Goal: Task Accomplishment & Management: Complete application form

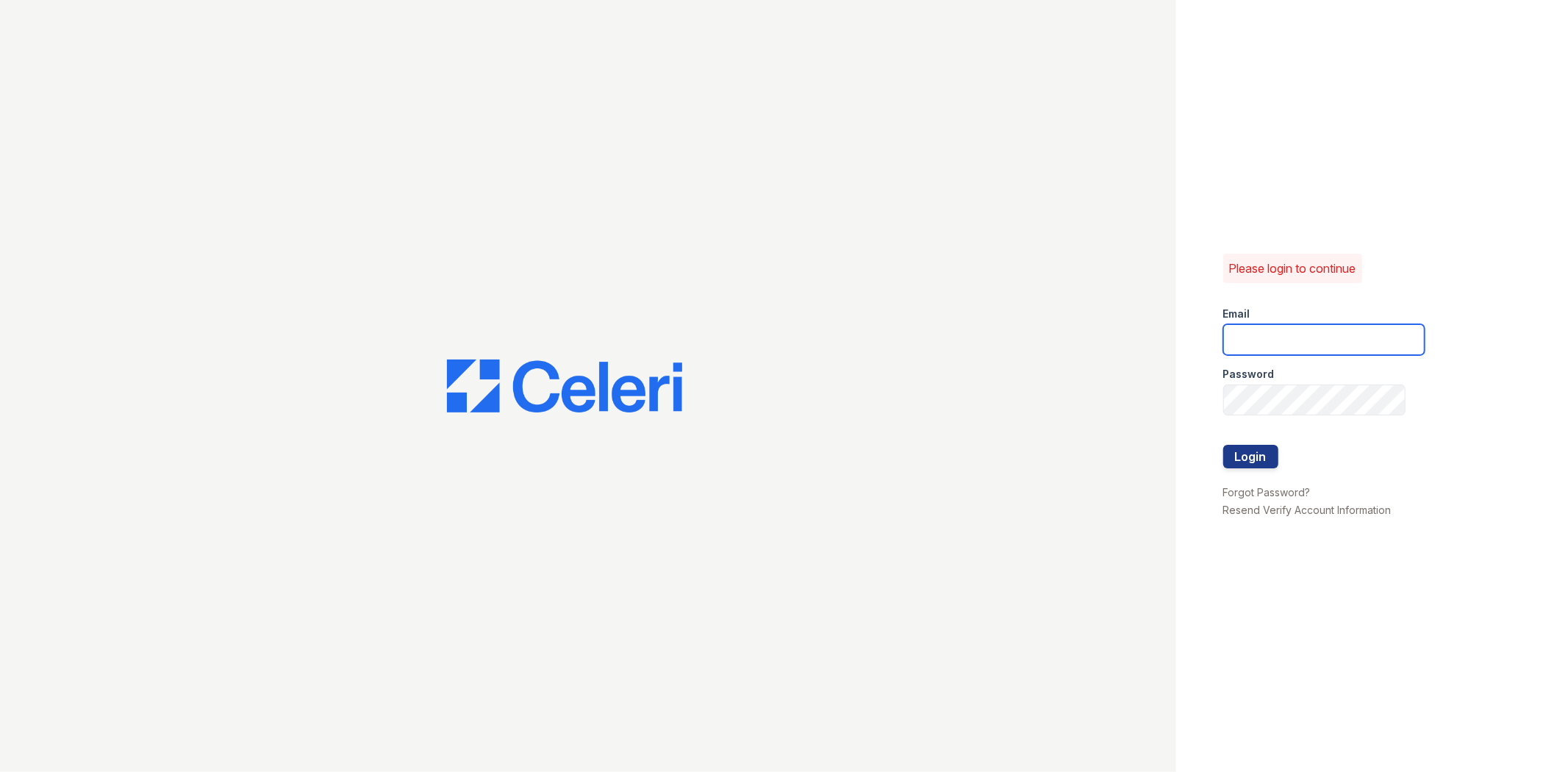
drag, startPoint x: 0, startPoint y: 0, endPoint x: 1284, endPoint y: 347, distance: 1330.1
click at [1284, 347] on input "email" at bounding box center [1324, 340] width 201 height 31
type input "[EMAIL_ADDRESS][DOMAIN_NAME]"
click at [1223, 445] on button "Login" at bounding box center [1251, 456] width 55 height 23
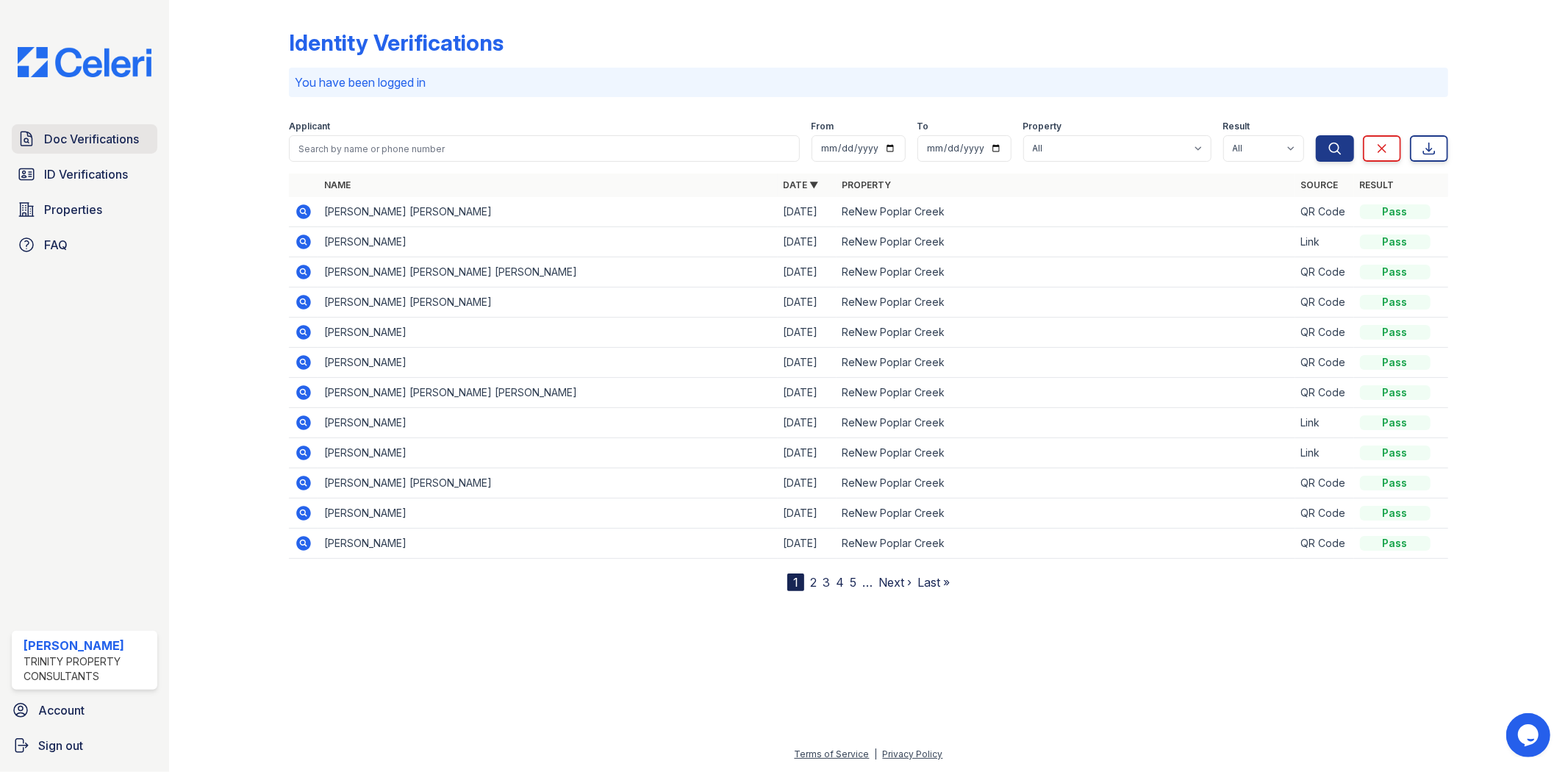
click at [73, 138] on span "Doc Verifications" at bounding box center [91, 139] width 94 height 18
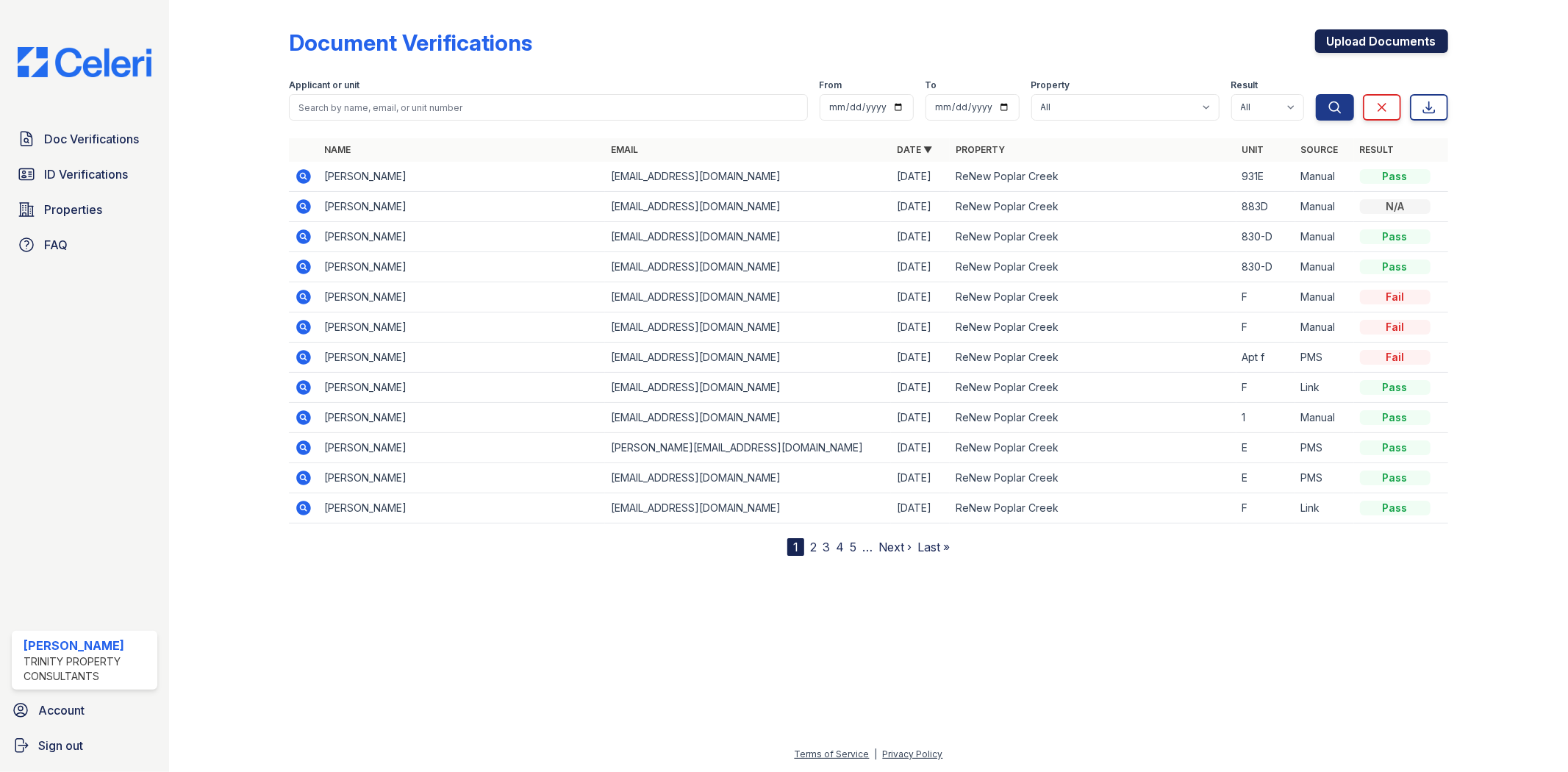
click at [1349, 31] on link "Upload Documents" at bounding box center [1381, 41] width 133 height 23
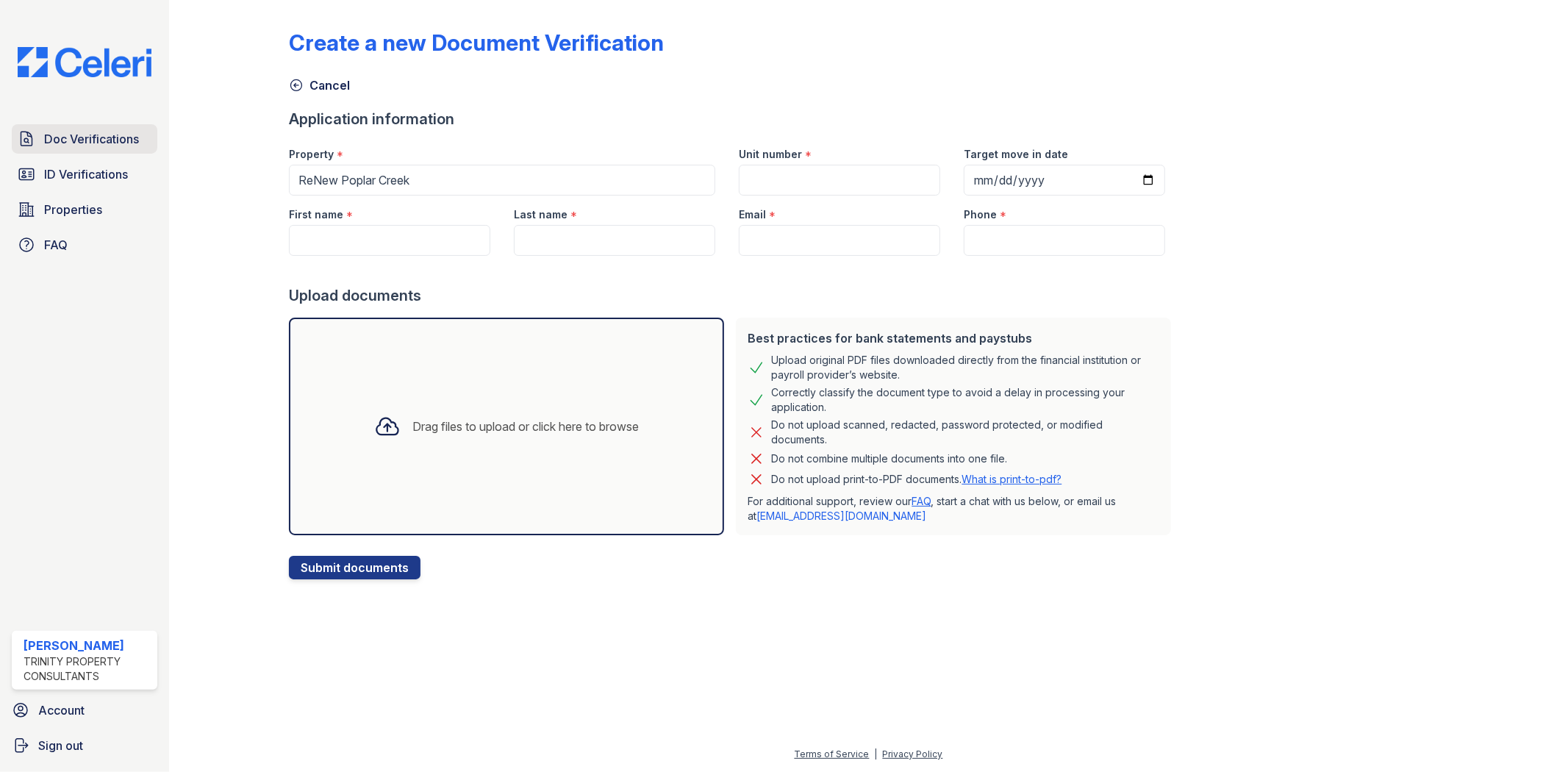
click at [79, 135] on span "Doc Verifications" at bounding box center [91, 139] width 94 height 18
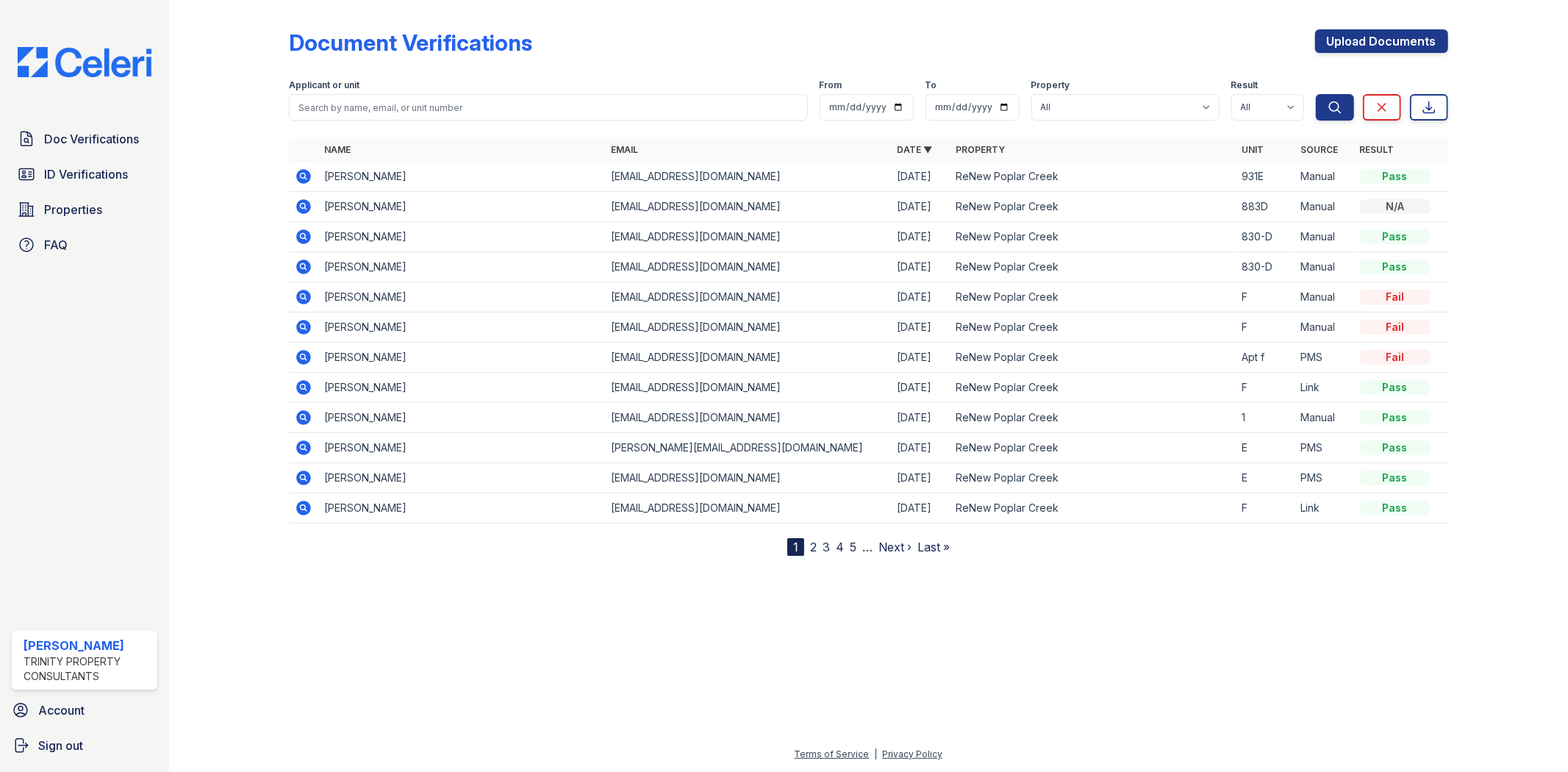
click at [79, 135] on span "Doc Verifications" at bounding box center [91, 139] width 94 height 18
click at [103, 165] on span "ID Verifications" at bounding box center [86, 174] width 84 height 18
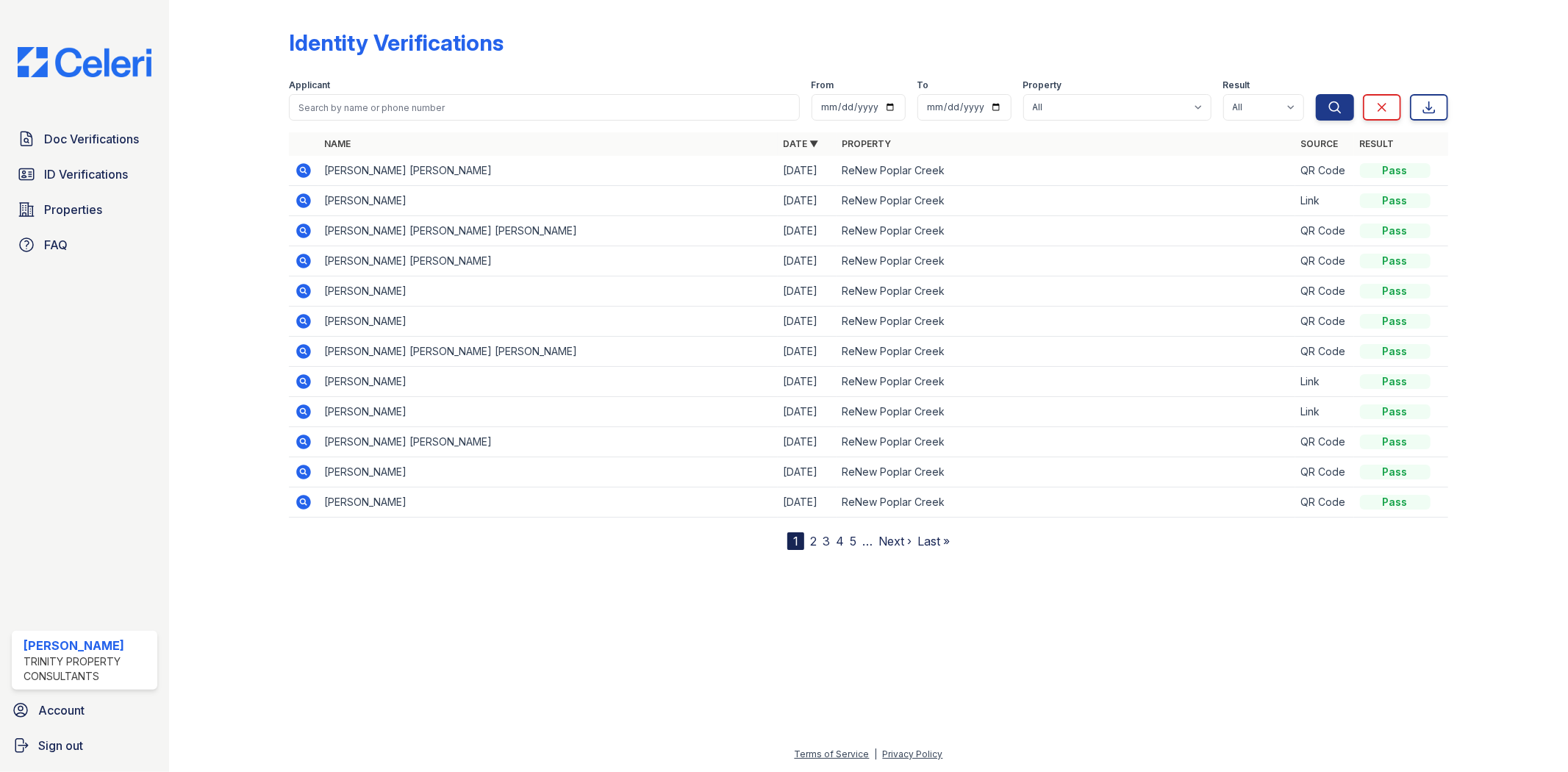
click at [307, 166] on icon at bounding box center [304, 170] width 14 height 14
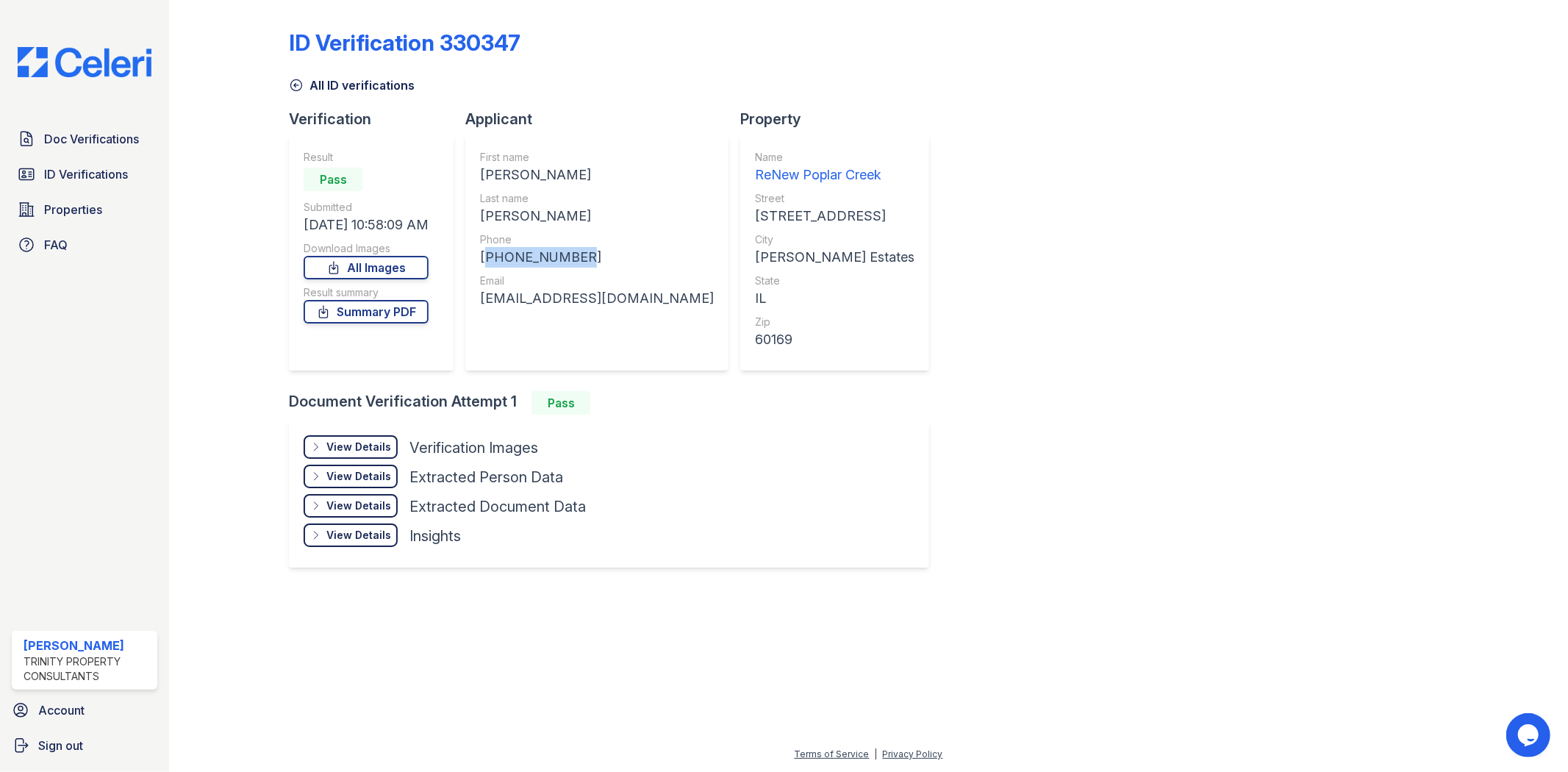
drag, startPoint x: 587, startPoint y: 259, endPoint x: 483, endPoint y: 261, distance: 104.0
click at [483, 261] on div "+13128266828" at bounding box center [596, 257] width 234 height 21
copy div "+13128266828"
drag, startPoint x: 636, startPoint y: 295, endPoint x: 485, endPoint y: 300, distance: 151.1
click at [485, 300] on div "dianamar512@gmail.com" at bounding box center [596, 298] width 234 height 21
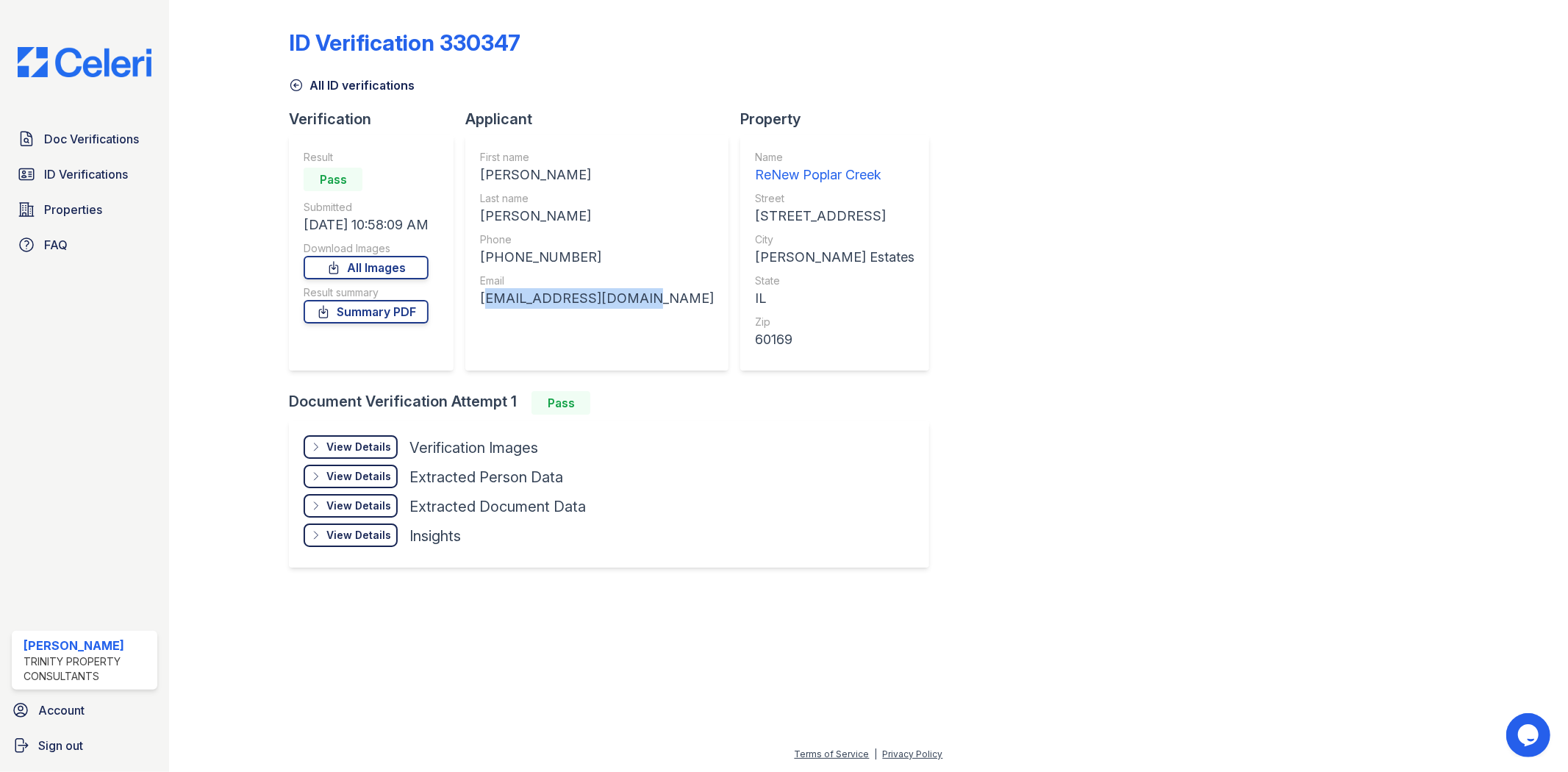
copy div "dianamar512@gmail.com"
click at [92, 177] on span "ID Verifications" at bounding box center [86, 174] width 84 height 18
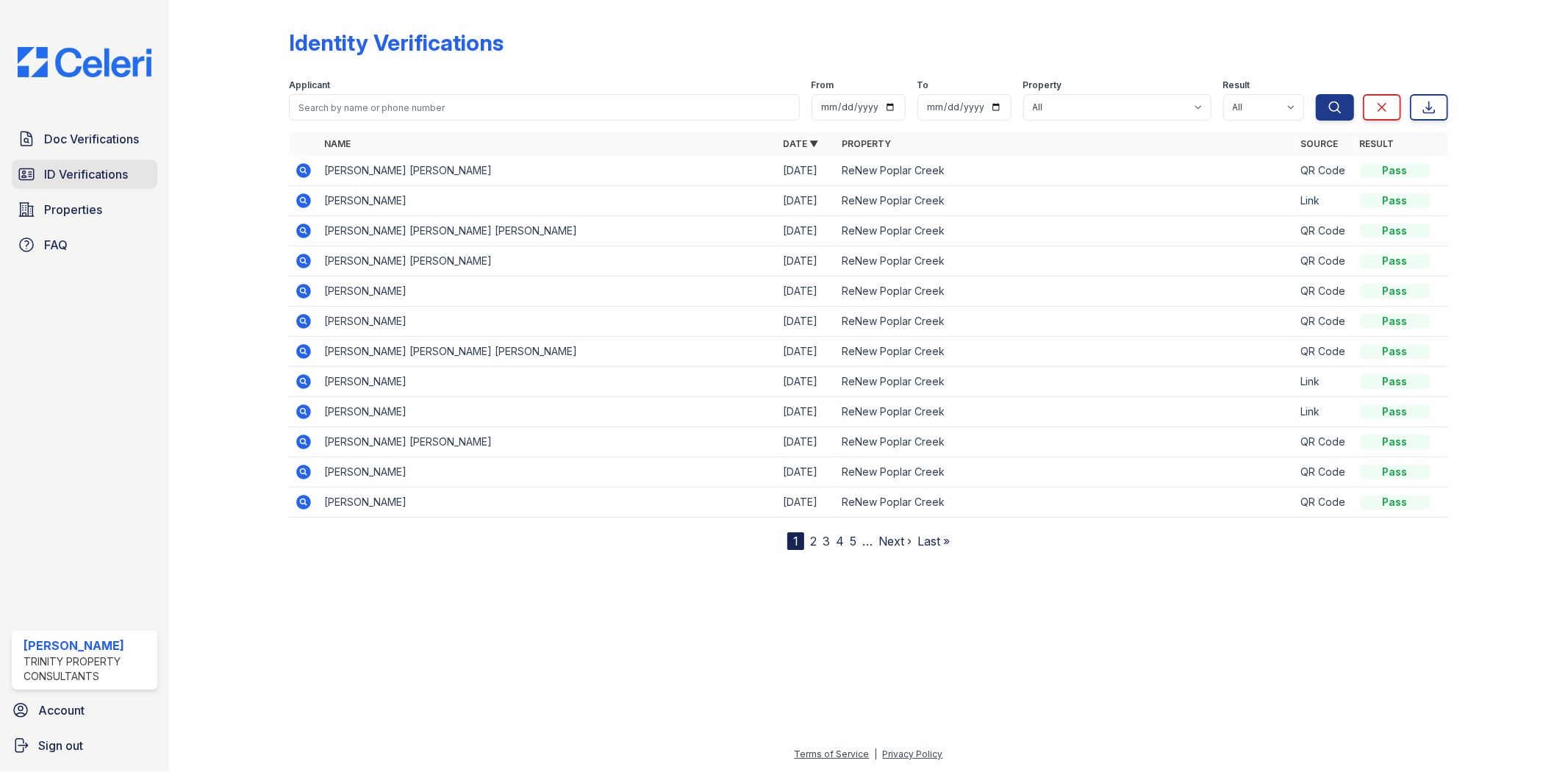
click at [97, 173] on span "ID Verifications" at bounding box center [86, 174] width 84 height 18
click at [100, 138] on span "Doc Verifications" at bounding box center [91, 139] width 94 height 18
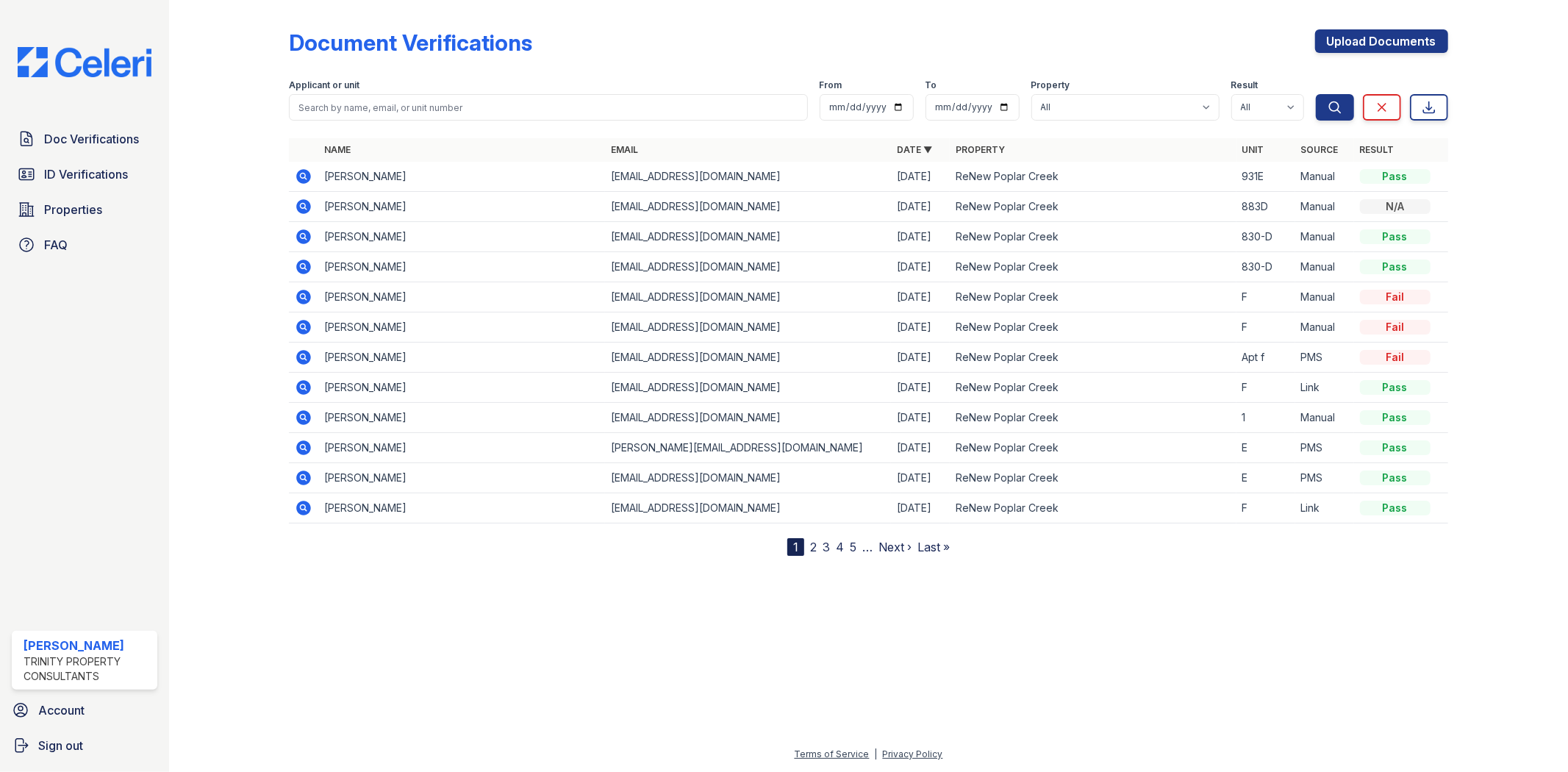
click at [100, 138] on span "Doc Verifications" at bounding box center [91, 139] width 94 height 18
click at [1338, 52] on link "Upload Documents" at bounding box center [1381, 41] width 133 height 23
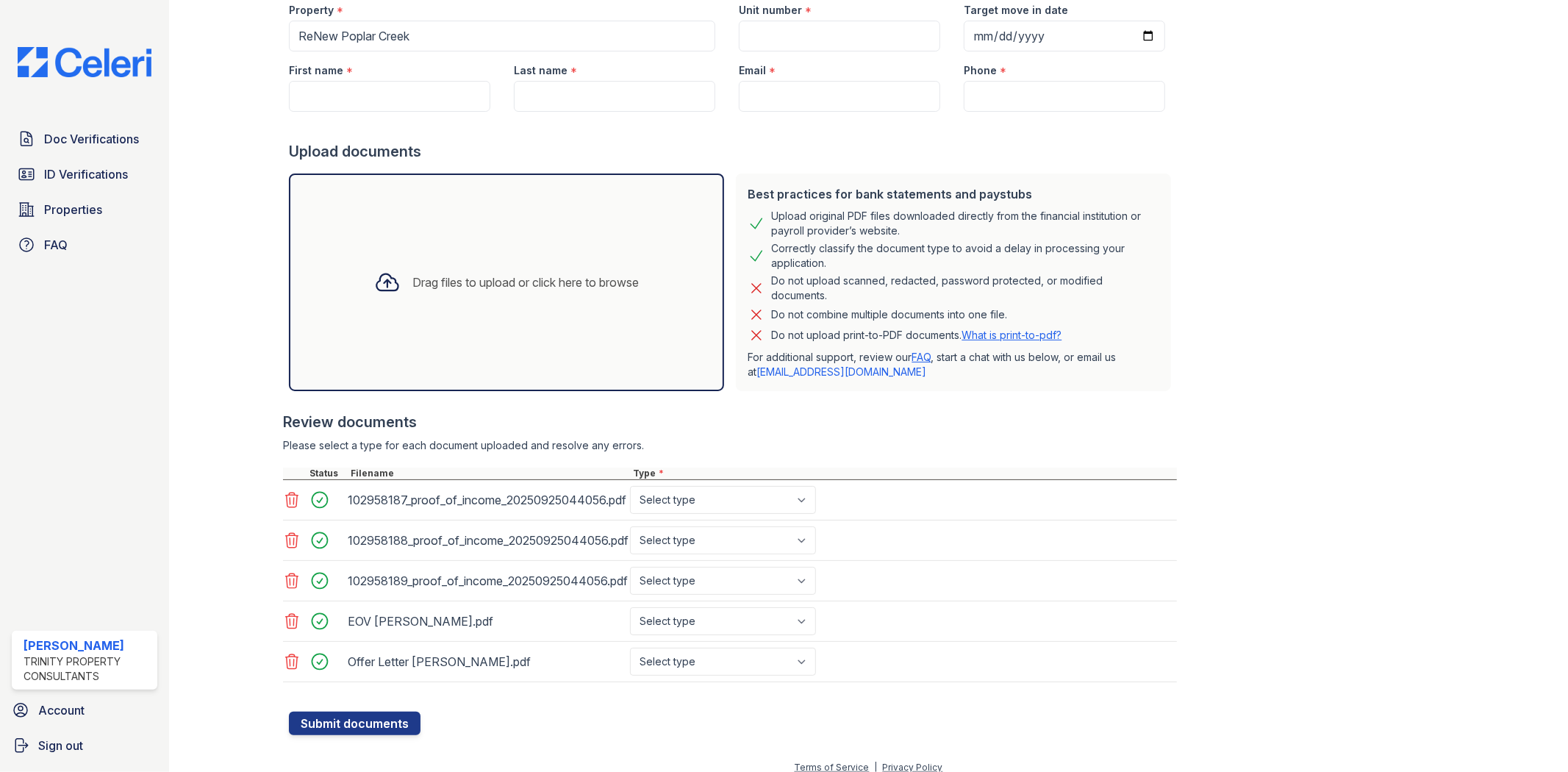
scroll to position [158, 0]
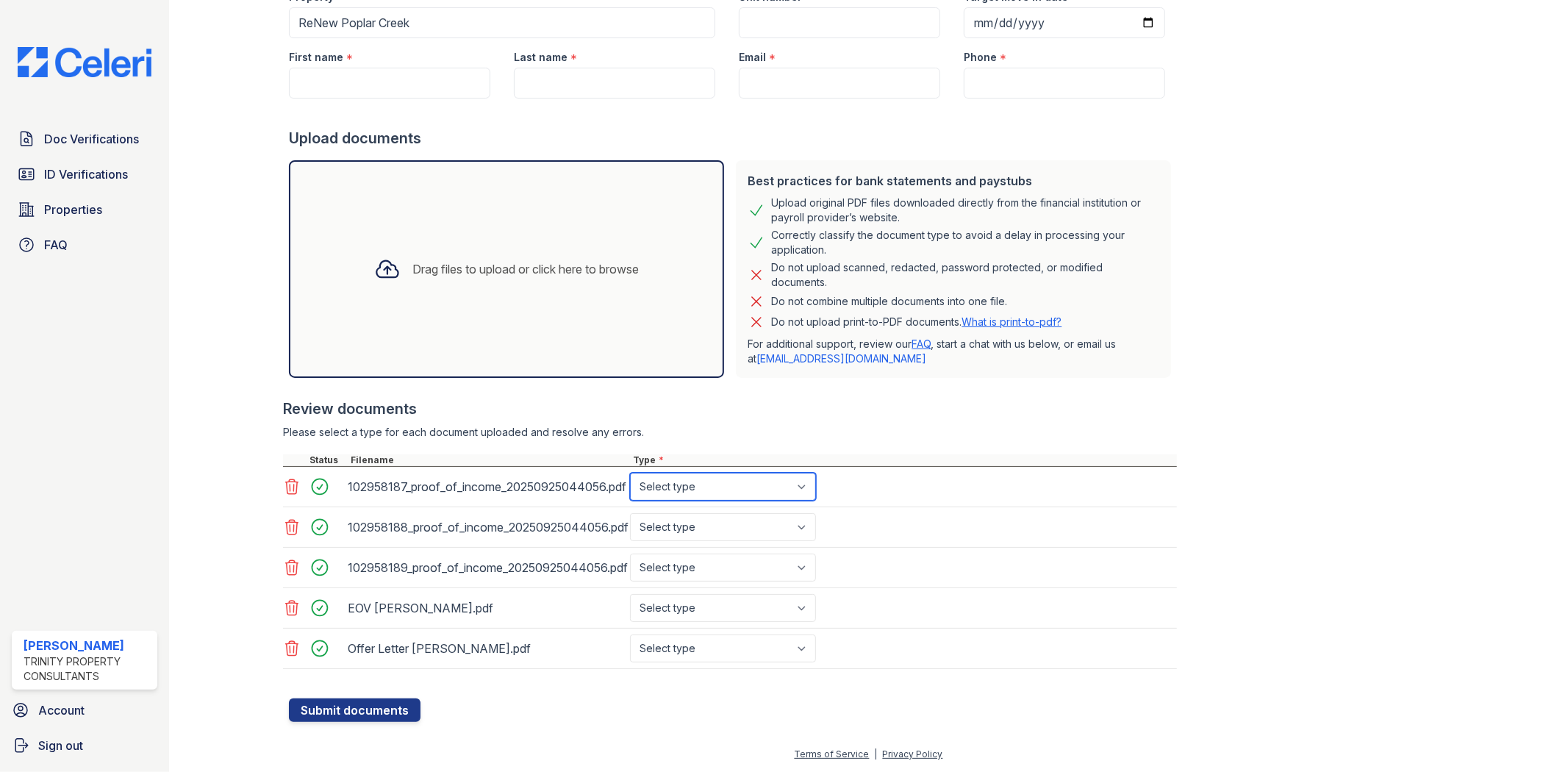
click at [645, 488] on select "Select type Paystub Bank Statement Offer Letter Tax Documents Benefit Award Let…" at bounding box center [723, 486] width 186 height 28
select select "bank_statement"
click at [630, 472] on select "Select type Paystub Bank Statement Offer Letter Tax Documents Benefit Award Let…" at bounding box center [723, 486] width 186 height 28
click at [733, 534] on select "Select type Paystub Bank Statement Offer Letter Tax Documents Benefit Award Let…" at bounding box center [723, 526] width 186 height 28
select select "bank_statement"
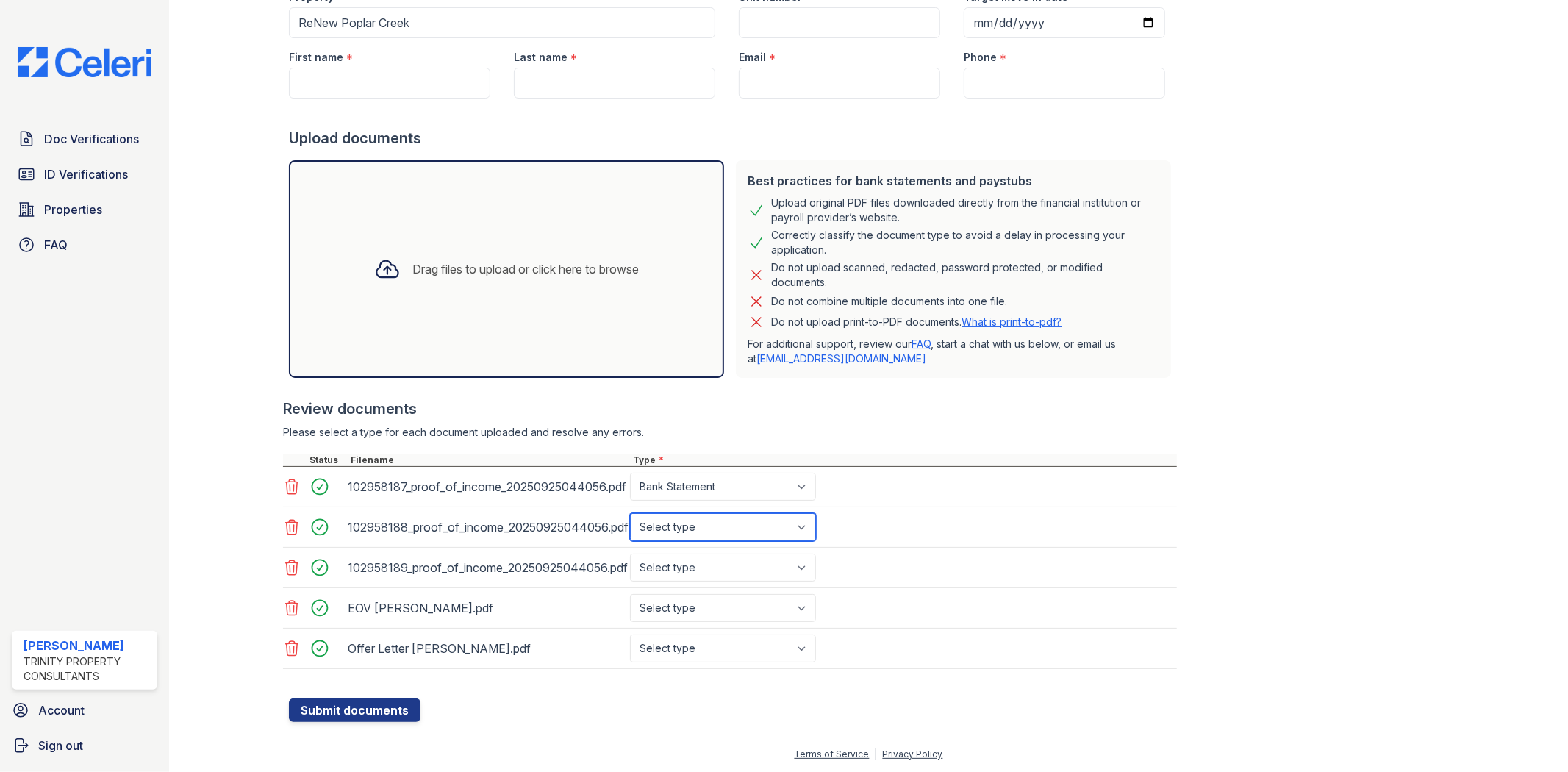
click at [630, 513] on select "Select type Paystub Bank Statement Offer Letter Tax Documents Benefit Award Let…" at bounding box center [723, 526] width 186 height 28
click at [729, 567] on select "Select type Paystub Bank Statement Offer Letter Tax Documents Benefit Award Let…" at bounding box center [723, 567] width 186 height 28
select select "bank_statement"
click at [630, 554] on select "Select type Paystub Bank Statement Offer Letter Tax Documents Benefit Award Let…" at bounding box center [723, 567] width 186 height 28
click at [727, 604] on select "Select type Paystub Bank Statement Offer Letter Tax Documents Benefit Award Let…" at bounding box center [723, 607] width 186 height 28
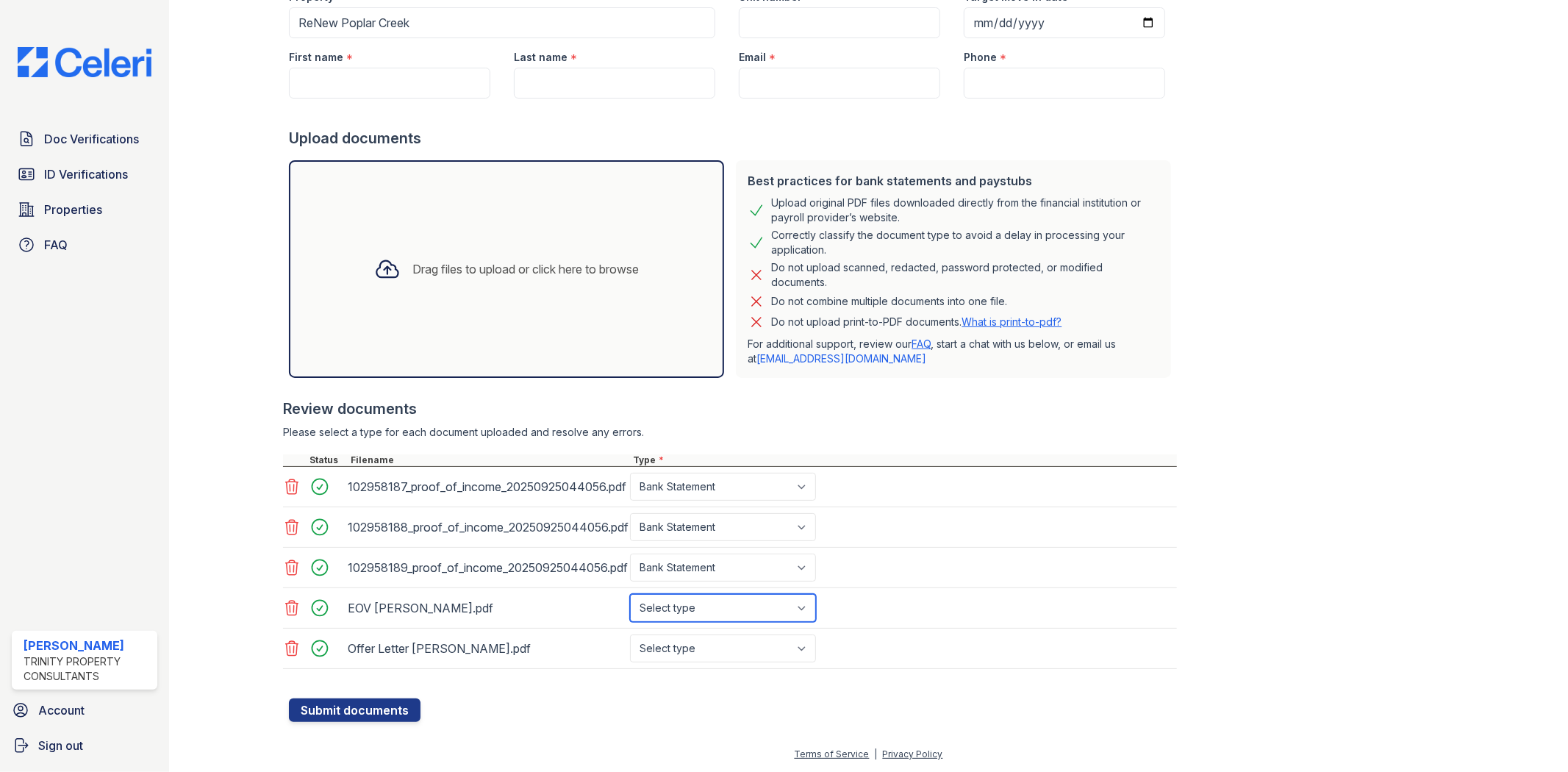
select select "other"
click at [630, 594] on select "Select type Paystub Bank Statement Offer Letter Tax Documents Benefit Award Let…" at bounding box center [723, 607] width 186 height 28
click at [704, 648] on select "Select type Paystub Bank Statement Offer Letter Tax Documents Benefit Award Let…" at bounding box center [723, 647] width 186 height 28
select select "other"
click at [630, 634] on select "Select type Paystub Bank Statement Offer Letter Tax Documents Benefit Award Let…" at bounding box center [723, 647] width 186 height 28
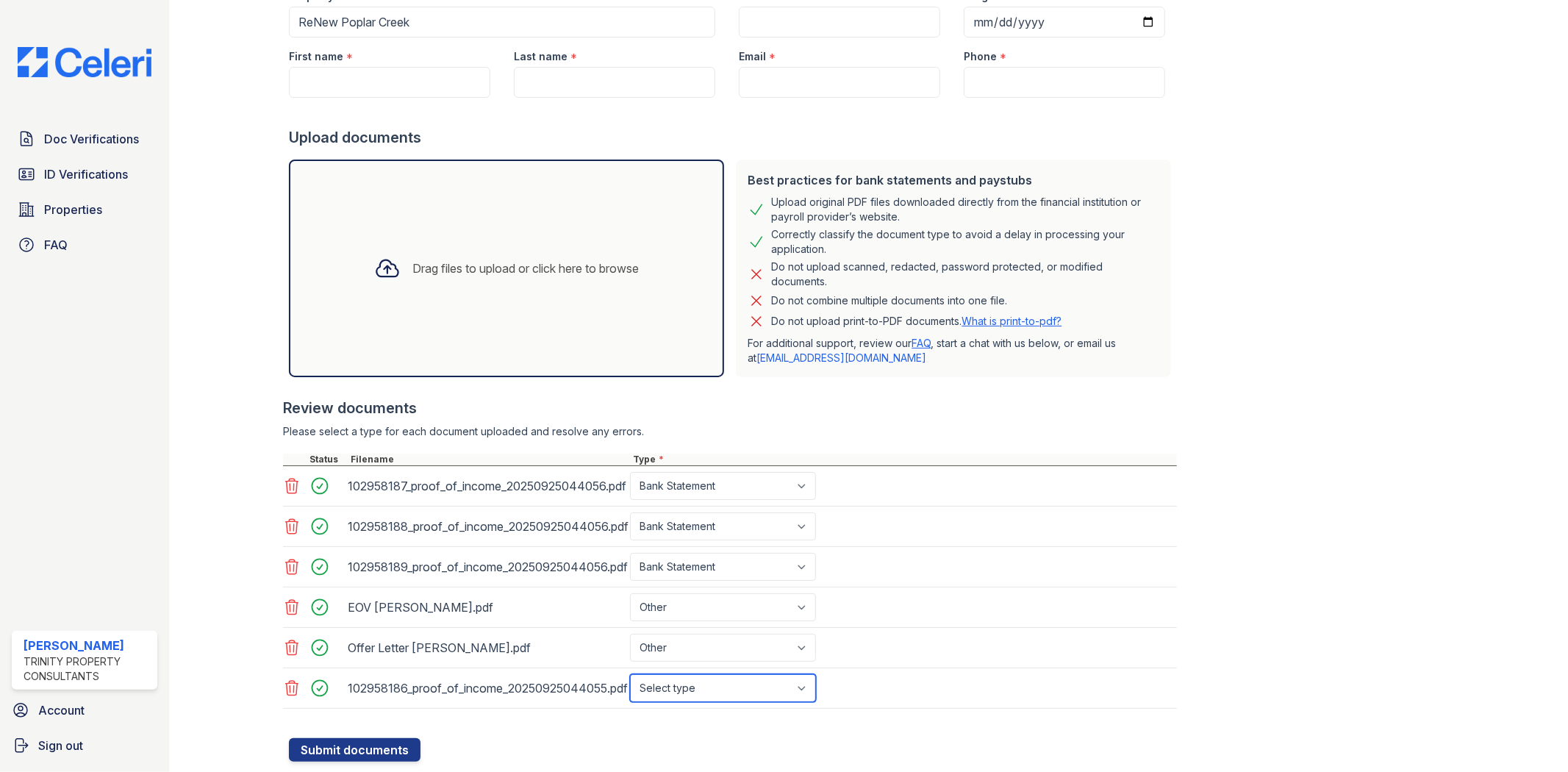
click at [685, 692] on select "Select type Paystub Bank Statement Offer Letter Tax Documents Benefit Award Let…" at bounding box center [723, 687] width 186 height 28
select select "offer_letter"
click at [630, 675] on select "Select type Paystub Bank Statement Offer Letter Tax Documents Benefit Award Let…" at bounding box center [723, 687] width 186 height 28
click at [1490, 517] on div at bounding box center [1496, 304] width 96 height 914
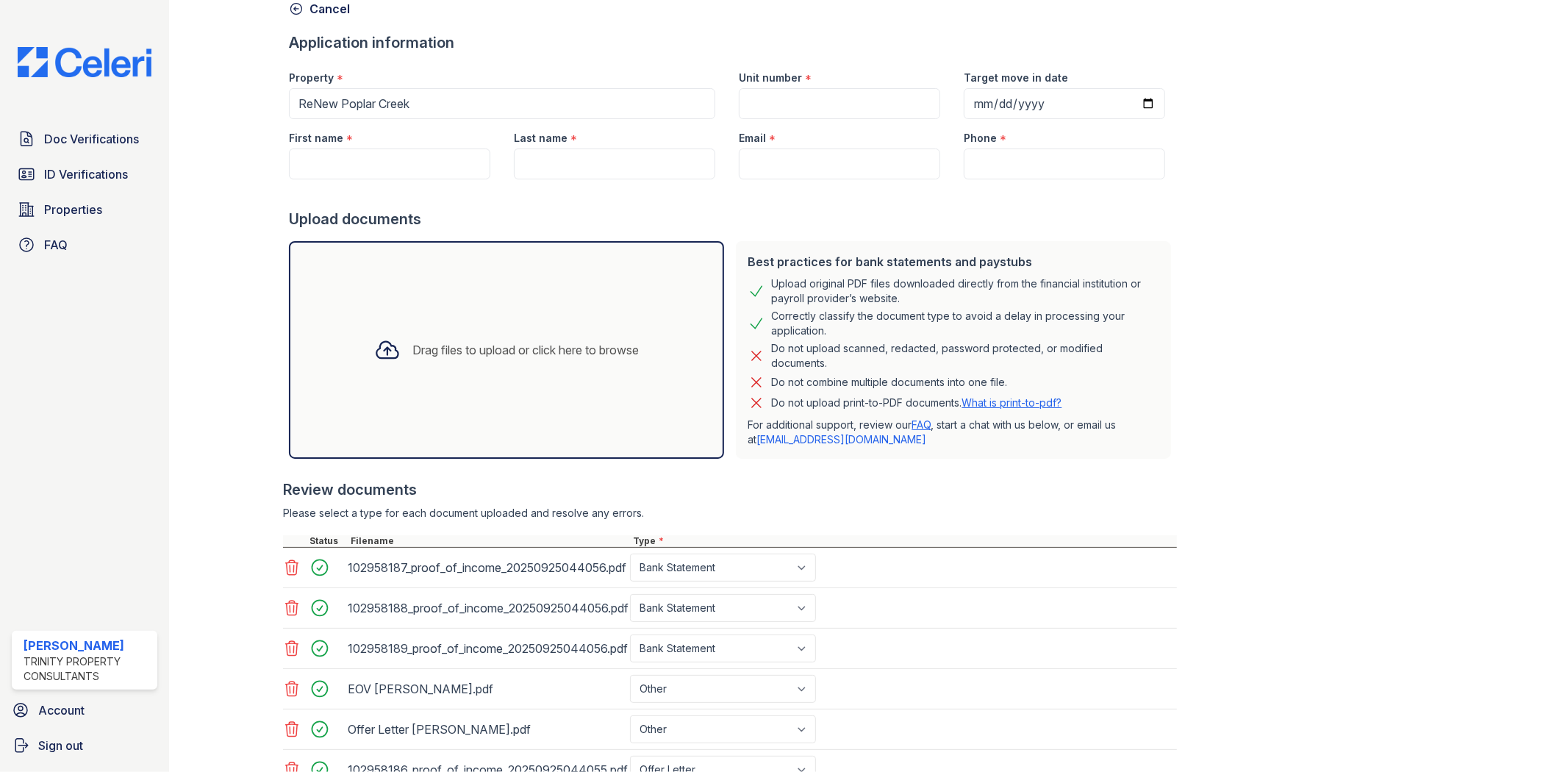
scroll to position [0, 0]
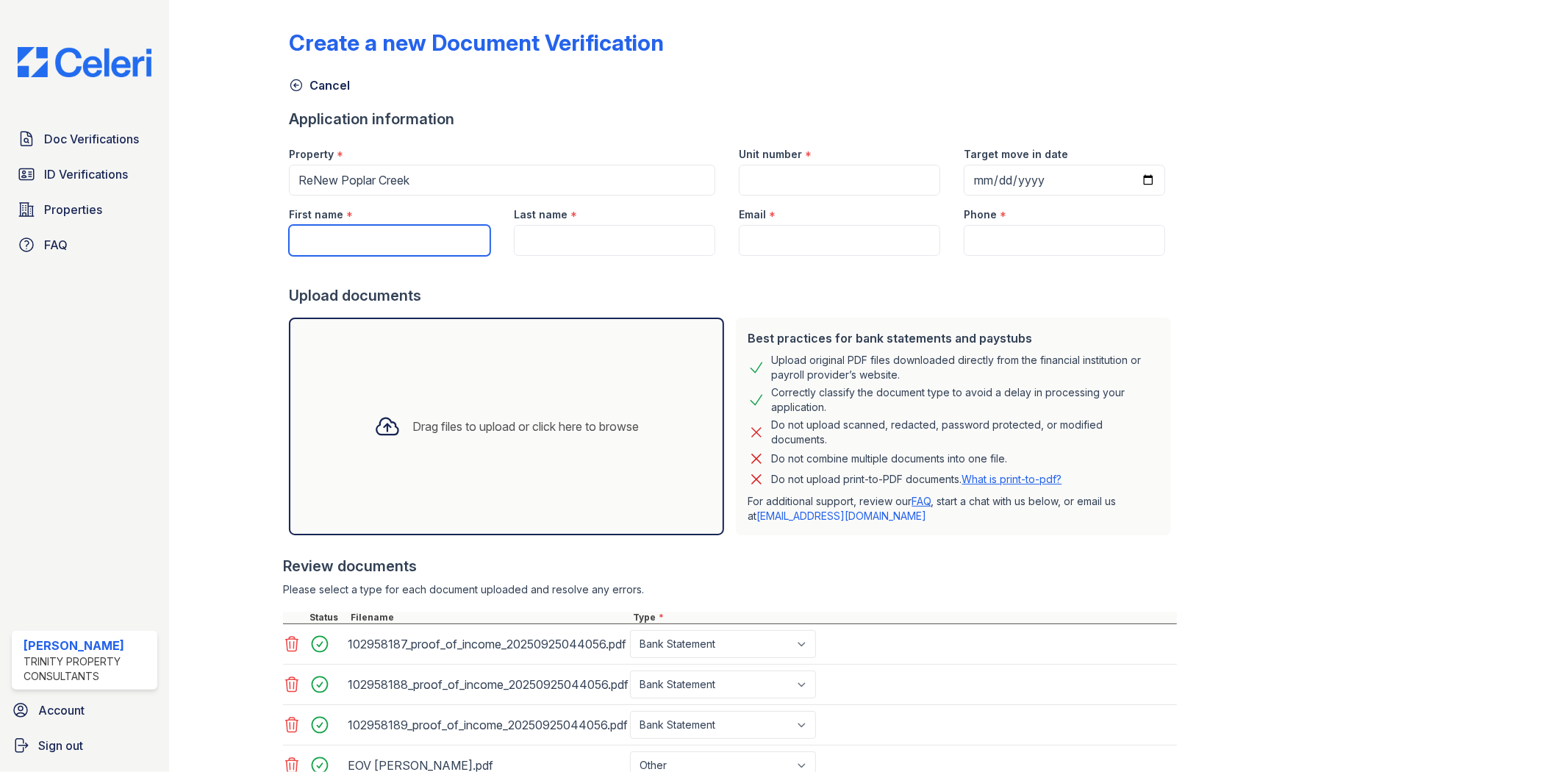
click at [315, 233] on input "First name" at bounding box center [390, 240] width 201 height 31
type input "Jaqueline"
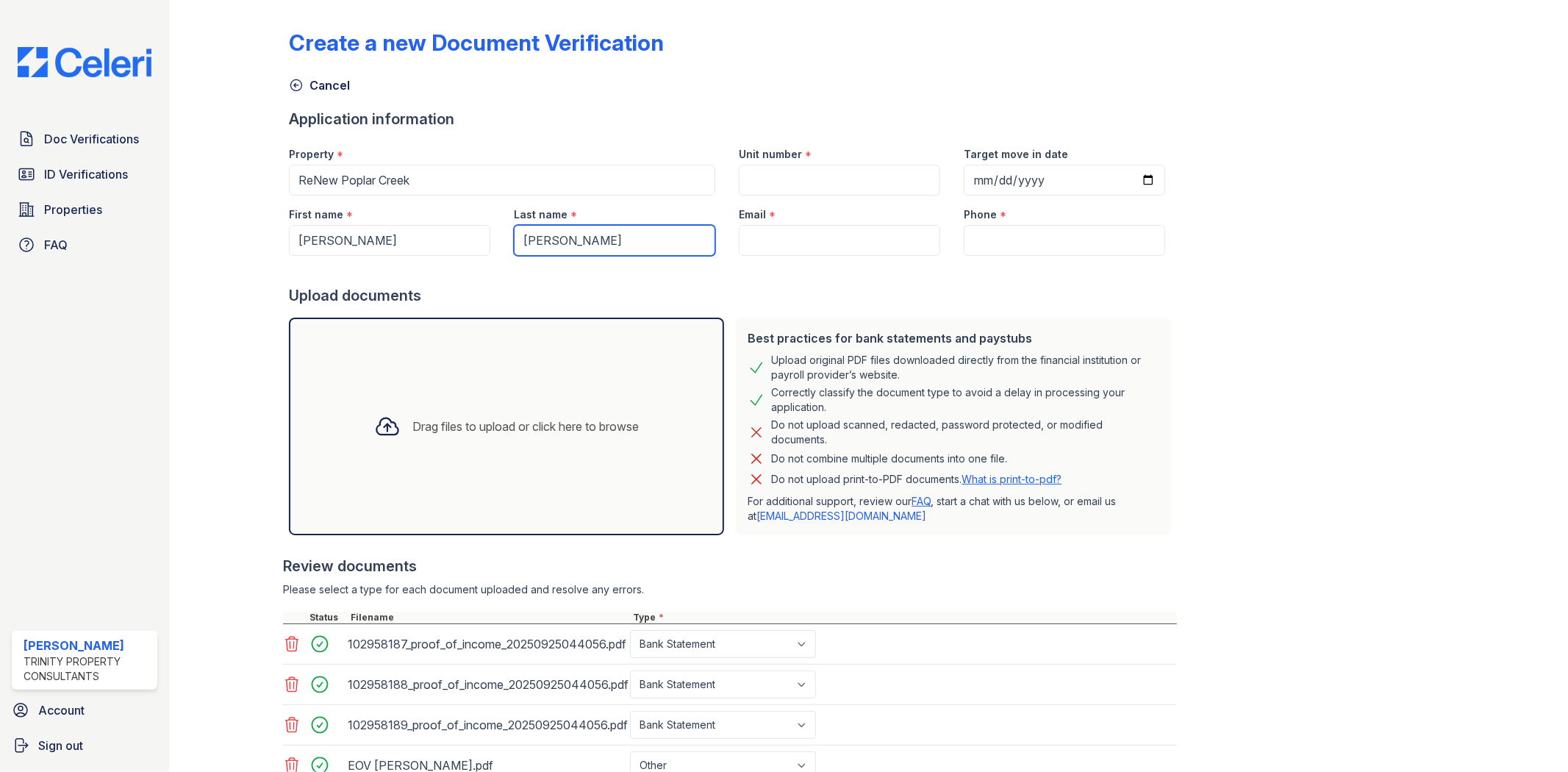
click at [589, 234] on input "Pereira" at bounding box center [614, 240] width 201 height 31
type input "Pereira Paixao"
click at [997, 242] on input "Phone" at bounding box center [1064, 240] width 201 height 31
paste input "(914) 383-5642"
type input "(914) 383-5642"
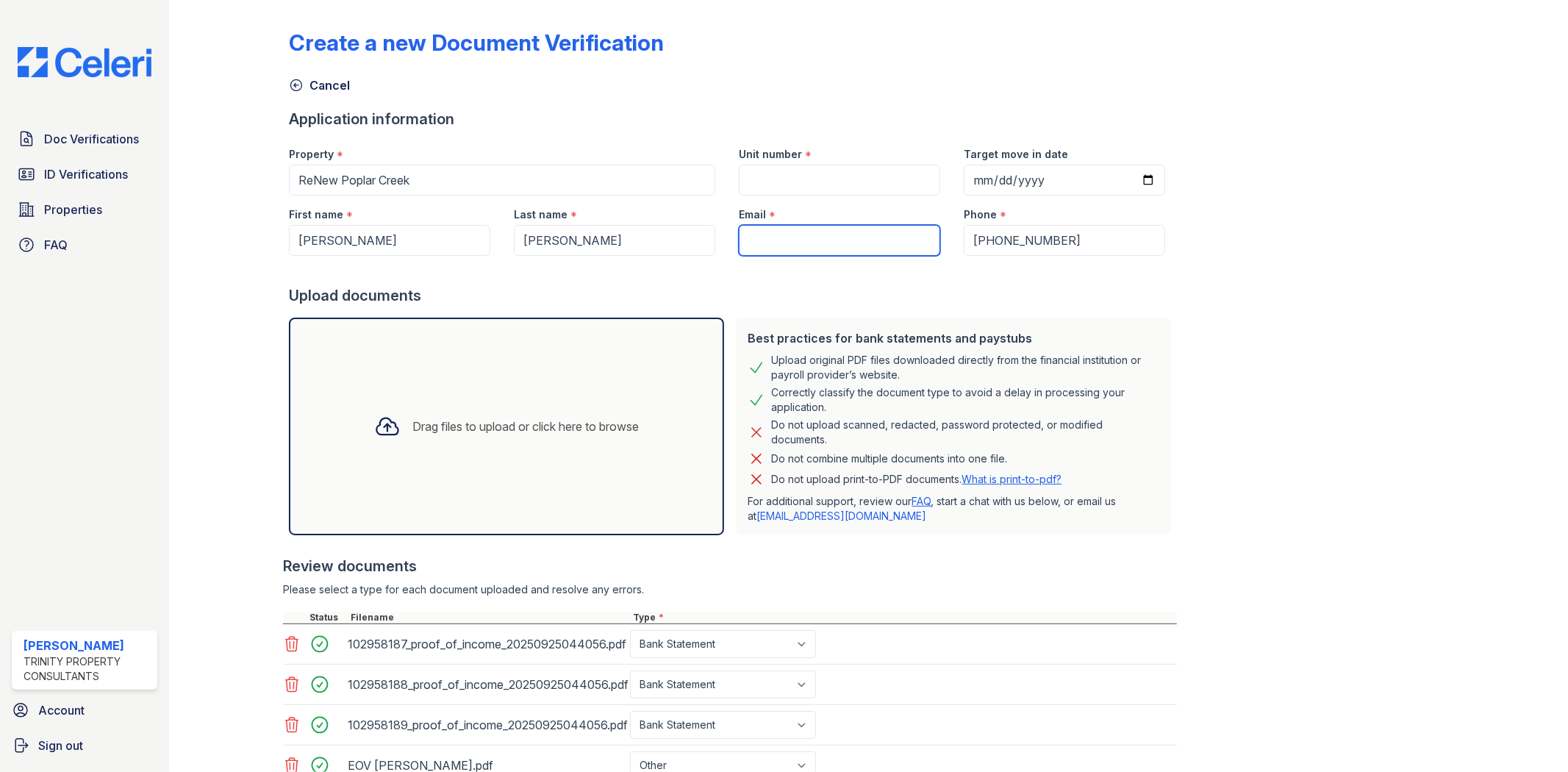
click at [836, 241] on input "Email" at bounding box center [840, 240] width 201 height 31
paste input "[EMAIL_ADDRESS][DOMAIN_NAME]"
type input "[EMAIL_ADDRESS][DOMAIN_NAME]"
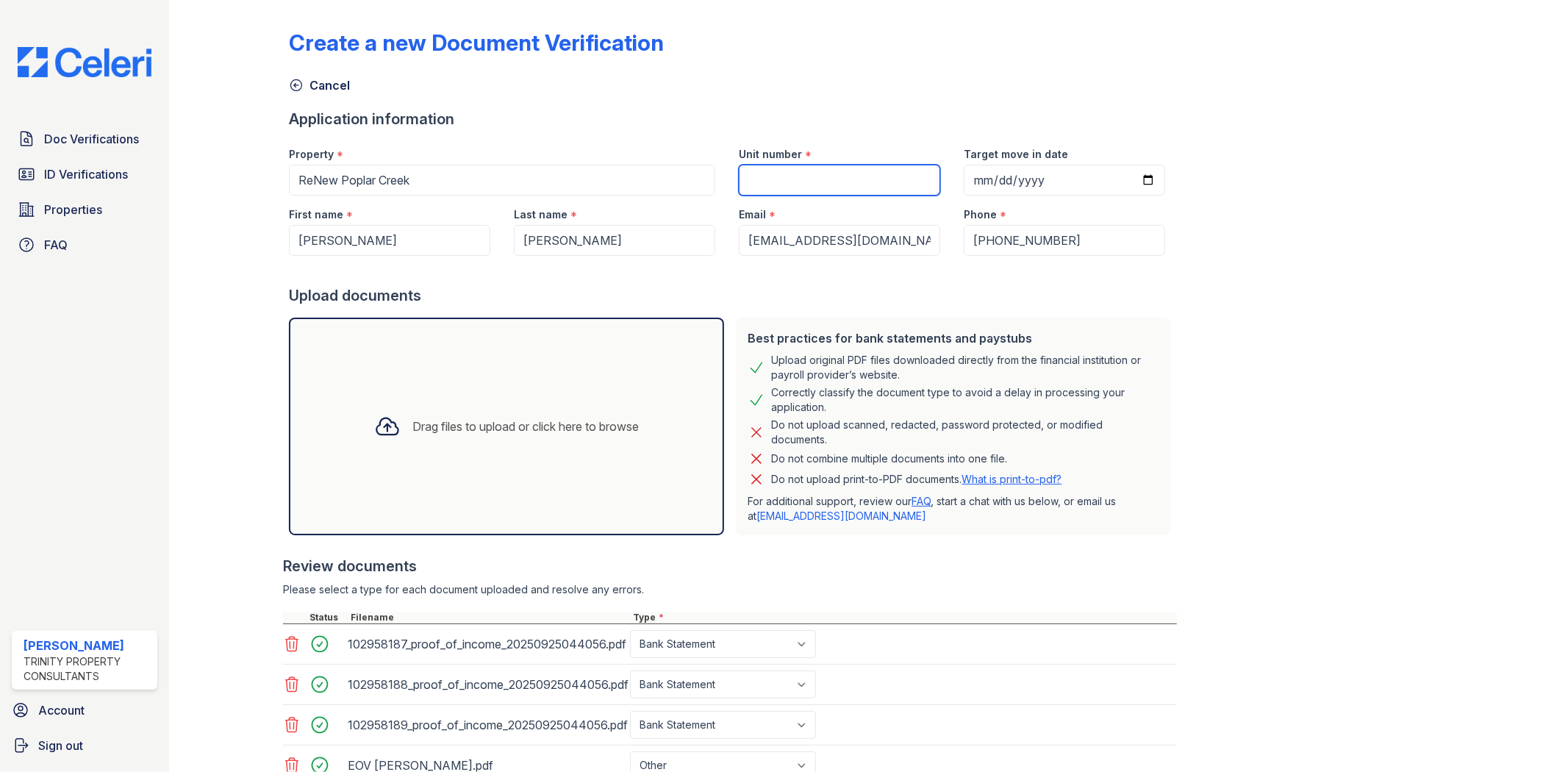
click at [772, 185] on input "Unit number" at bounding box center [840, 180] width 201 height 31
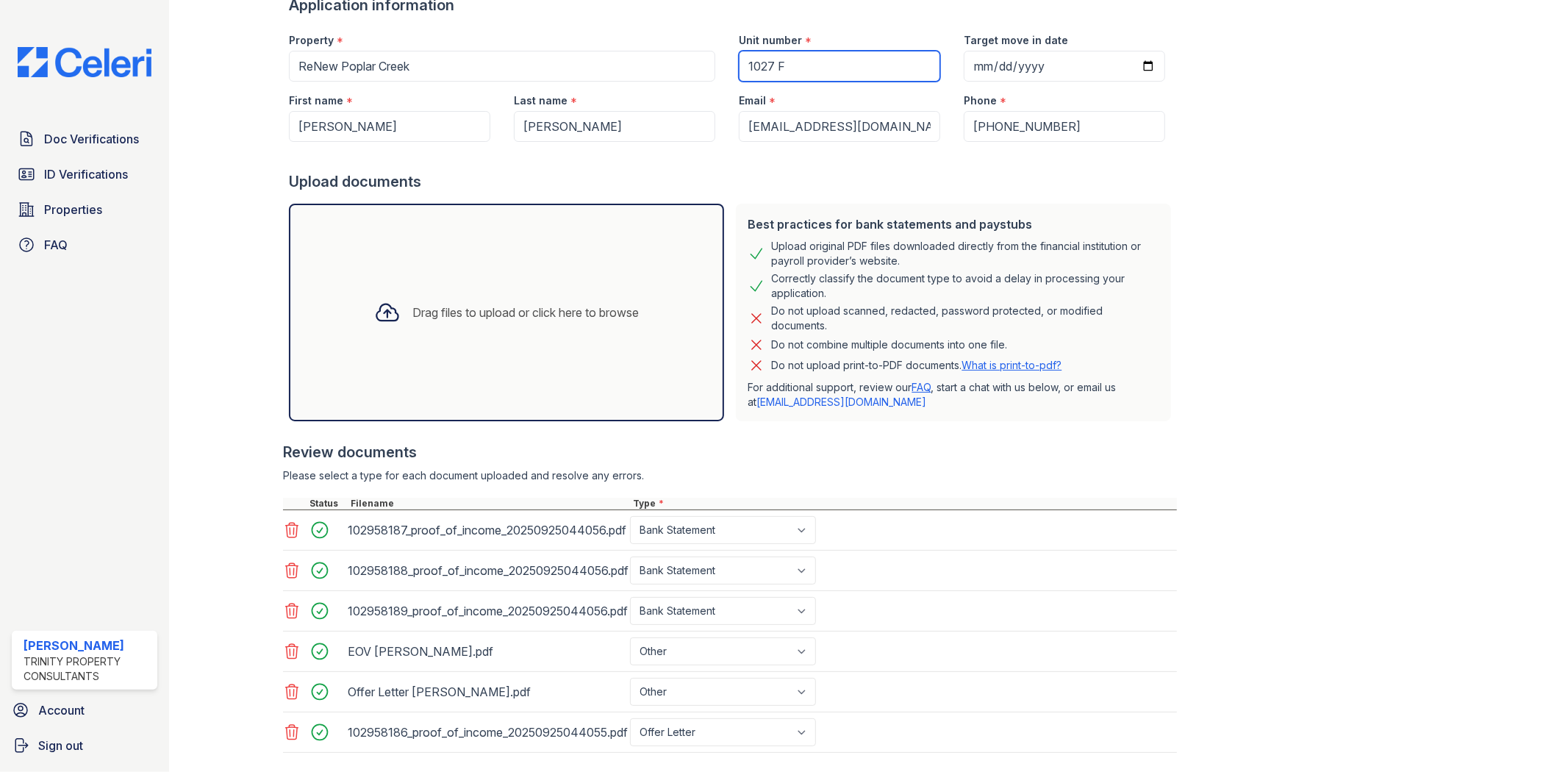
scroll to position [199, 0]
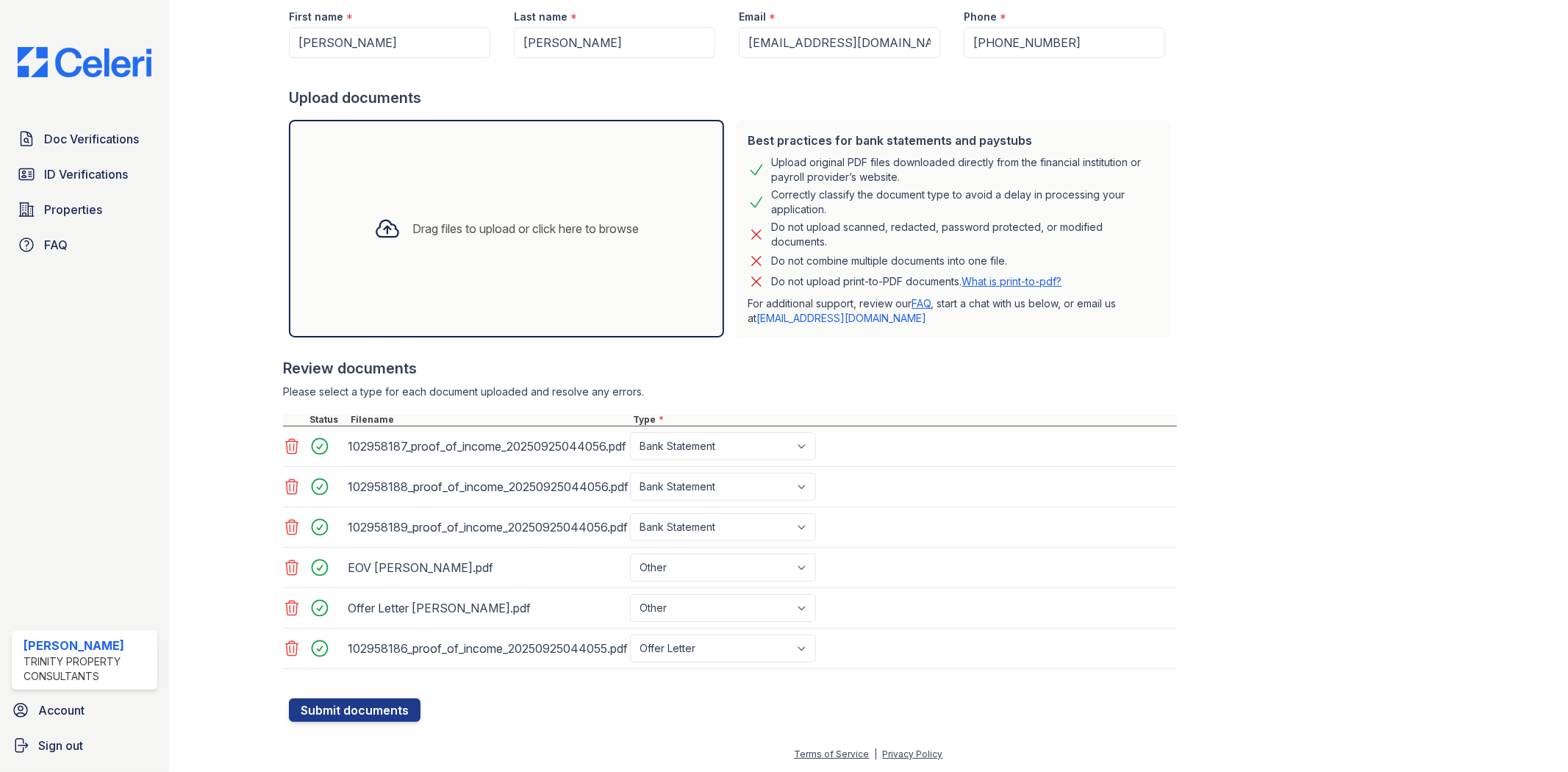
type input "1027 F"
click at [674, 607] on select "Select type Paystub Bank Statement Offer Letter Tax Documents Benefit Award Let…" at bounding box center [723, 607] width 186 height 28
select select "offer_letter"
click at [630, 594] on select "Select type Paystub Bank Statement Offer Letter Tax Documents Benefit Award Let…" at bounding box center [723, 607] width 186 height 28
click at [386, 716] on button "Submit documents" at bounding box center [355, 710] width 132 height 23
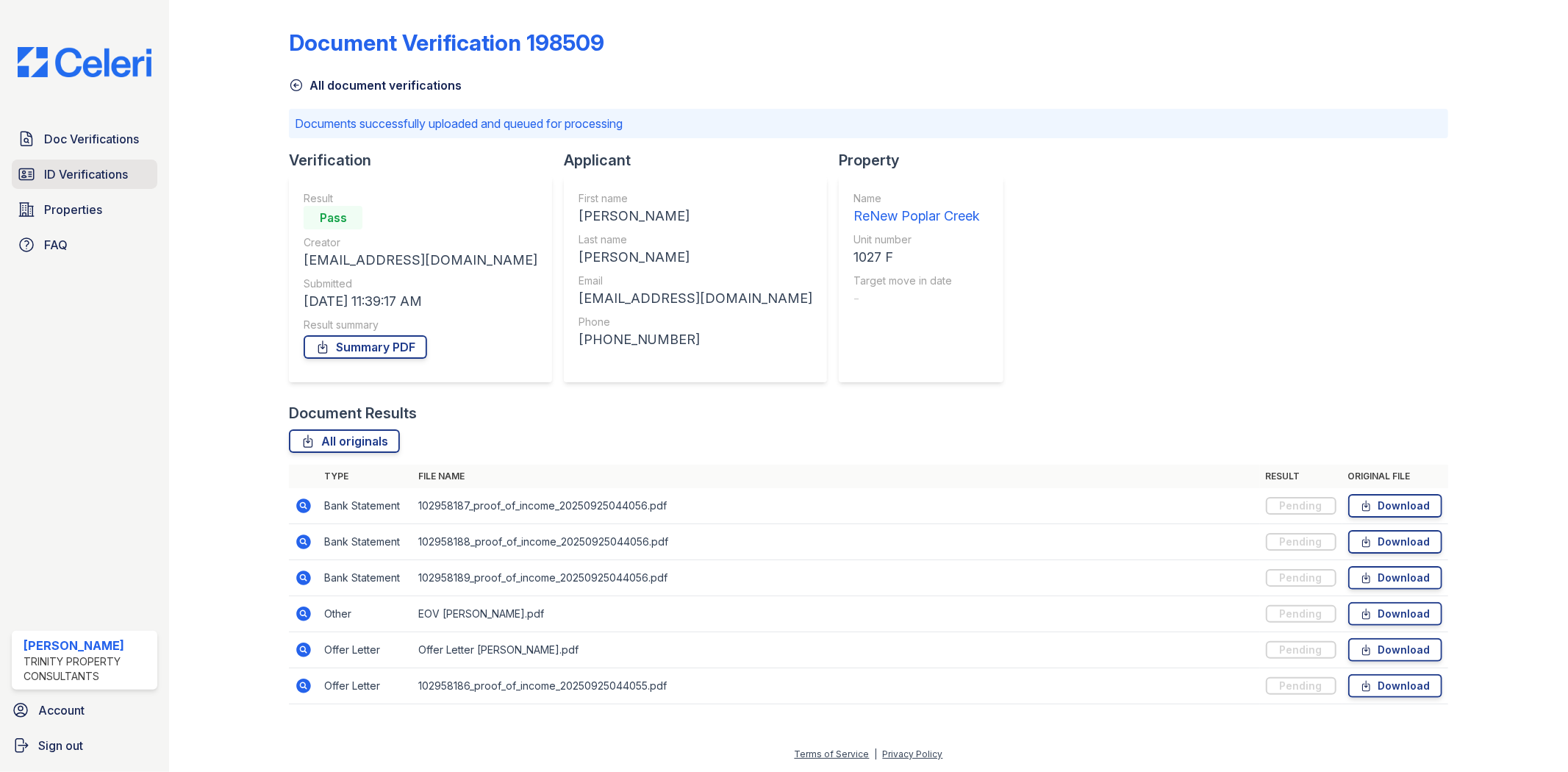
click at [56, 174] on span "ID Verifications" at bounding box center [86, 174] width 84 height 18
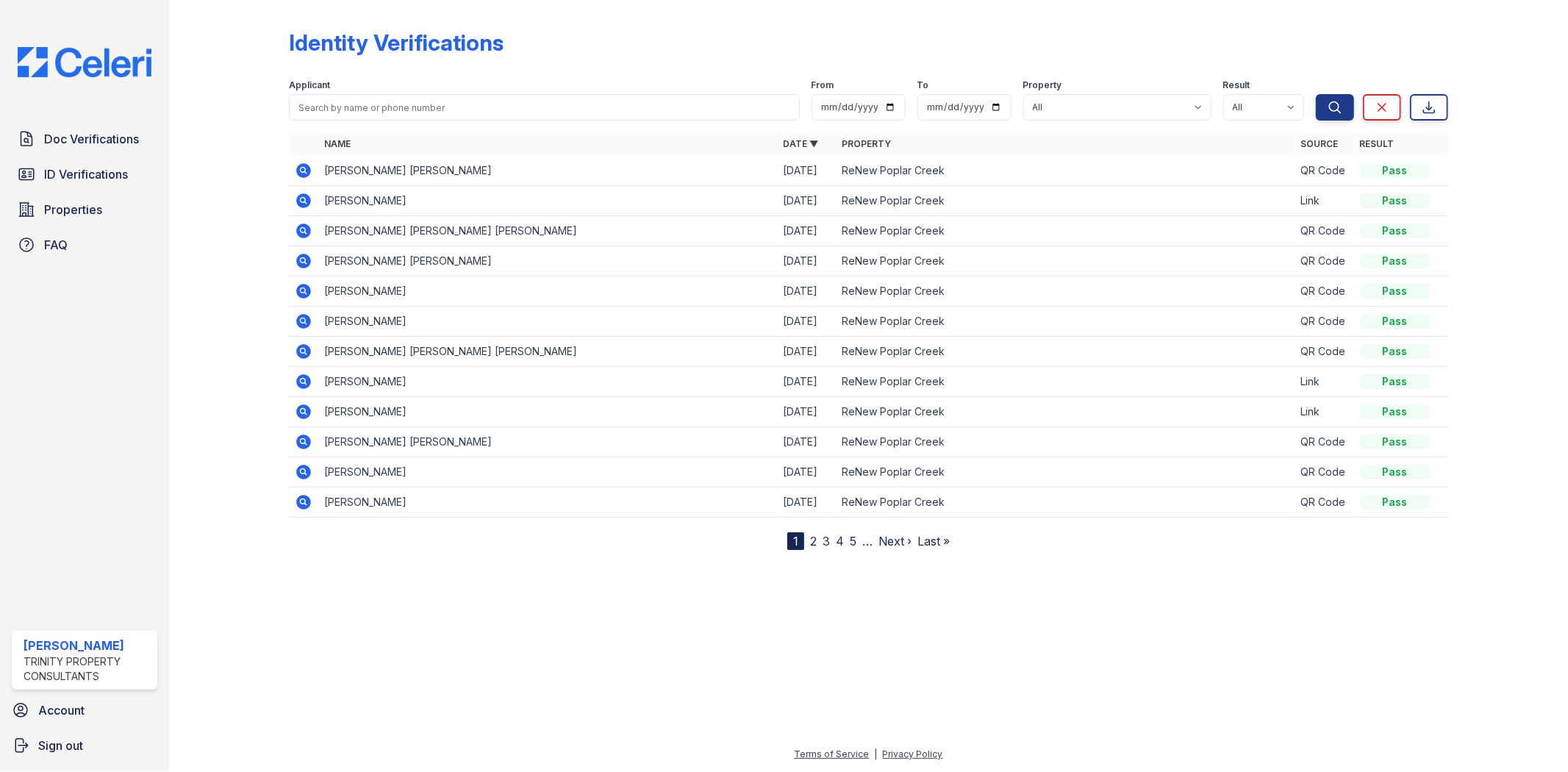
click at [78, 121] on div "Doc Verifications ID Verifications Properties FAQ Giuliana Marchese Trinity Pro…" at bounding box center [85, 386] width 169 height 772
click at [81, 134] on span "Doc Verifications" at bounding box center [91, 139] width 94 height 18
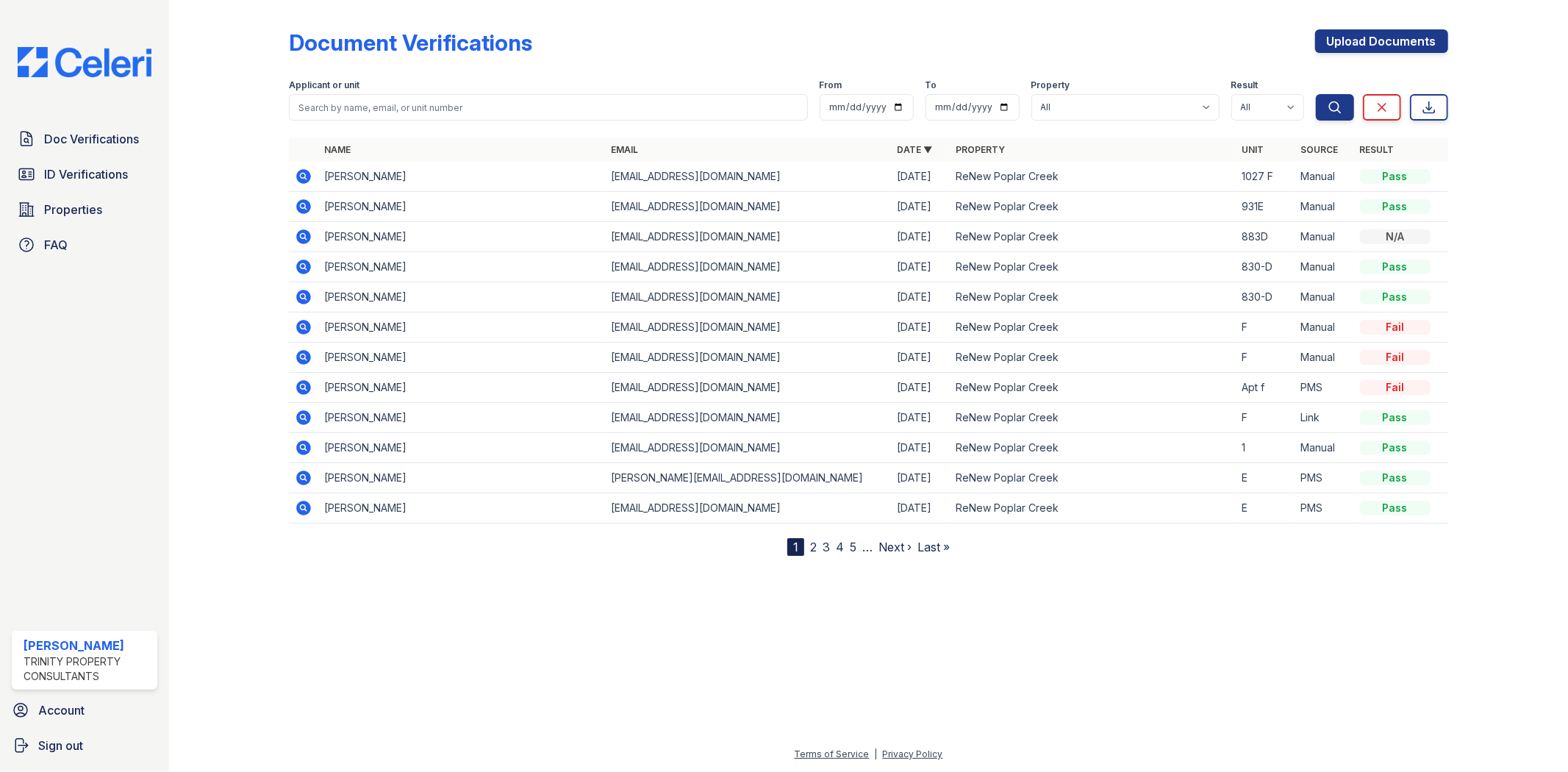
click at [306, 171] on icon at bounding box center [304, 177] width 14 height 14
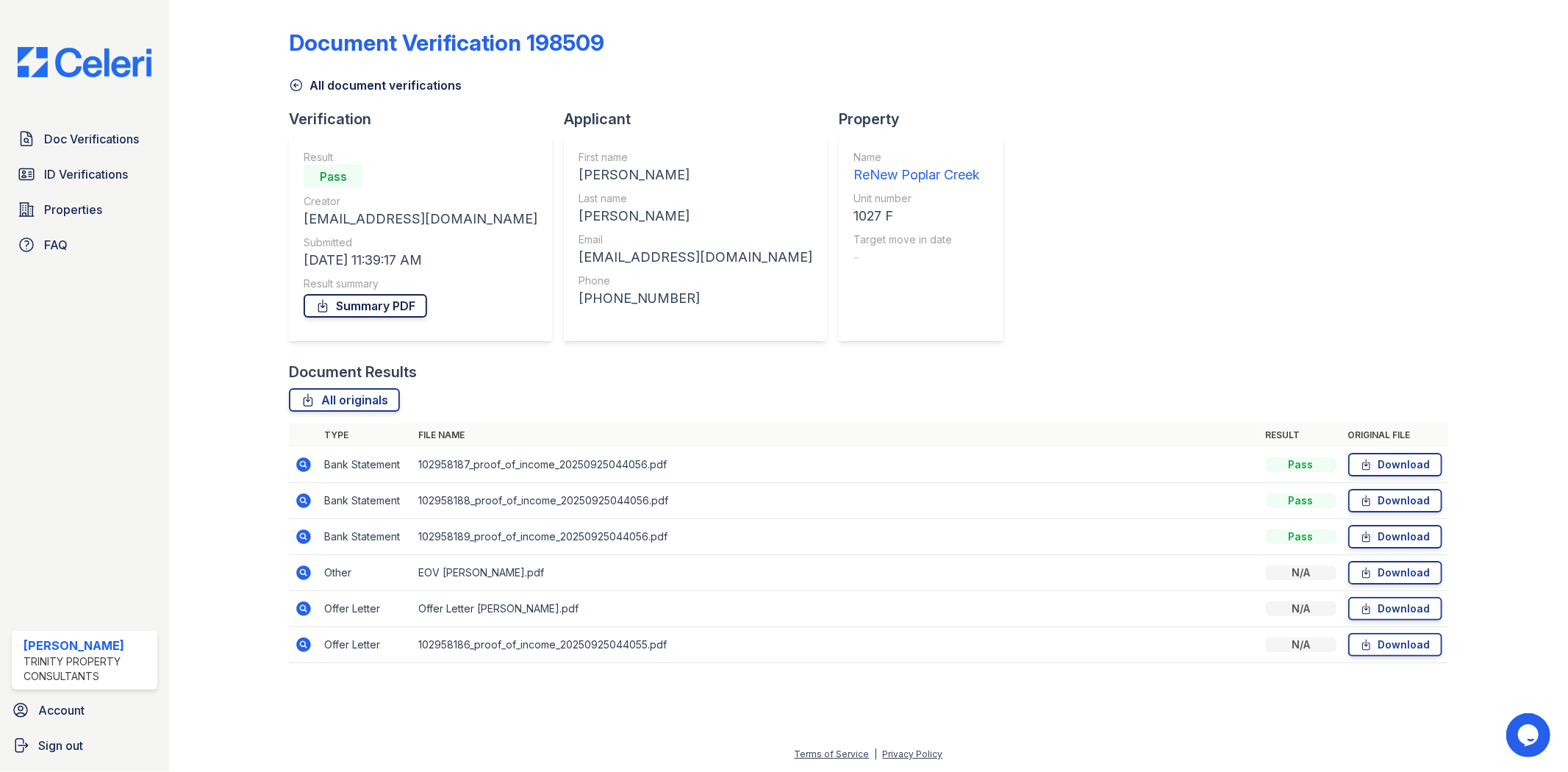
click at [395, 295] on link "Summary PDF" at bounding box center [365, 306] width 124 height 23
click at [103, 166] on span "ID Verifications" at bounding box center [86, 174] width 84 height 18
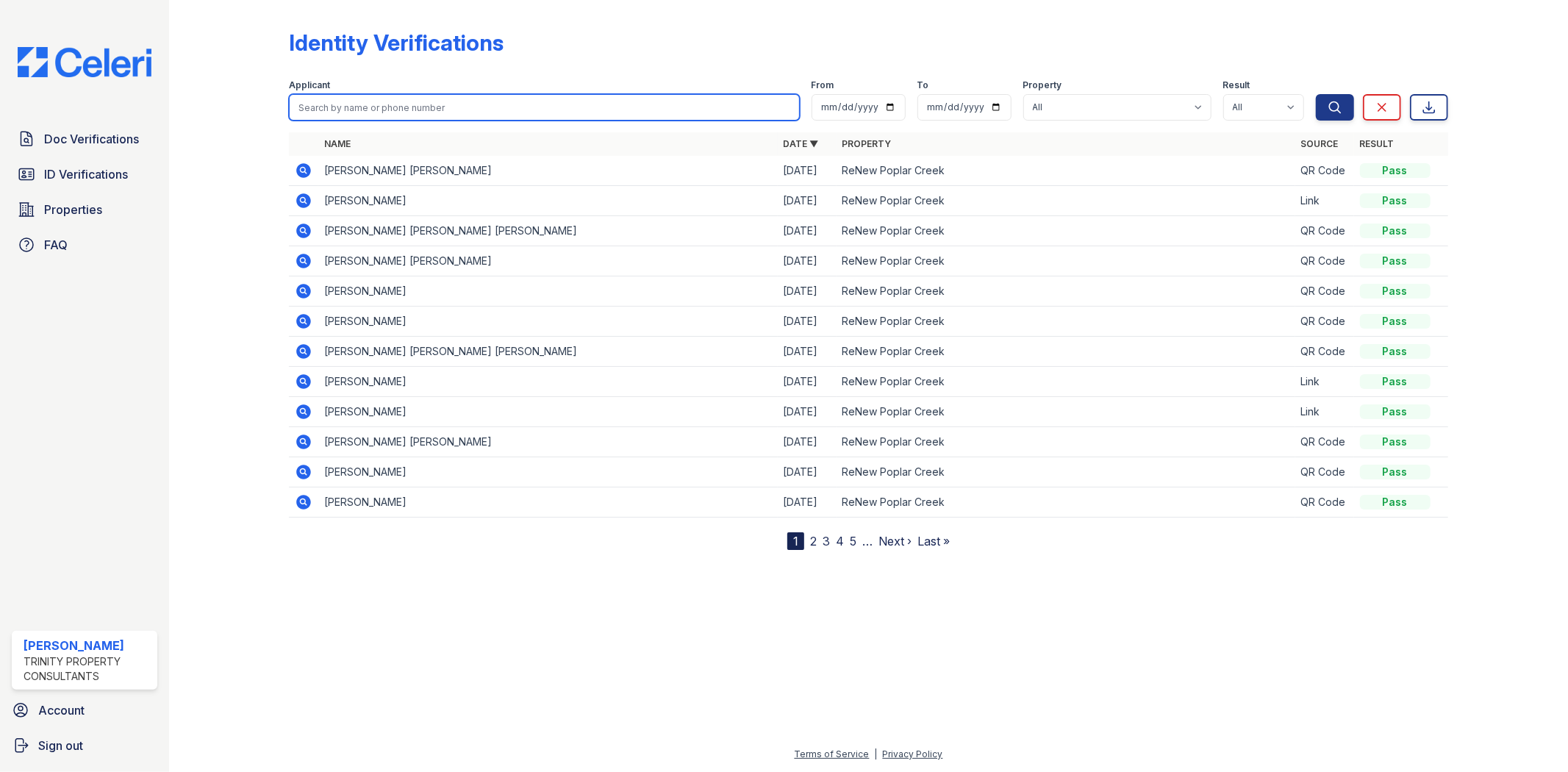
click at [431, 111] on input "search" at bounding box center [544, 108] width 510 height 27
type input "jaq"
click at [1316, 94] on button "Search" at bounding box center [1334, 108] width 38 height 27
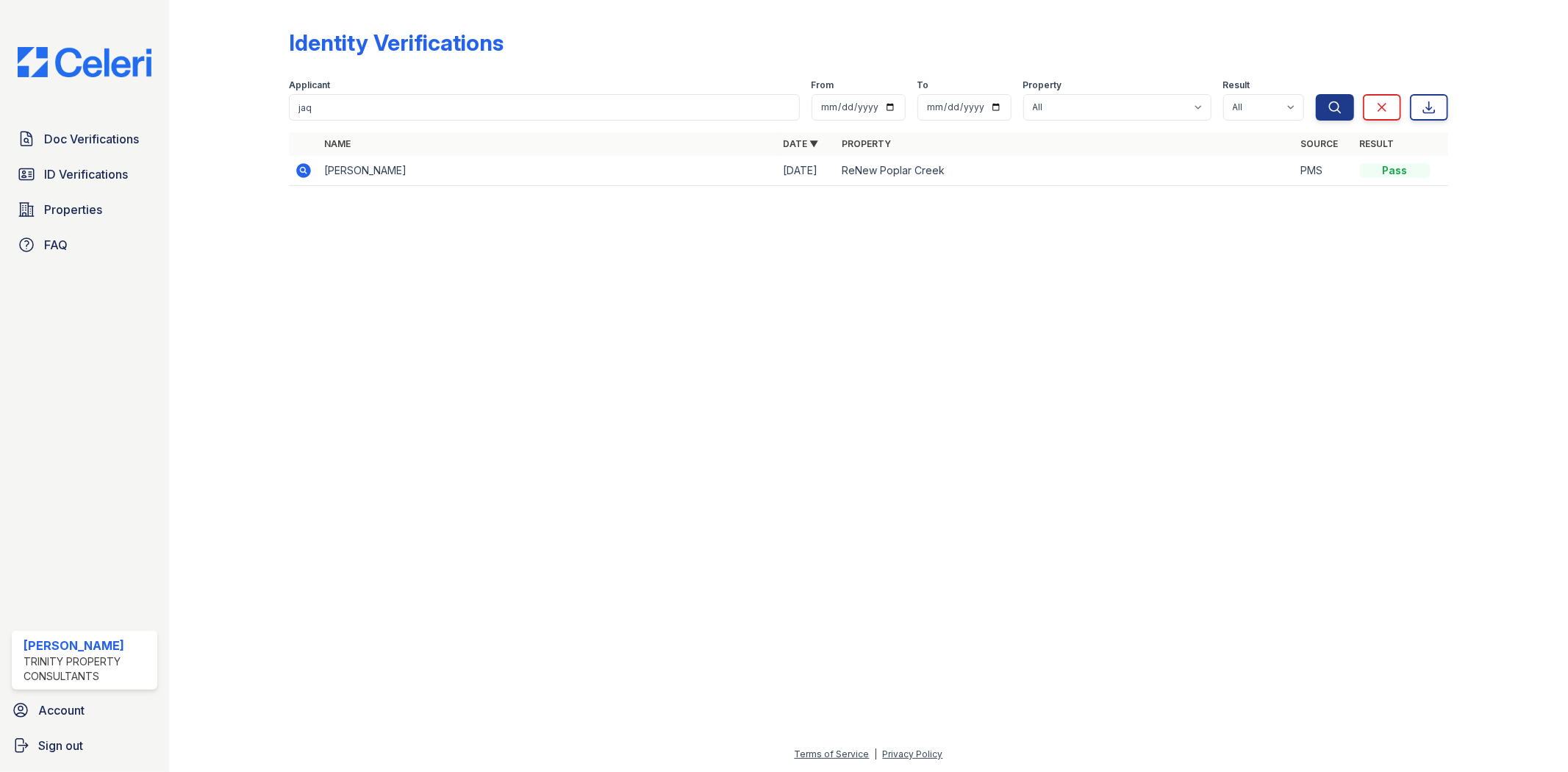
click at [305, 169] on icon at bounding box center [304, 170] width 18 height 18
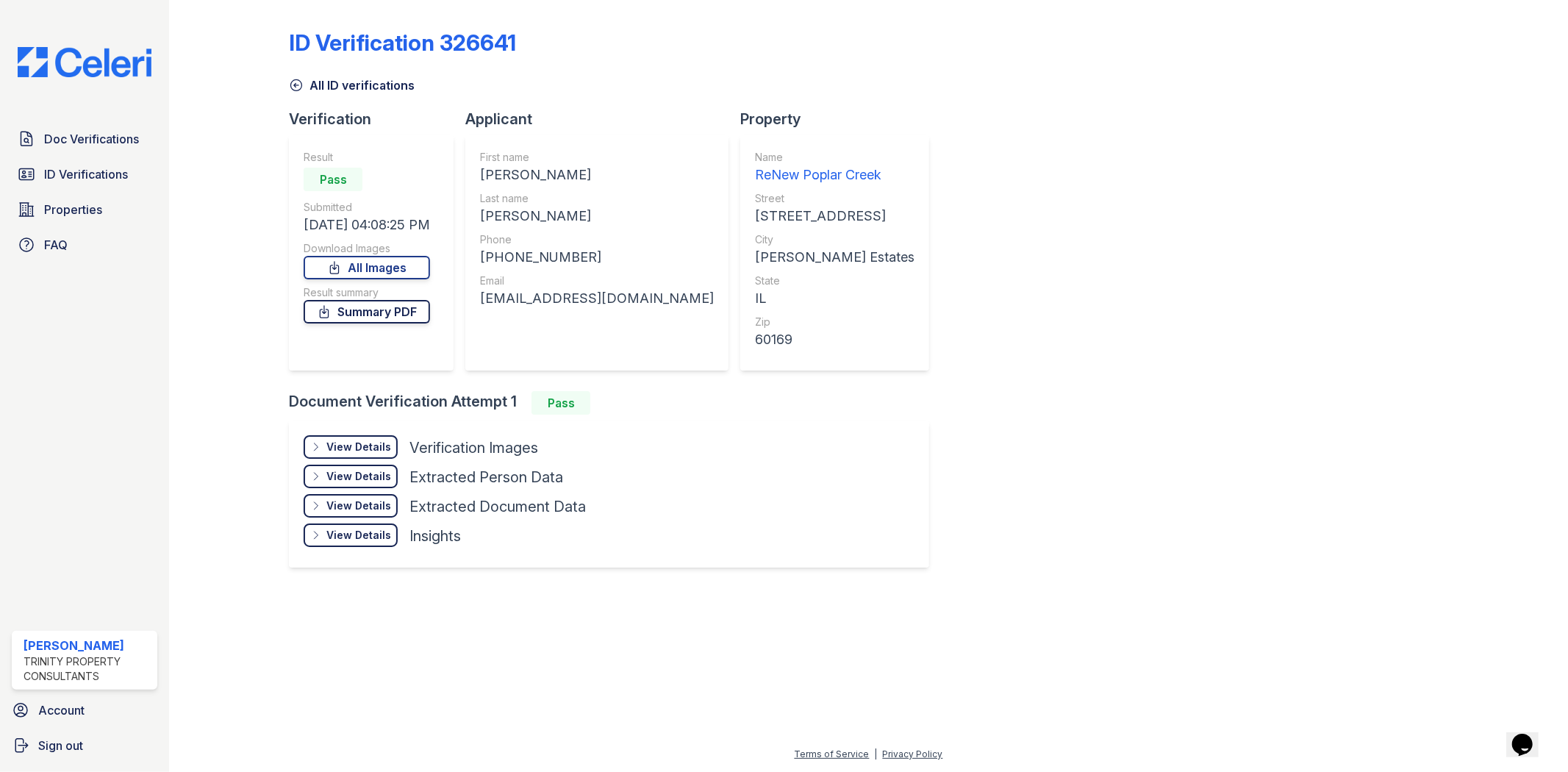
click at [357, 313] on link "Summary PDF" at bounding box center [366, 311] width 127 height 23
click at [90, 132] on span "Doc Verifications" at bounding box center [91, 139] width 94 height 18
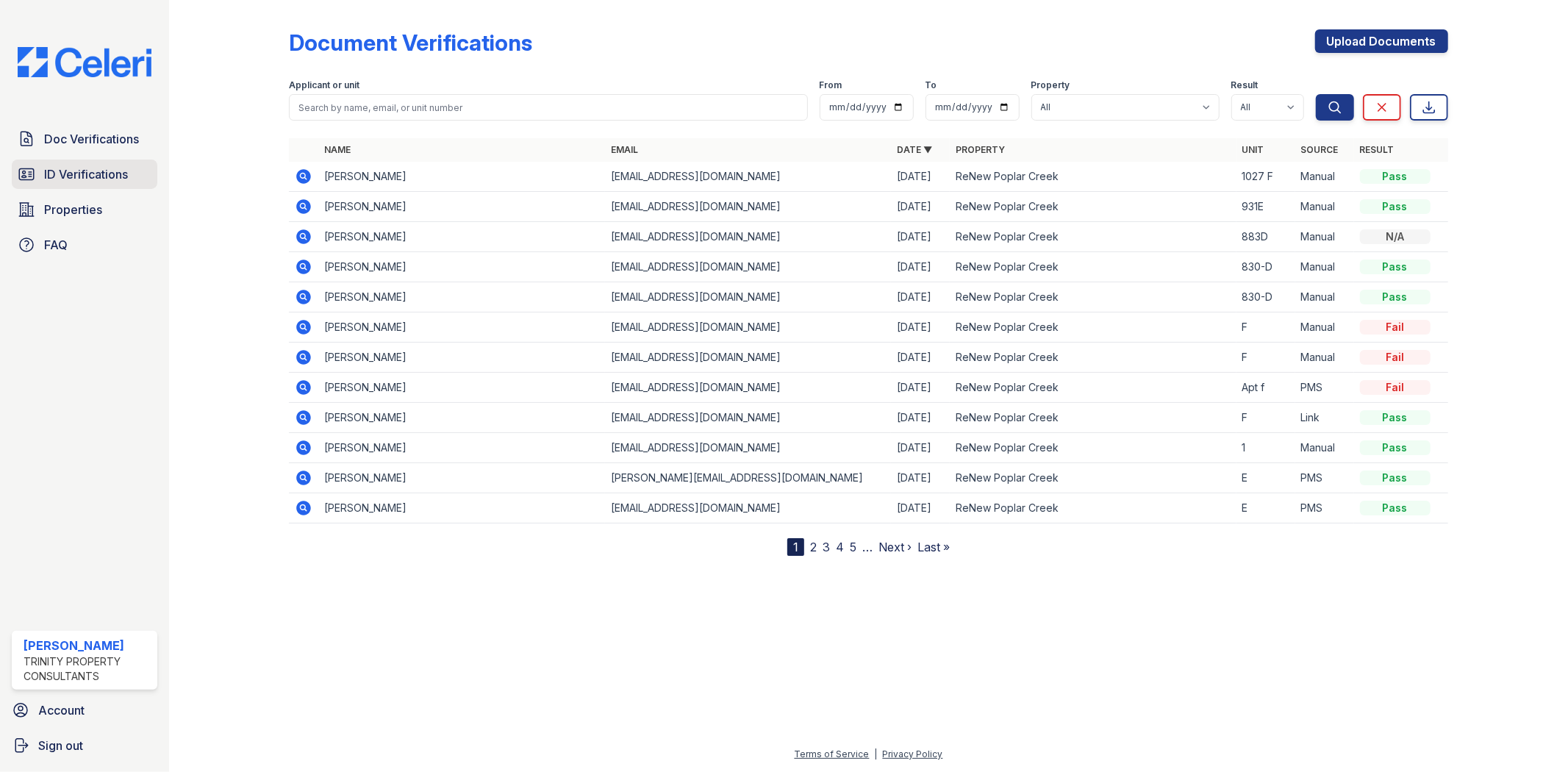
click at [93, 170] on span "ID Verifications" at bounding box center [86, 174] width 84 height 18
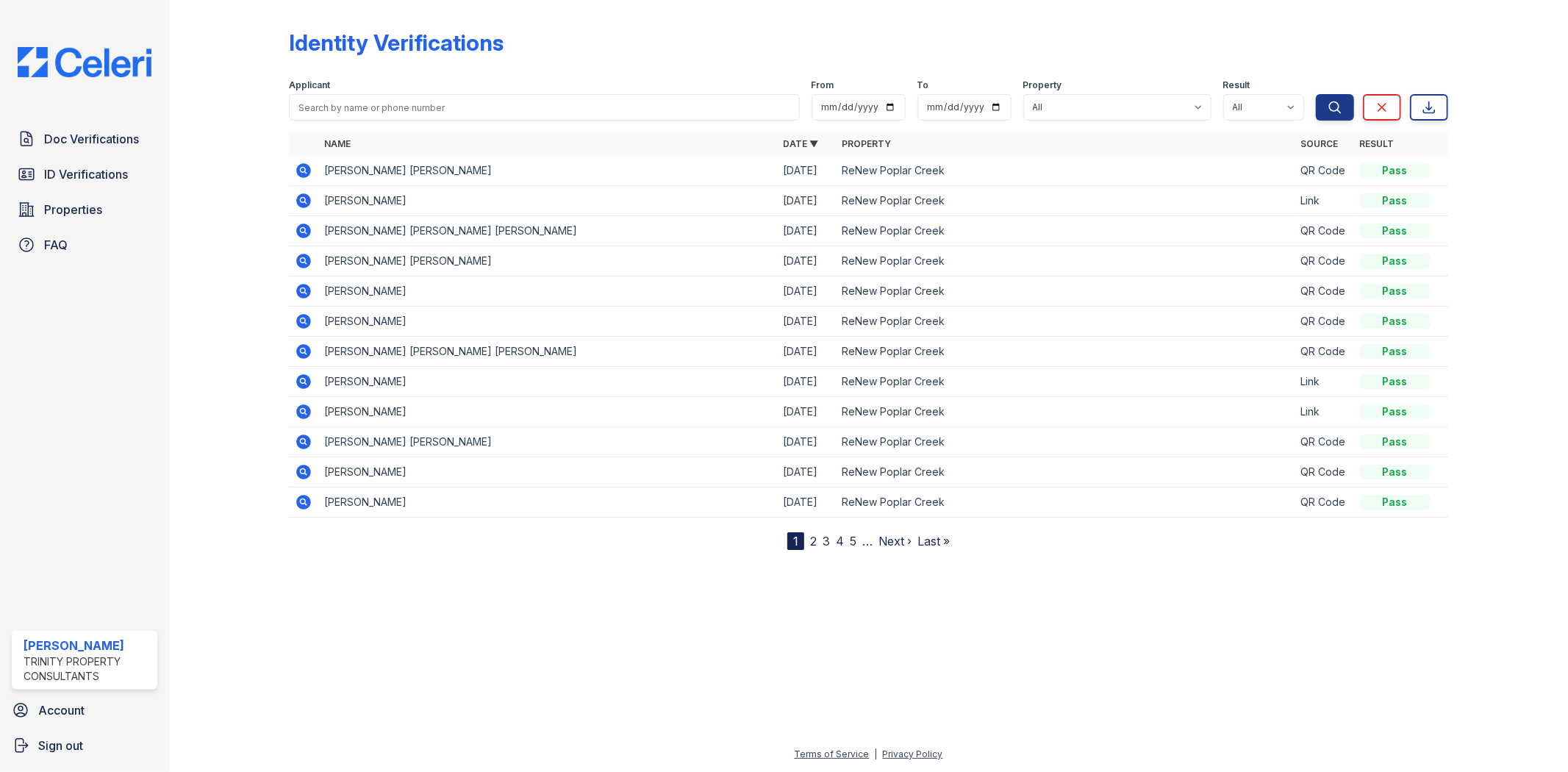
click at [307, 200] on icon at bounding box center [304, 201] width 14 height 14
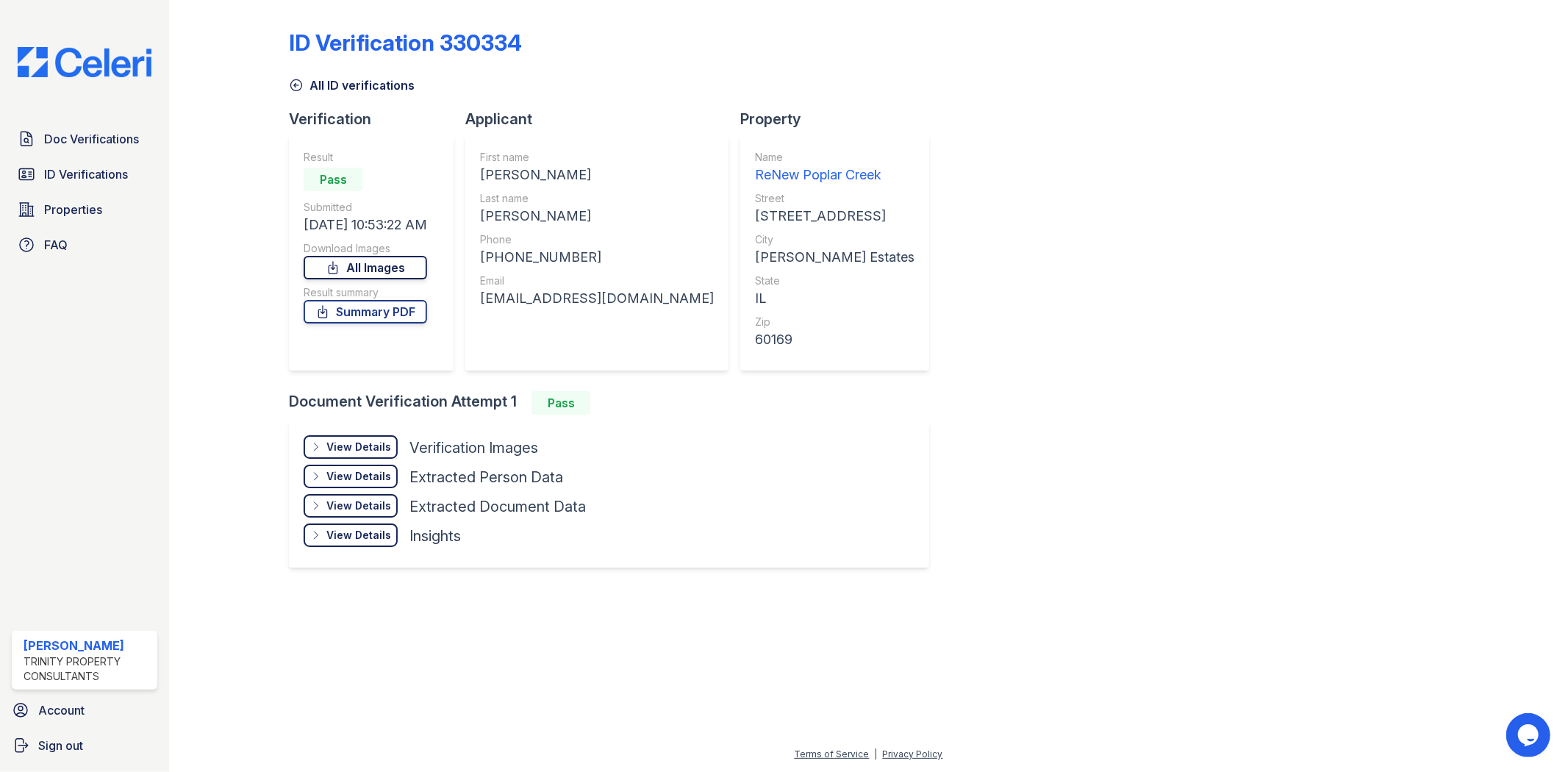
click at [365, 261] on link "All Images" at bounding box center [365, 267] width 124 height 23
click at [369, 312] on link "Summary PDF" at bounding box center [365, 311] width 124 height 23
click at [89, 177] on span "ID Verifications" at bounding box center [86, 174] width 84 height 18
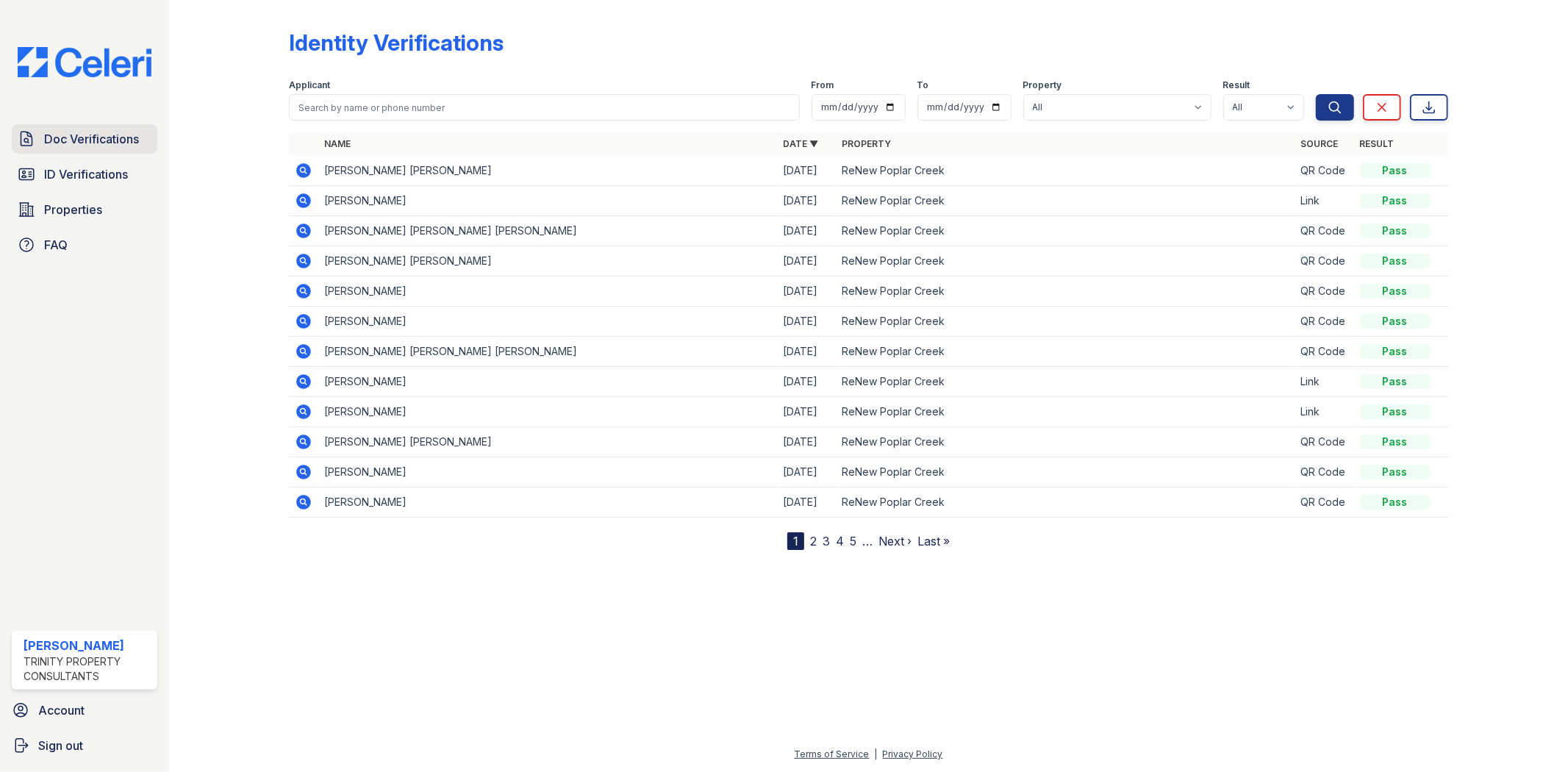
click at [79, 136] on span "Doc Verifications" at bounding box center [91, 139] width 94 height 18
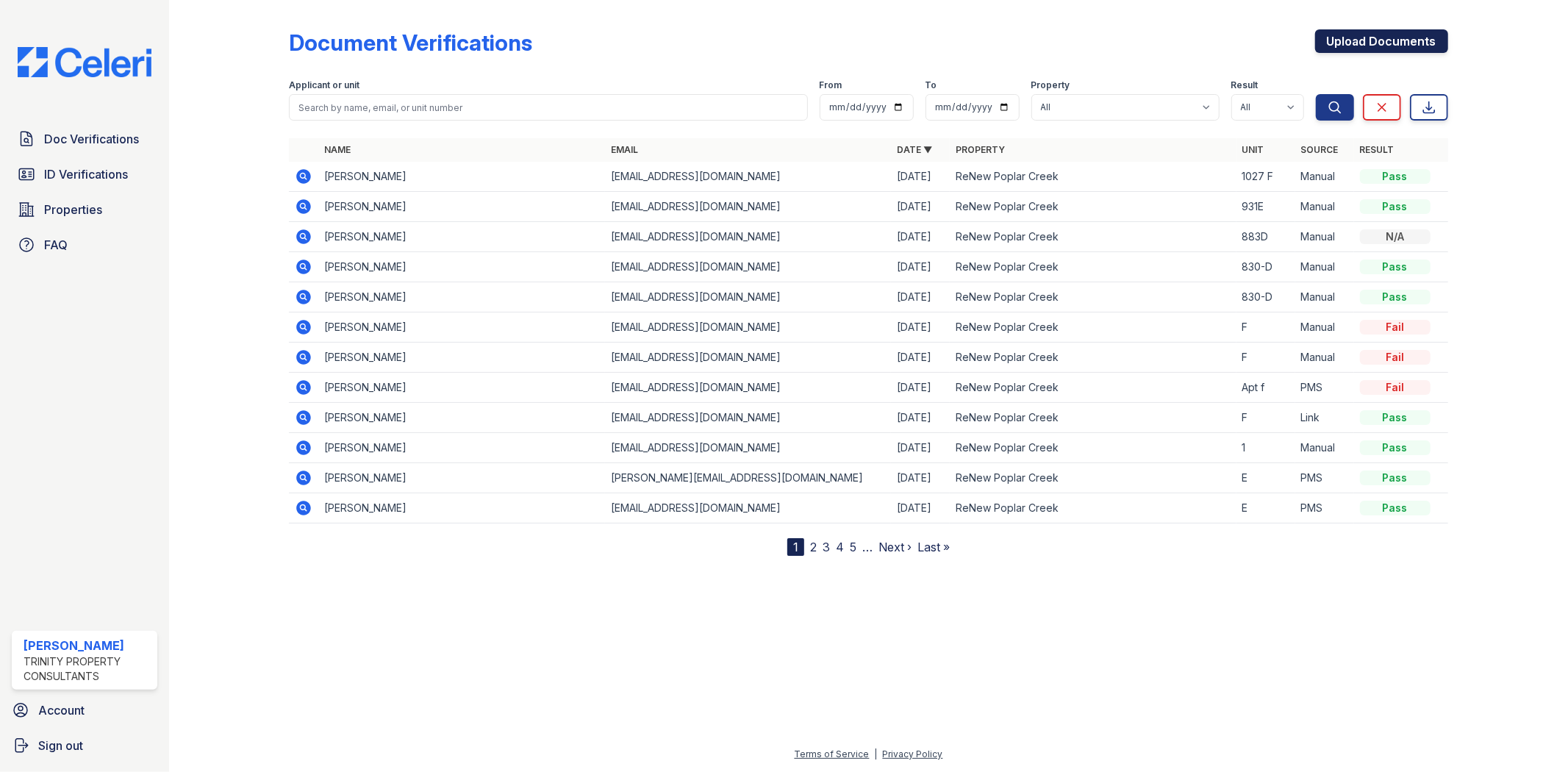
click at [1369, 31] on link "Upload Documents" at bounding box center [1381, 41] width 133 height 23
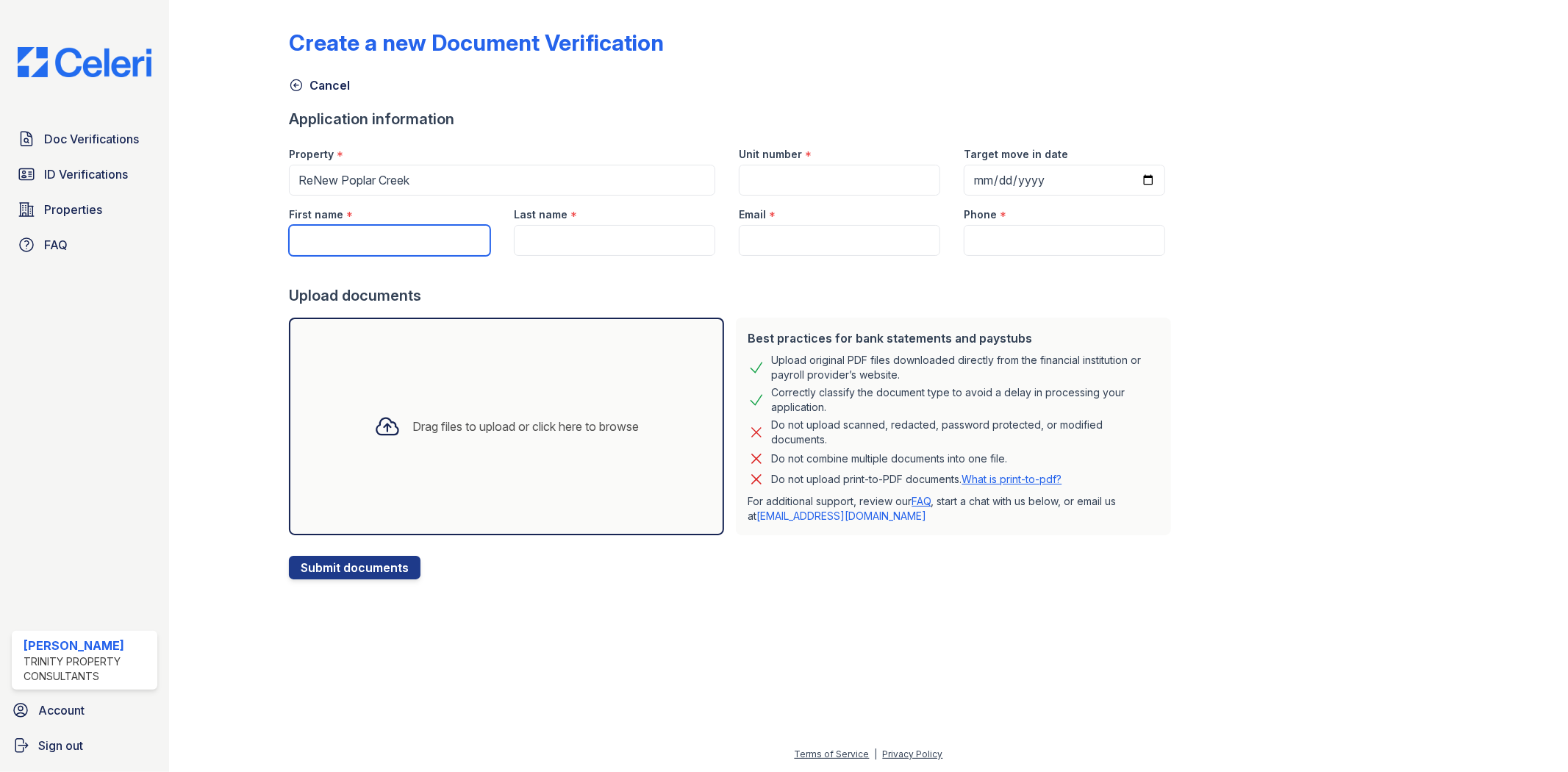
click at [332, 246] on input "First name" at bounding box center [390, 240] width 201 height 31
type input "y"
type input "[PERSON_NAME]"
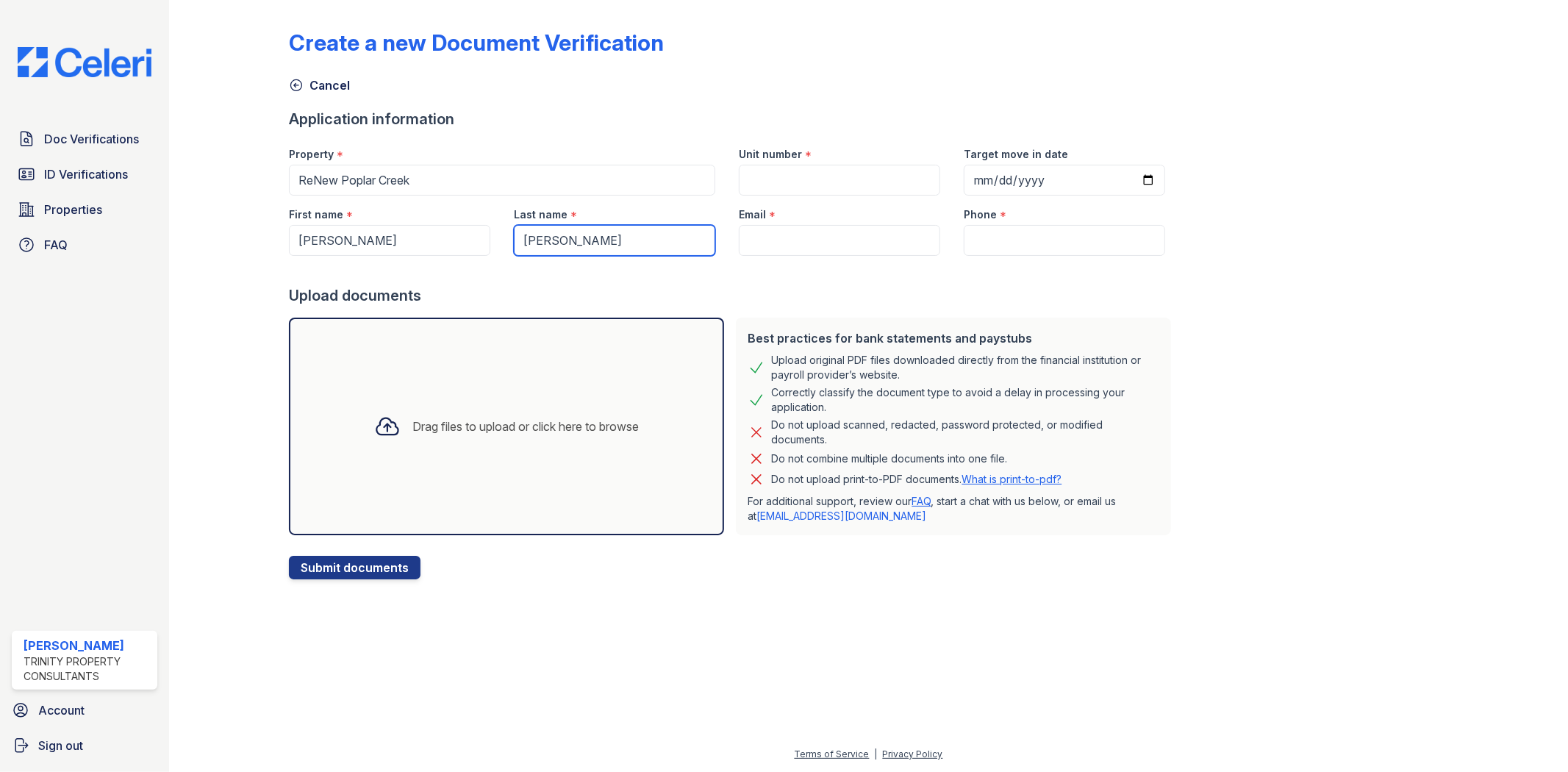
type input "[PERSON_NAME]"
type input "[EMAIL_ADDRESS][DOMAIN_NAME]"
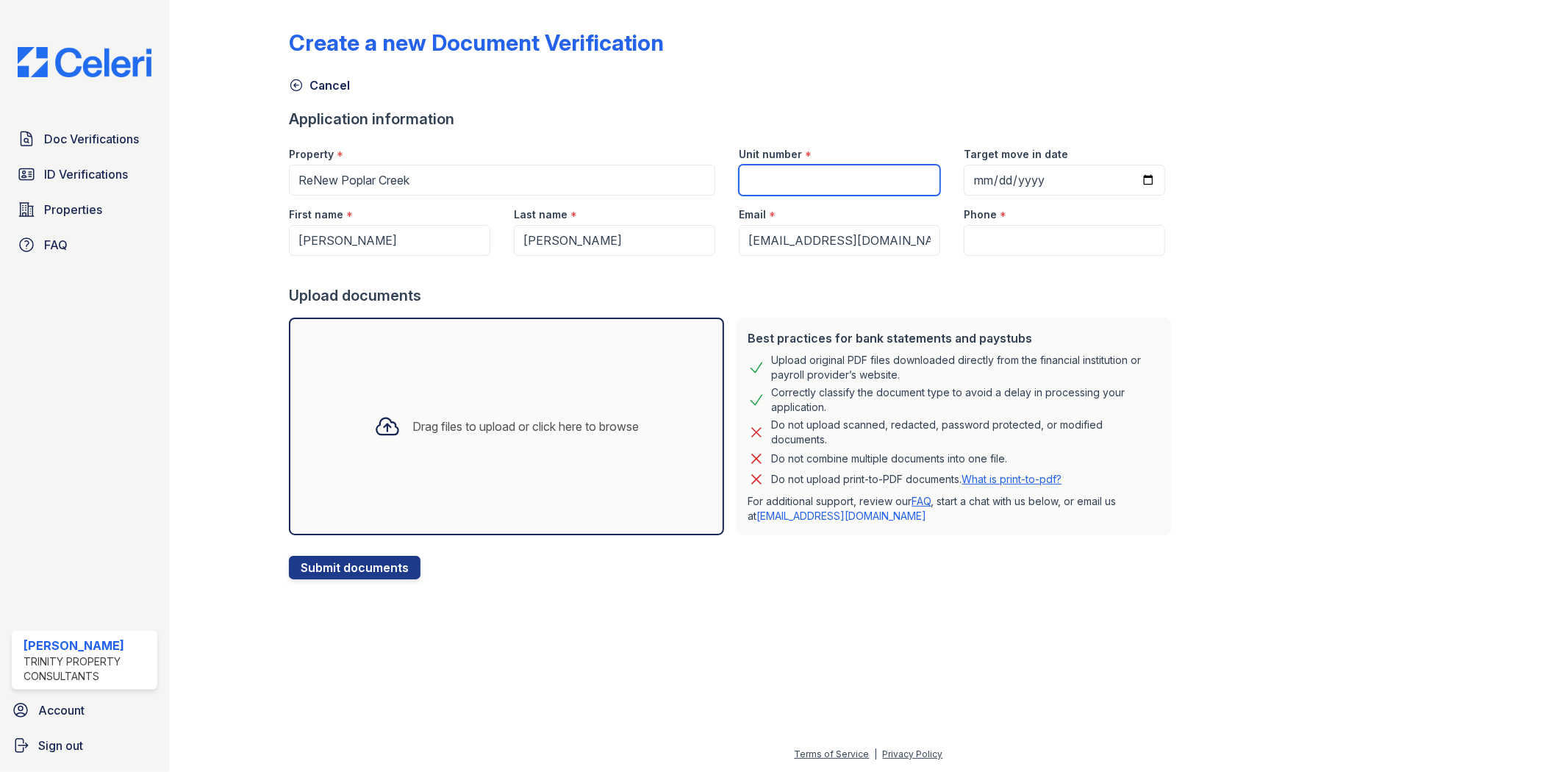
click at [801, 171] on input "Unit number" at bounding box center [840, 180] width 201 height 31
type input "1061-D"
click at [1096, 228] on input "Phone" at bounding box center [1064, 240] width 201 height 31
paste input "+1 630-945-4099"
type input "+1 630-945-4099"
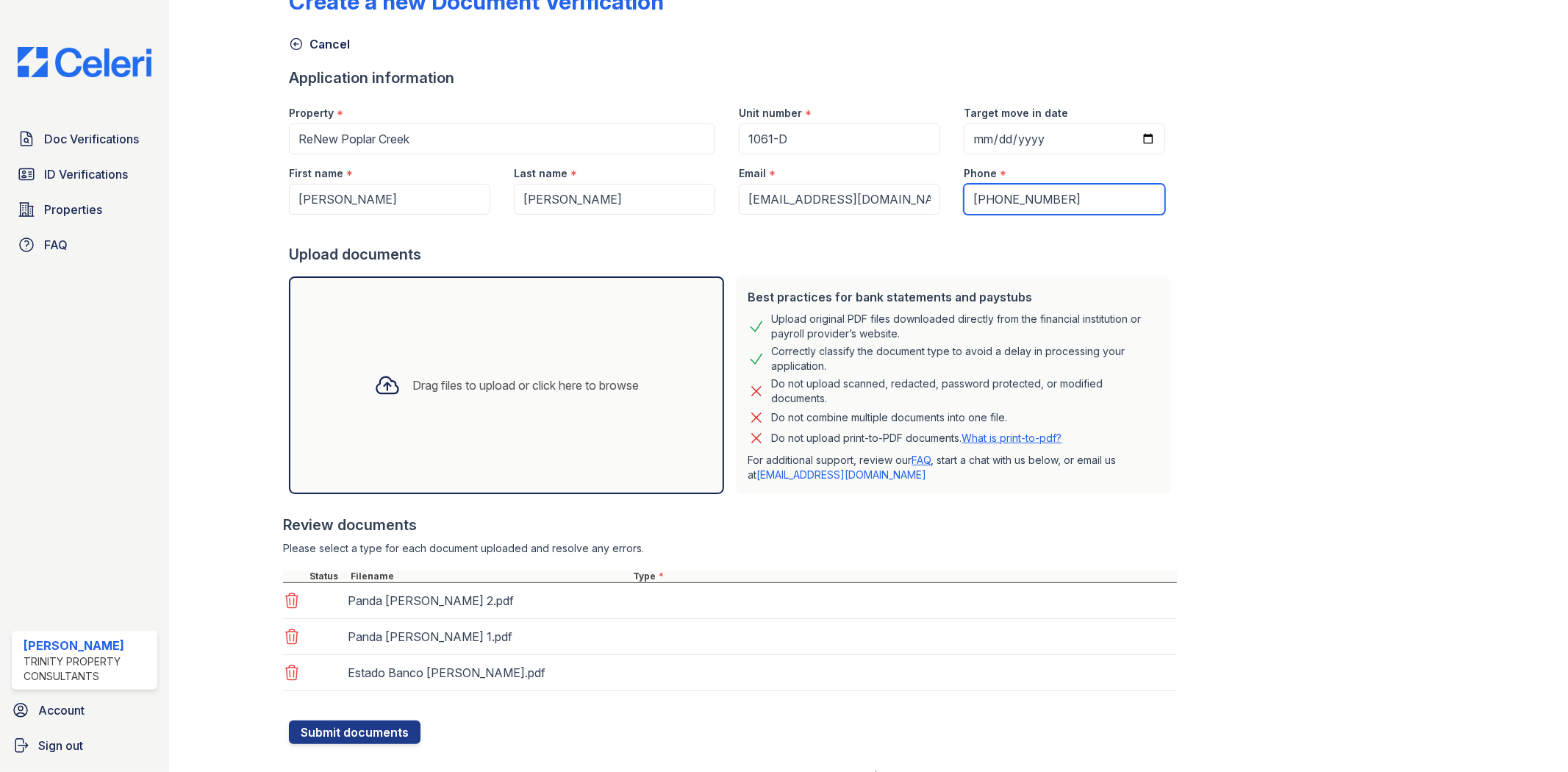
scroll to position [63, 0]
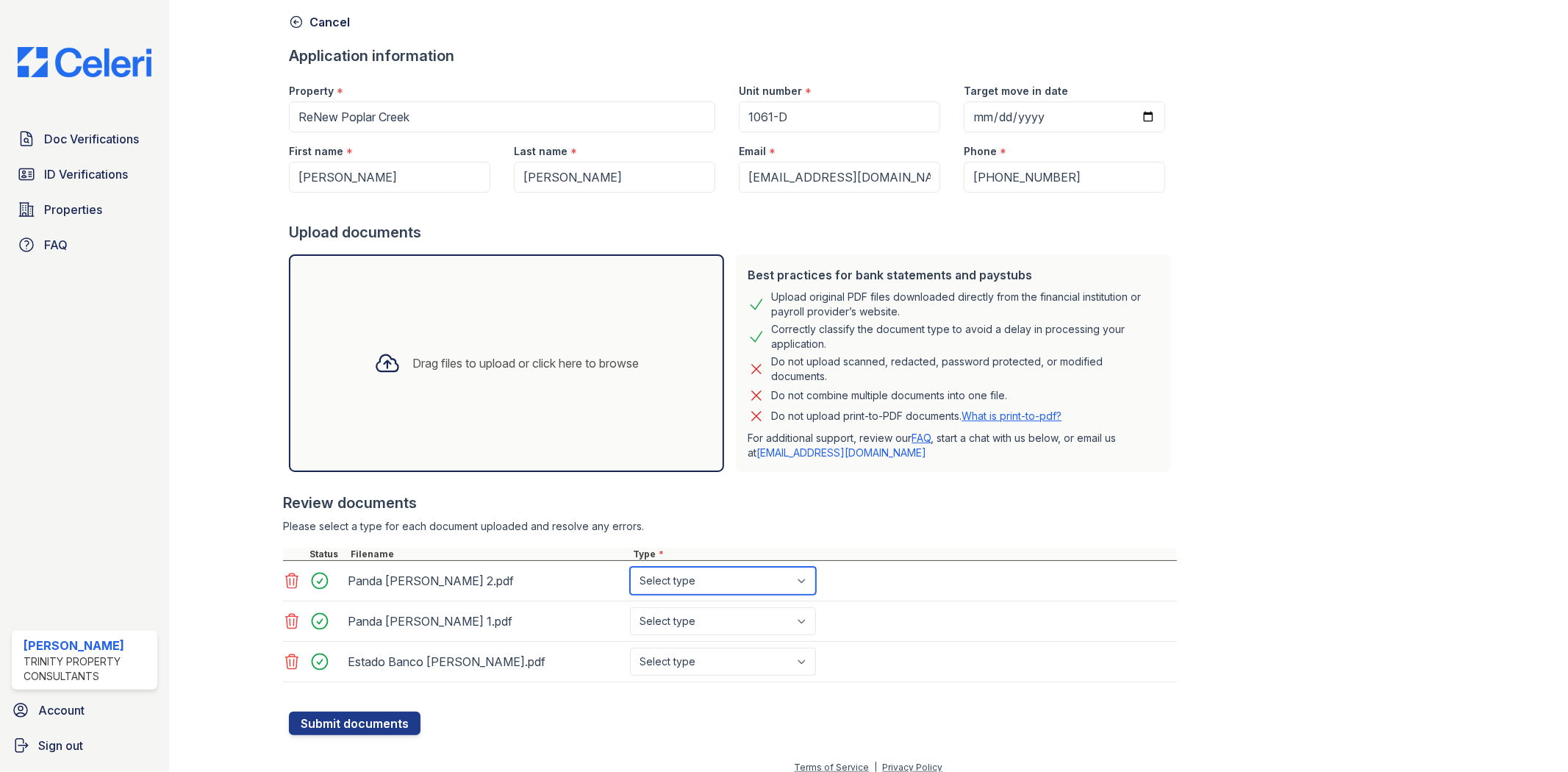
click at [727, 584] on select "Select type Paystub Bank Statement Offer Letter Tax Documents Benefit Award Let…" at bounding box center [723, 580] width 186 height 28
select select "paystub"
click at [630, 567] on select "Select type Paystub Bank Statement Offer Letter Tax Documents Benefit Award Let…" at bounding box center [723, 580] width 186 height 28
click at [700, 622] on select "Select type Paystub Bank Statement Offer Letter Tax Documents Benefit Award Let…" at bounding box center [723, 620] width 186 height 28
select select "paystub"
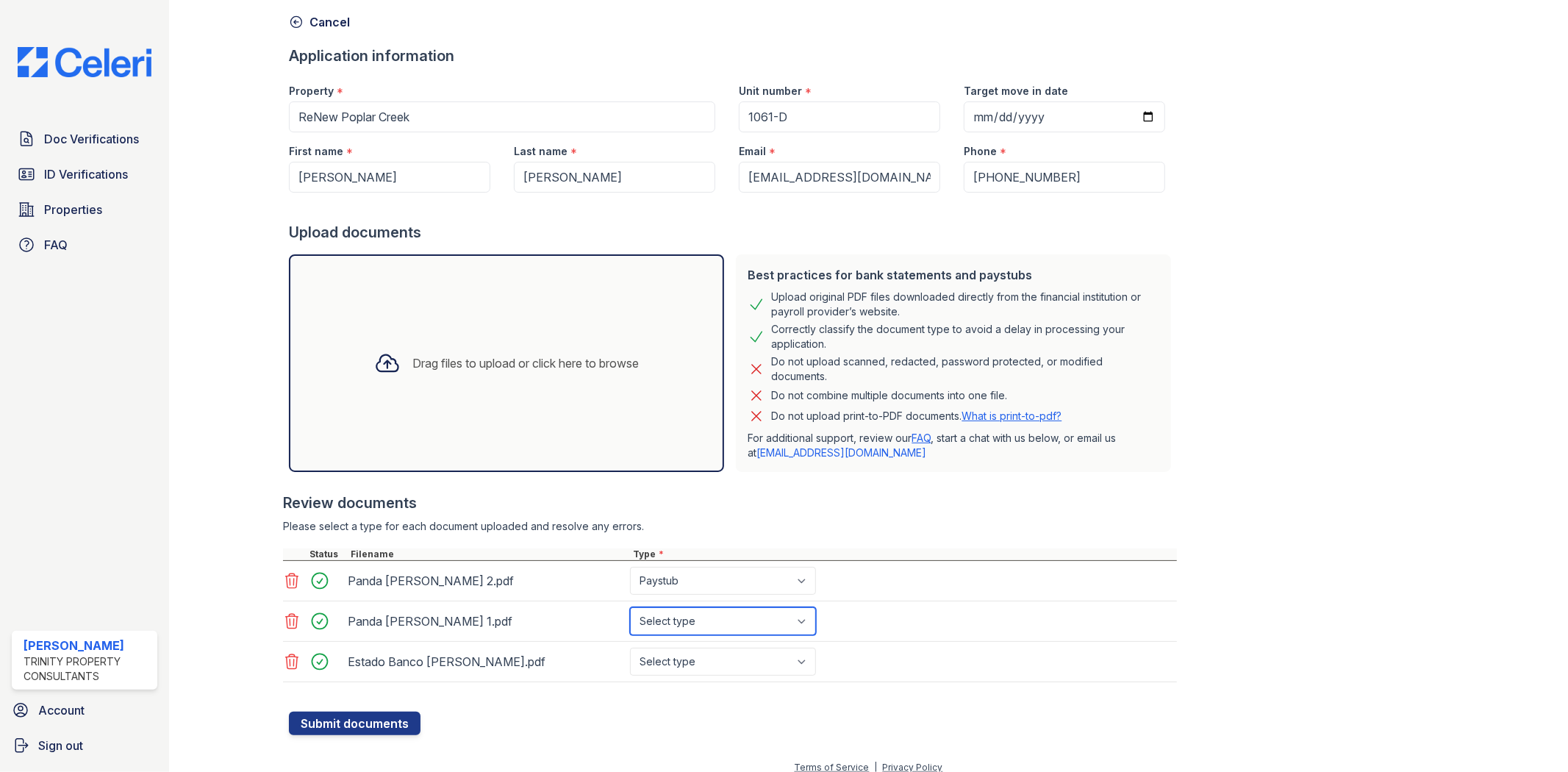
click at [630, 607] on select "Select type Paystub Bank Statement Offer Letter Tax Documents Benefit Award Let…" at bounding box center [723, 620] width 186 height 28
click at [737, 668] on select "Select type Paystub Bank Statement Offer Letter Tax Documents Benefit Award Let…" at bounding box center [723, 661] width 186 height 28
select select "bank_statement"
click at [630, 647] on select "Select type Paystub Bank Statement Offer Letter Tax Documents Benefit Award Let…" at bounding box center [723, 661] width 186 height 28
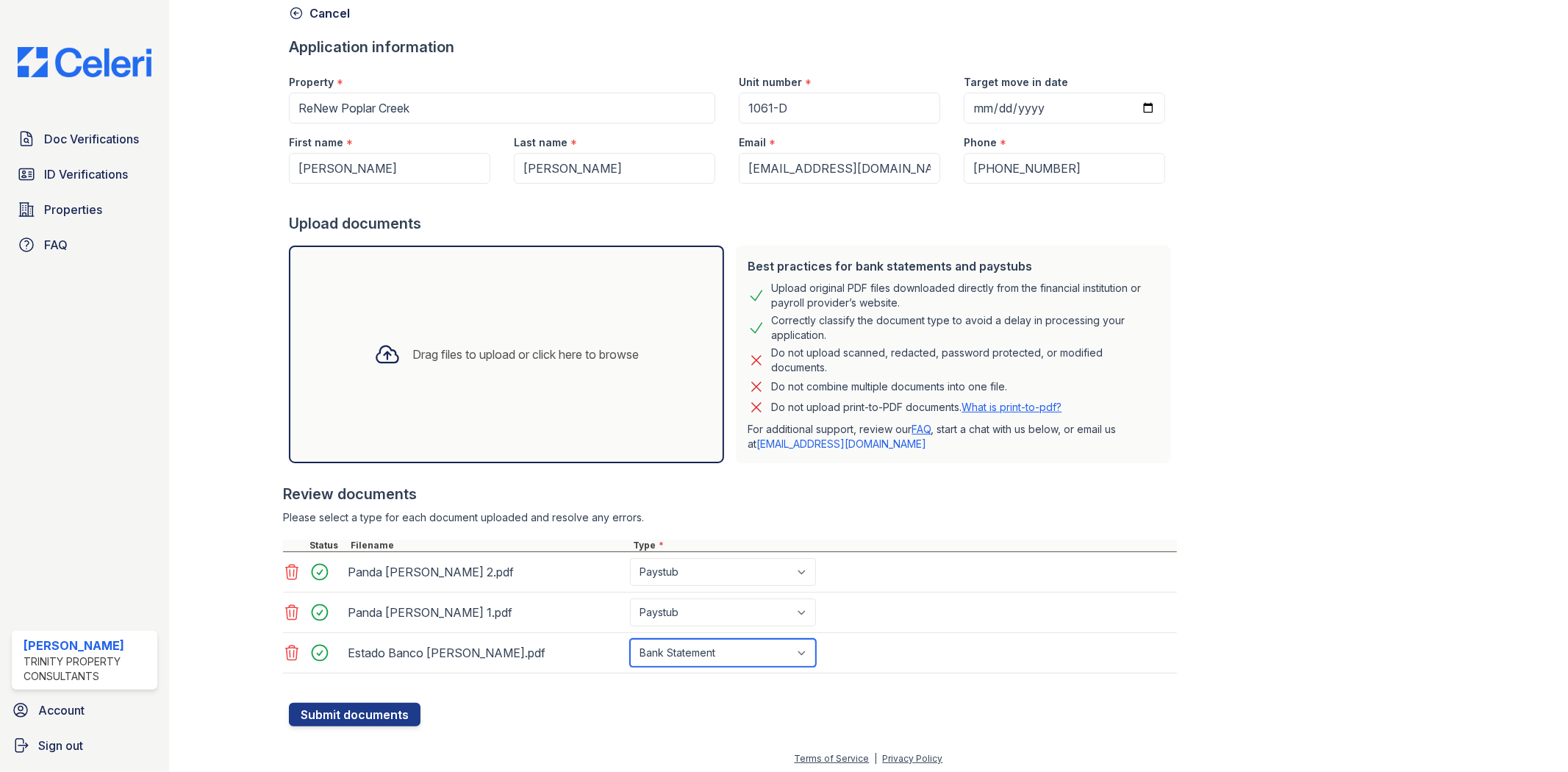
scroll to position [78, 0]
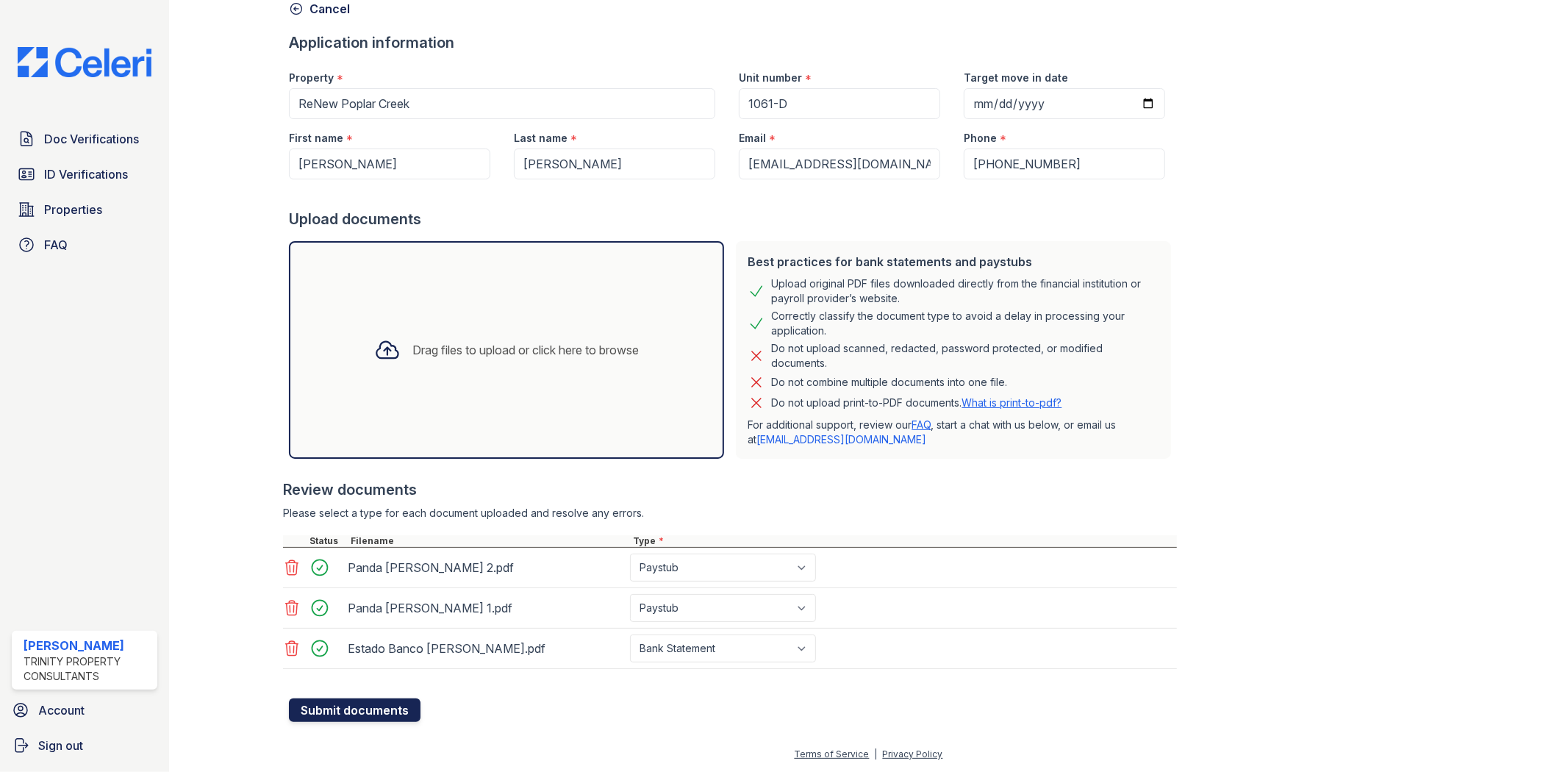
click at [374, 710] on button "Submit documents" at bounding box center [355, 710] width 132 height 23
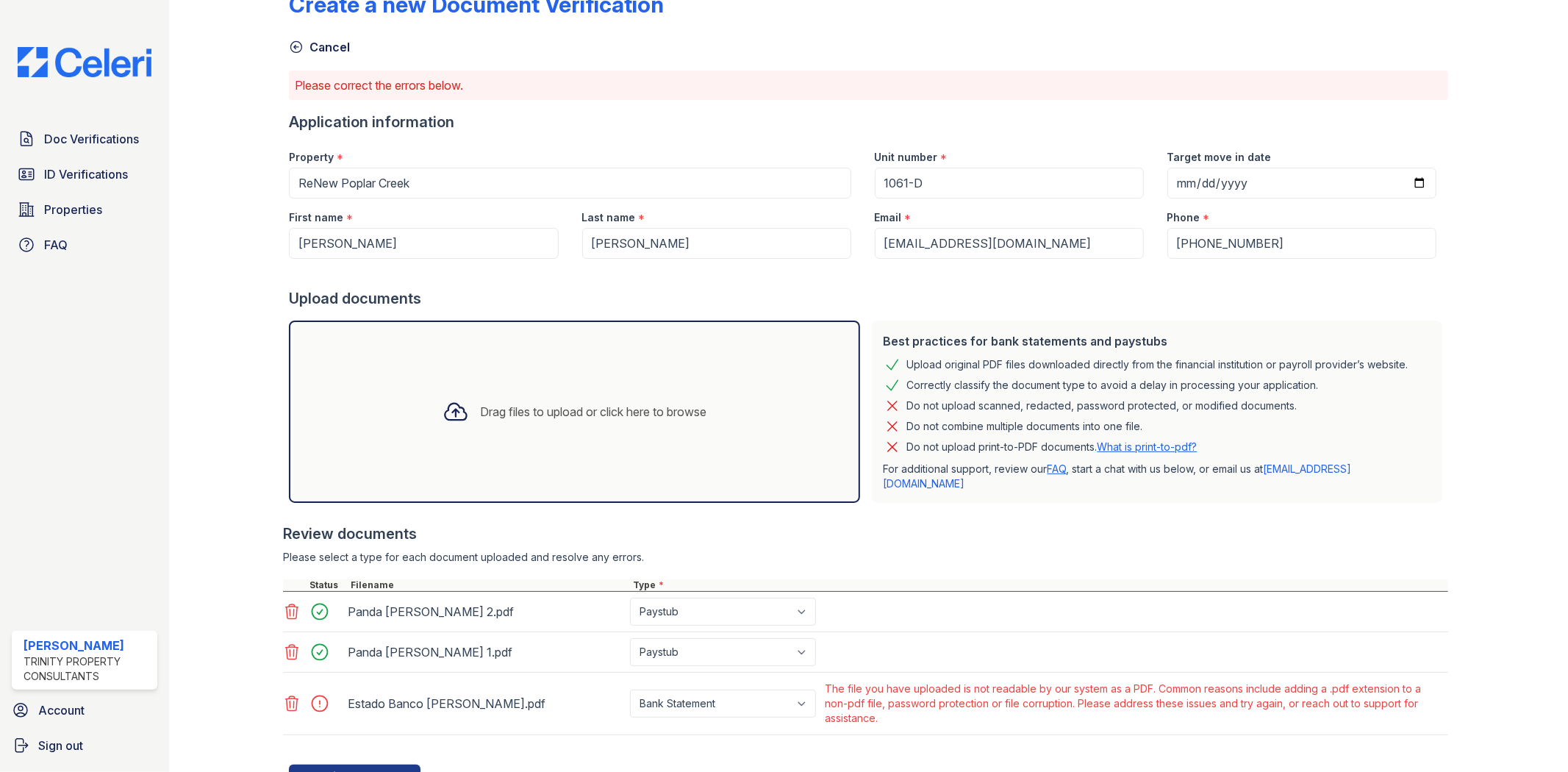
scroll to position [90, 0]
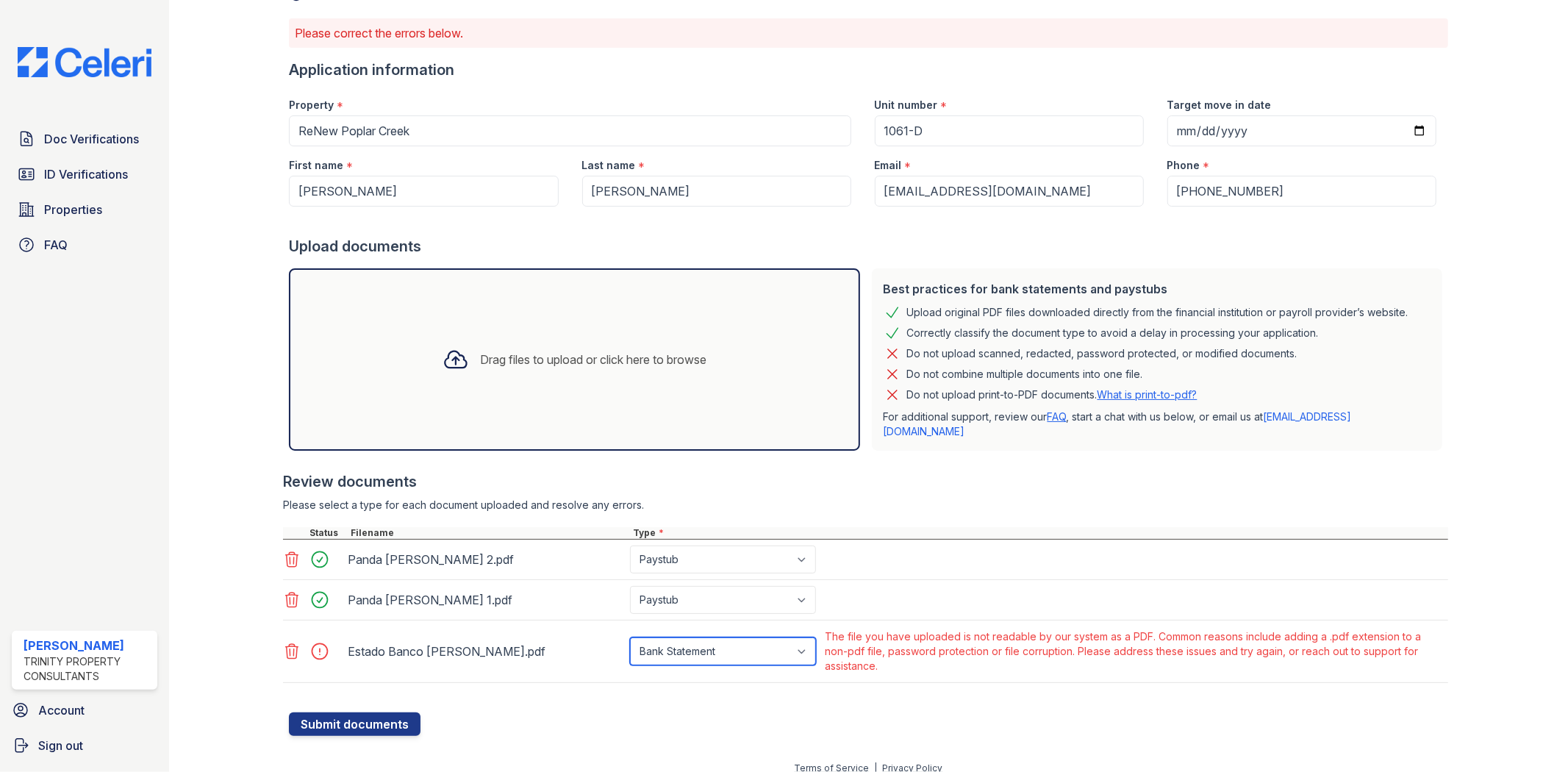
click at [693, 637] on select "Paystub Bank Statement Offer Letter Tax Documents Benefit Award Letter Investme…" at bounding box center [723, 651] width 186 height 28
click at [298, 643] on icon at bounding box center [291, 652] width 18 height 18
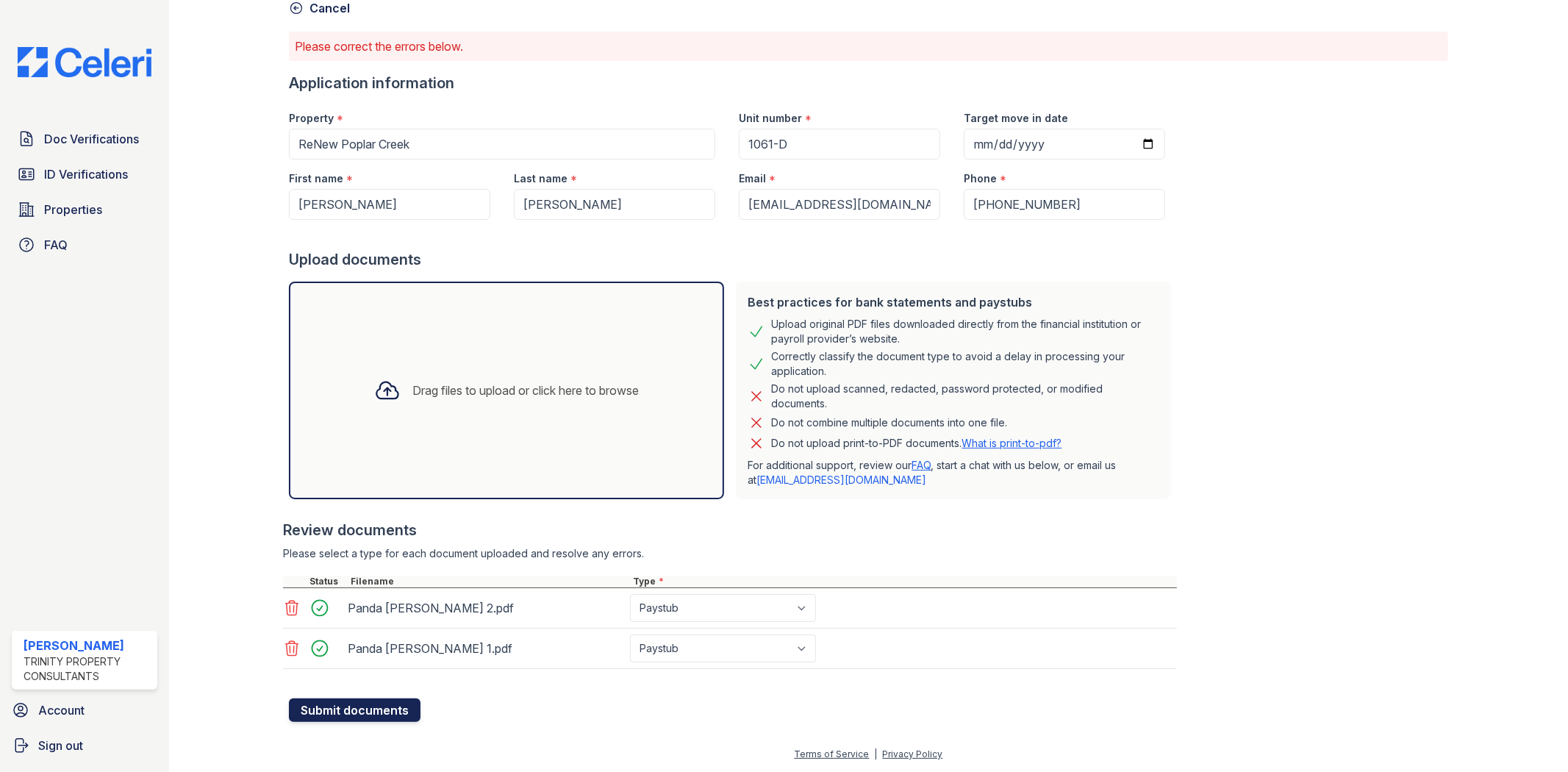
click at [333, 710] on button "Submit documents" at bounding box center [355, 710] width 132 height 23
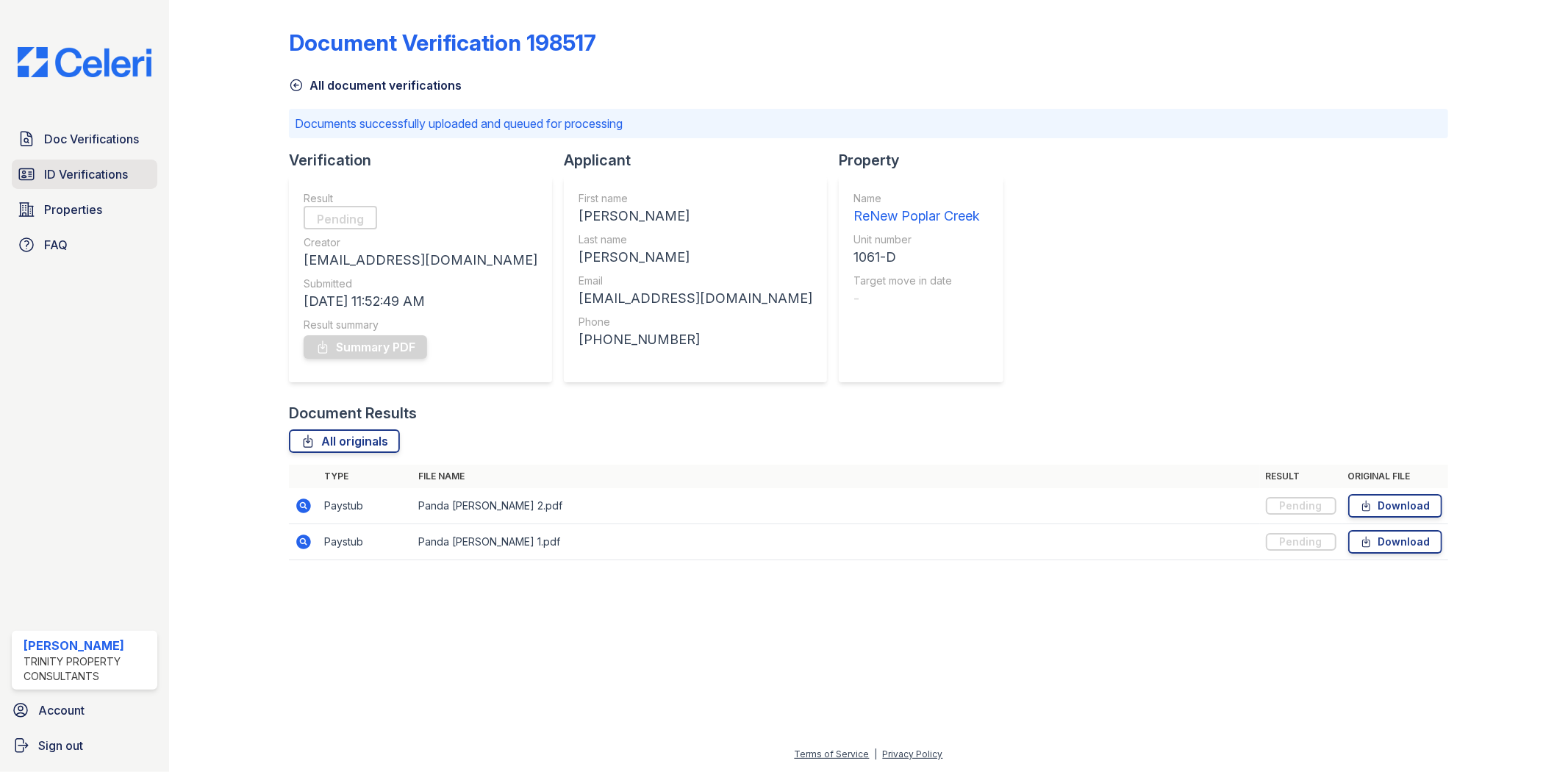
click at [83, 172] on span "ID Verifications" at bounding box center [86, 174] width 84 height 18
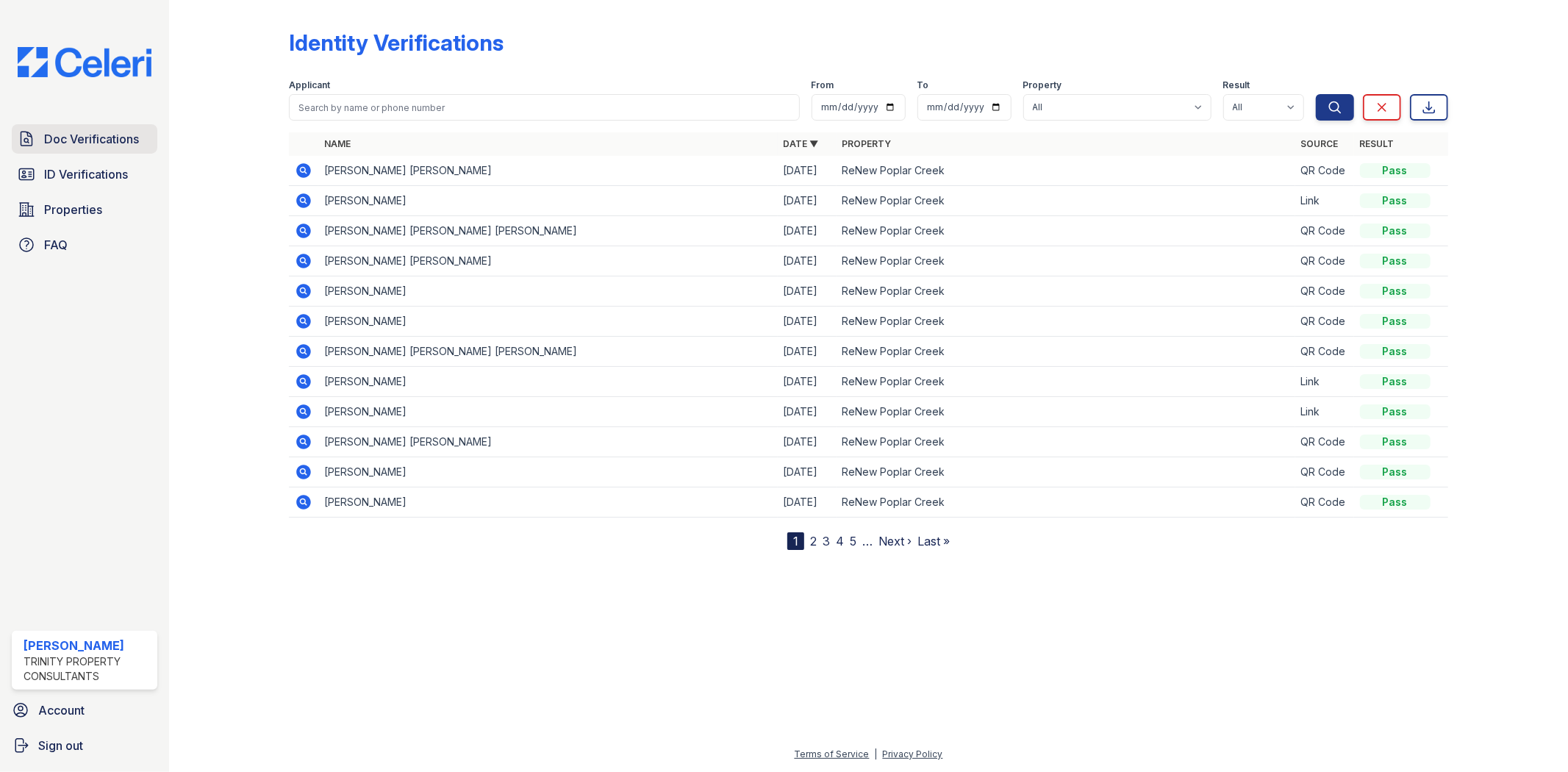
click at [112, 135] on span "Doc Verifications" at bounding box center [91, 139] width 94 height 18
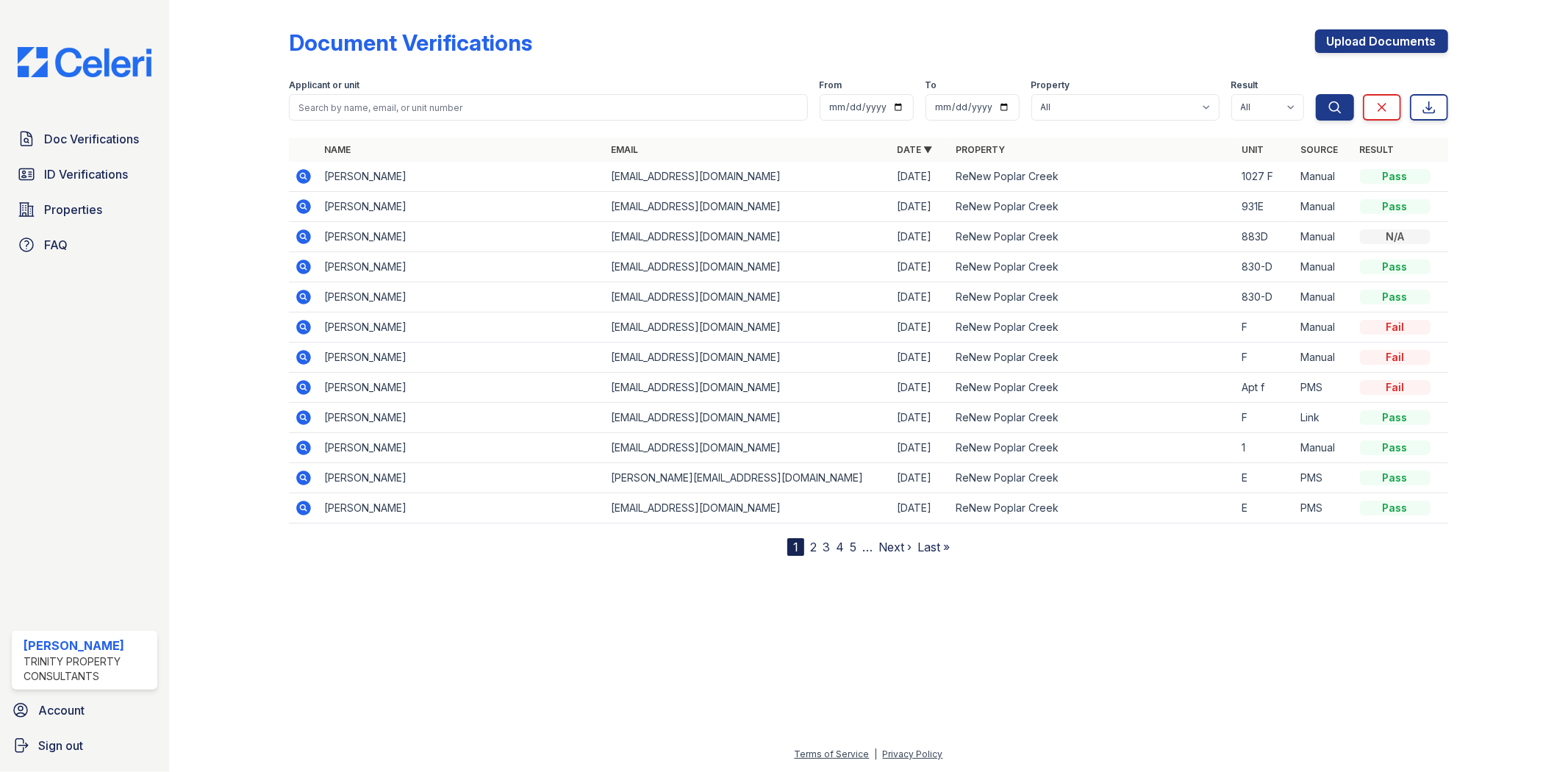
click at [112, 135] on span "Doc Verifications" at bounding box center [91, 139] width 94 height 18
click at [97, 135] on span "Doc Verifications" at bounding box center [91, 139] width 94 height 18
click at [101, 174] on span "ID Verifications" at bounding box center [86, 174] width 84 height 18
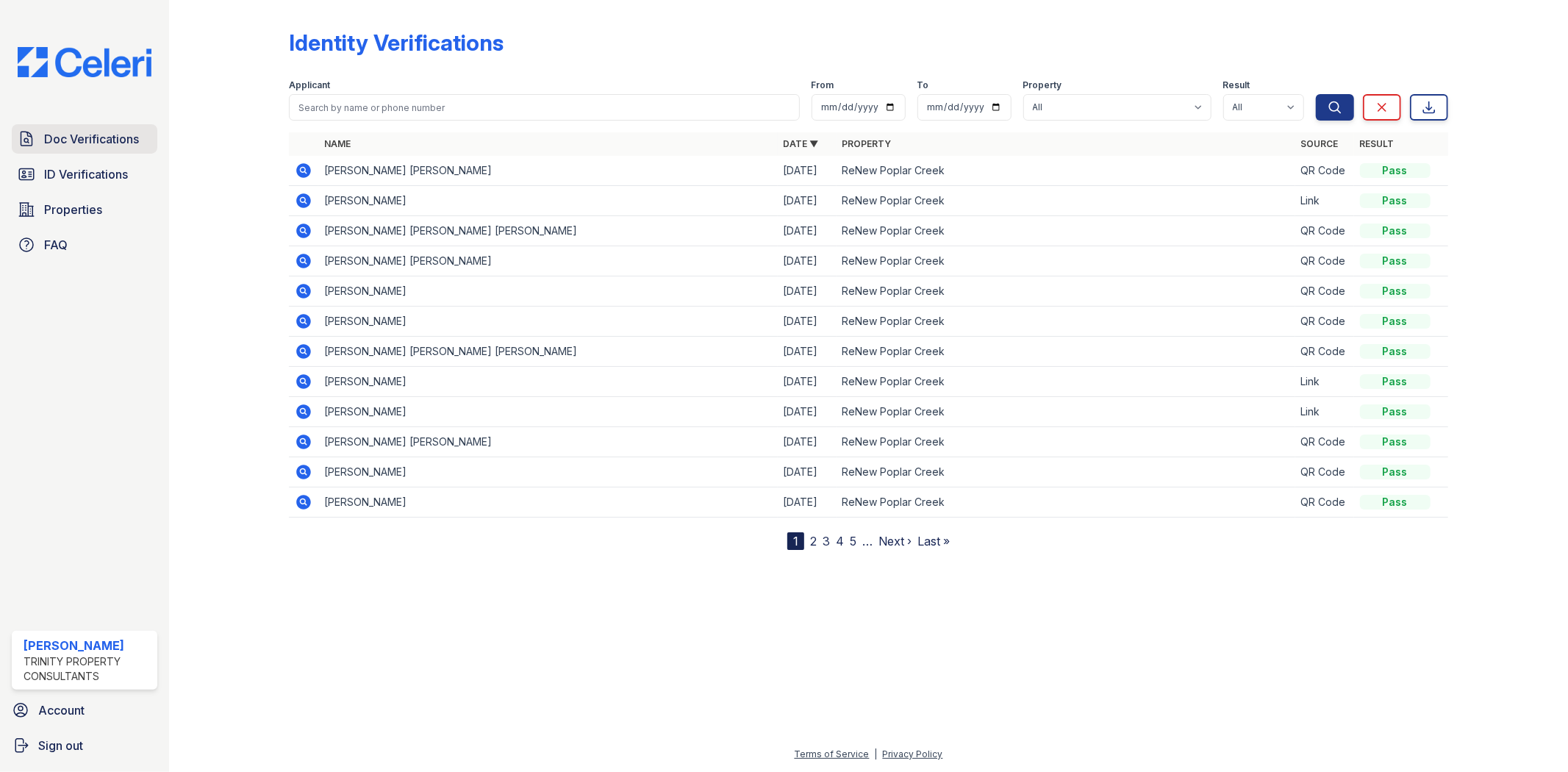
click at [101, 144] on span "Doc Verifications" at bounding box center [91, 139] width 94 height 18
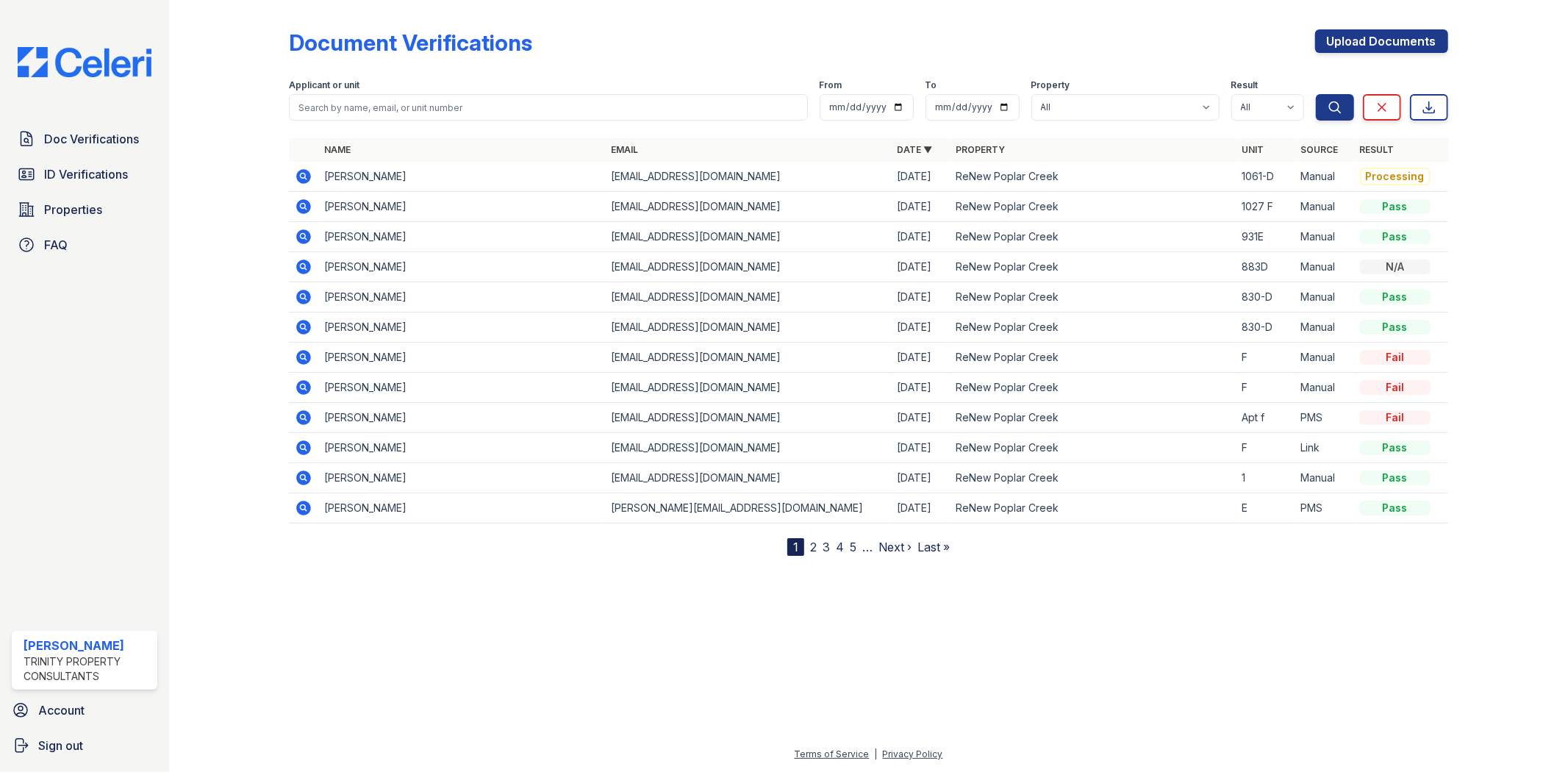
click at [302, 170] on icon at bounding box center [304, 177] width 14 height 14
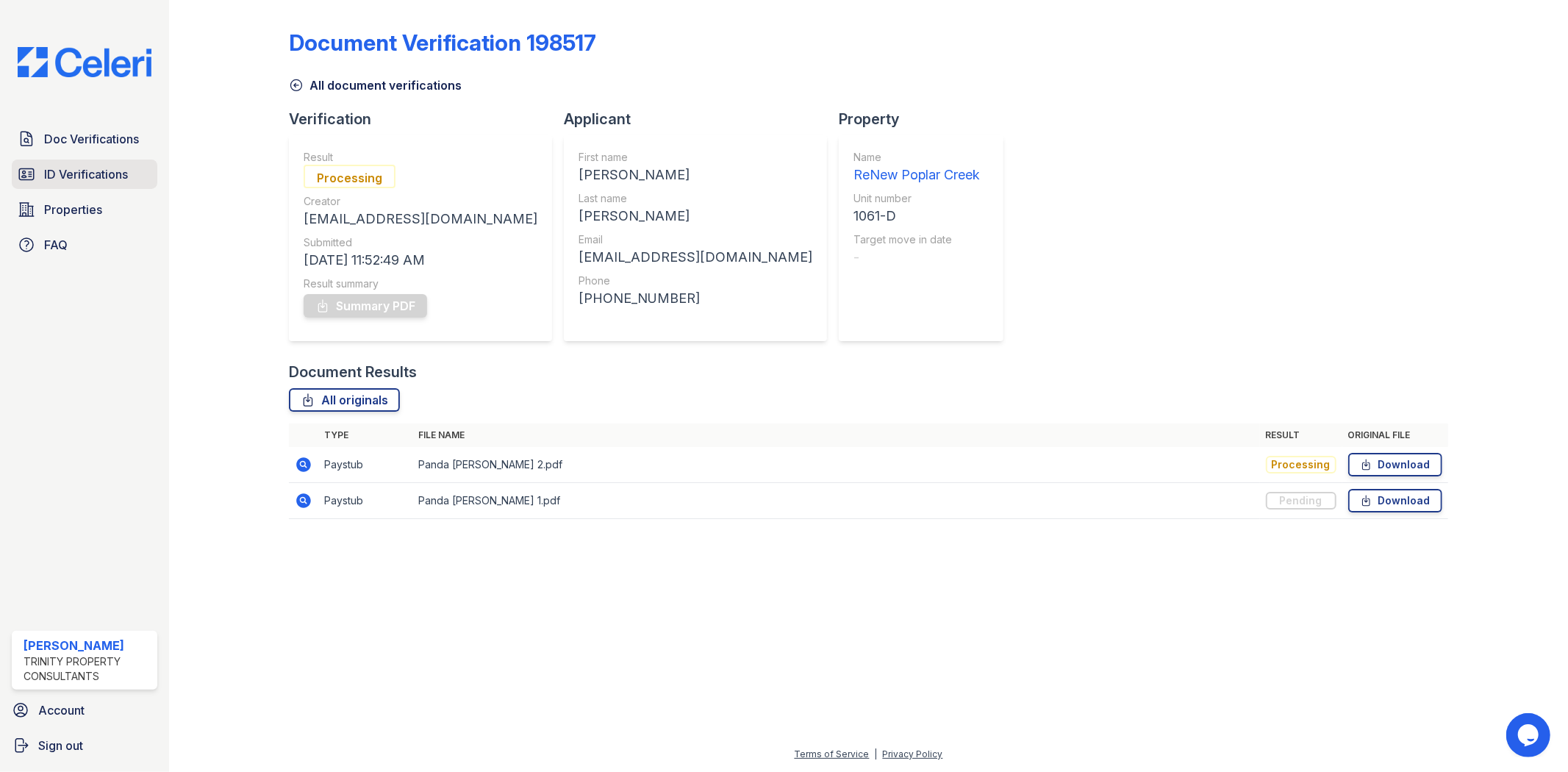
click at [107, 165] on span "ID Verifications" at bounding box center [86, 174] width 84 height 18
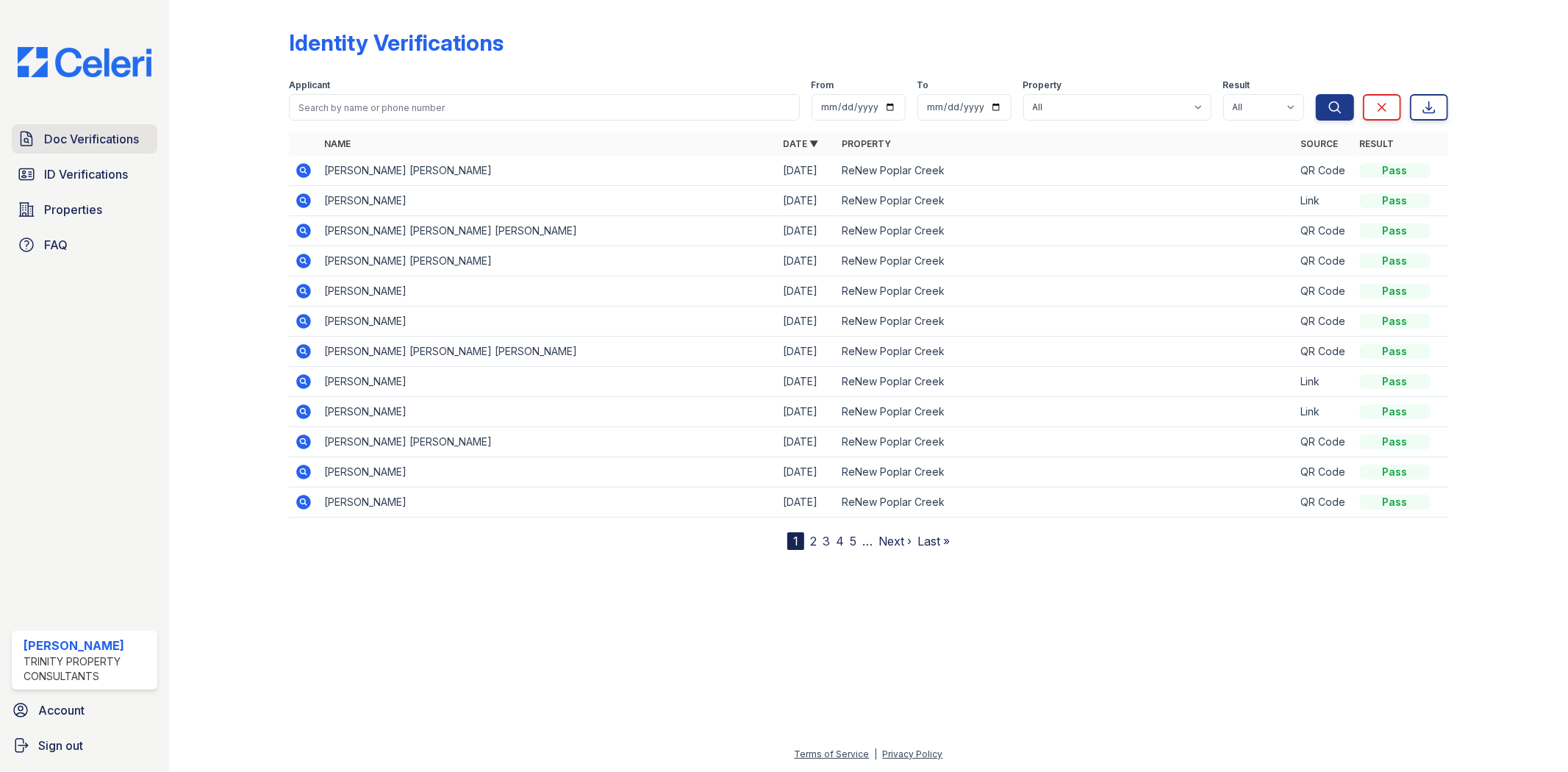
click at [107, 135] on span "Doc Verifications" at bounding box center [91, 139] width 94 height 18
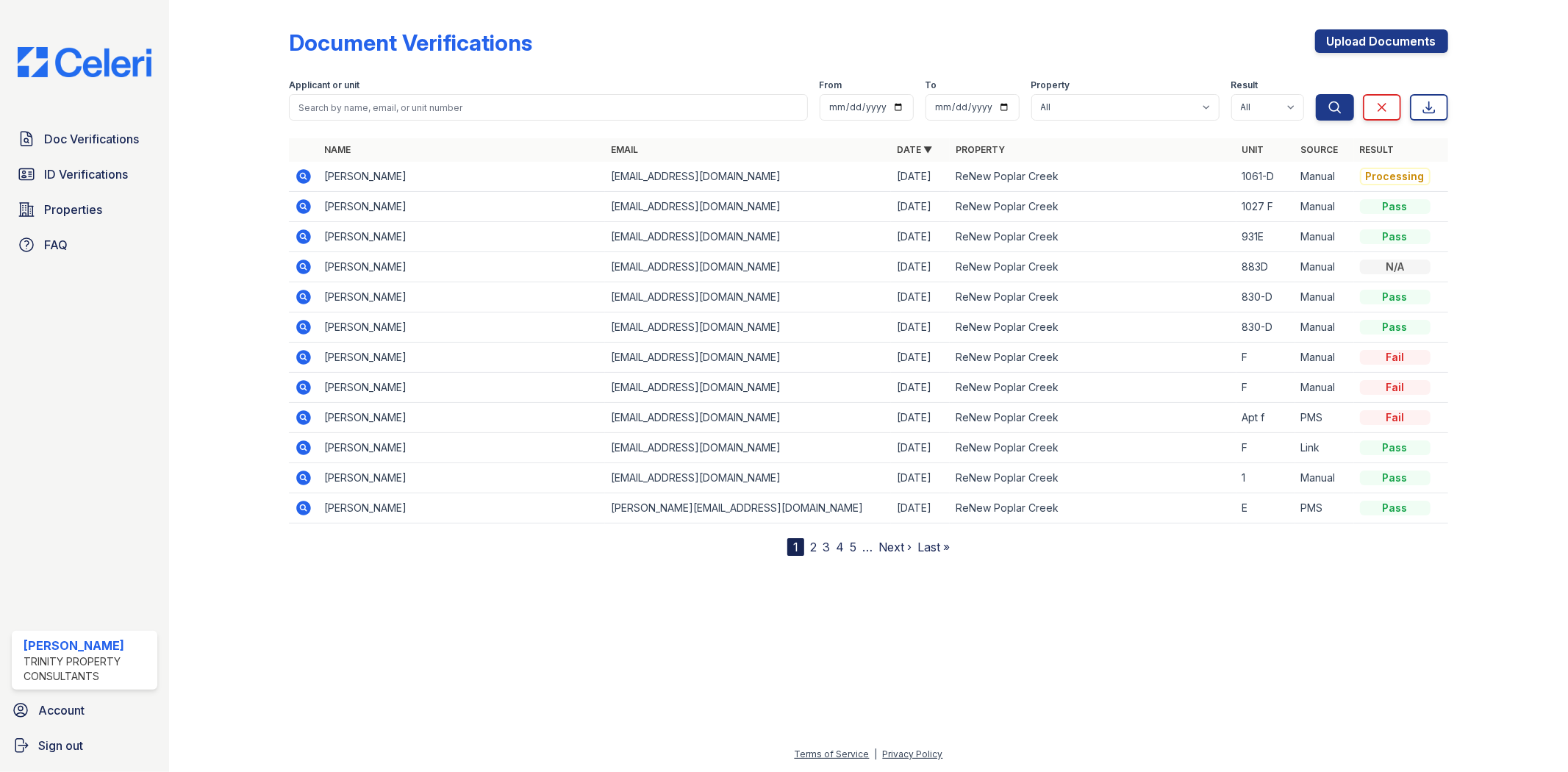
click at [107, 135] on span "Doc Verifications" at bounding box center [91, 139] width 94 height 18
click at [303, 175] on icon at bounding box center [303, 176] width 4 height 4
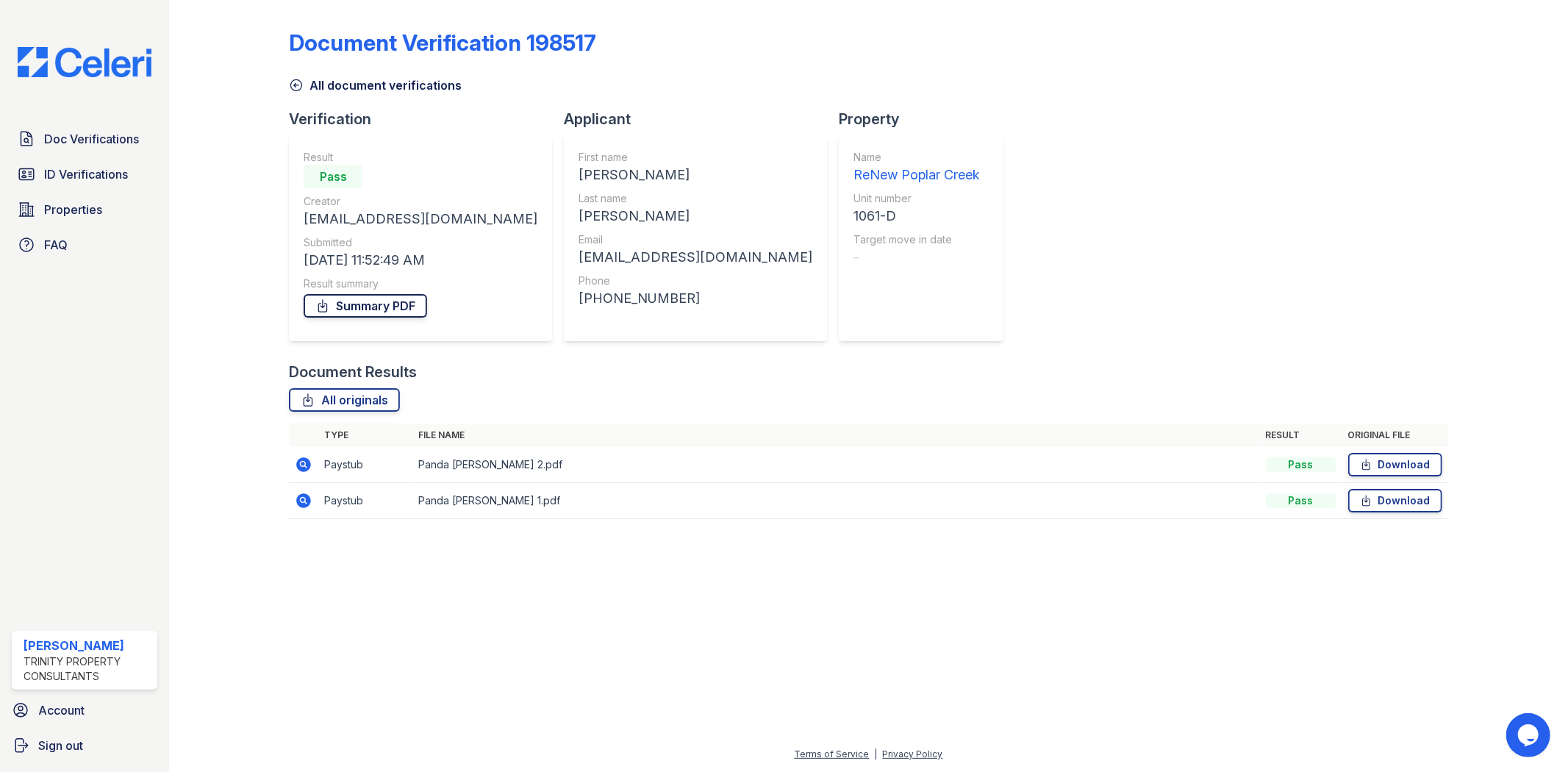
click at [402, 308] on link "Summary PDF" at bounding box center [365, 306] width 124 height 23
click at [119, 144] on span "Doc Verifications" at bounding box center [91, 139] width 94 height 18
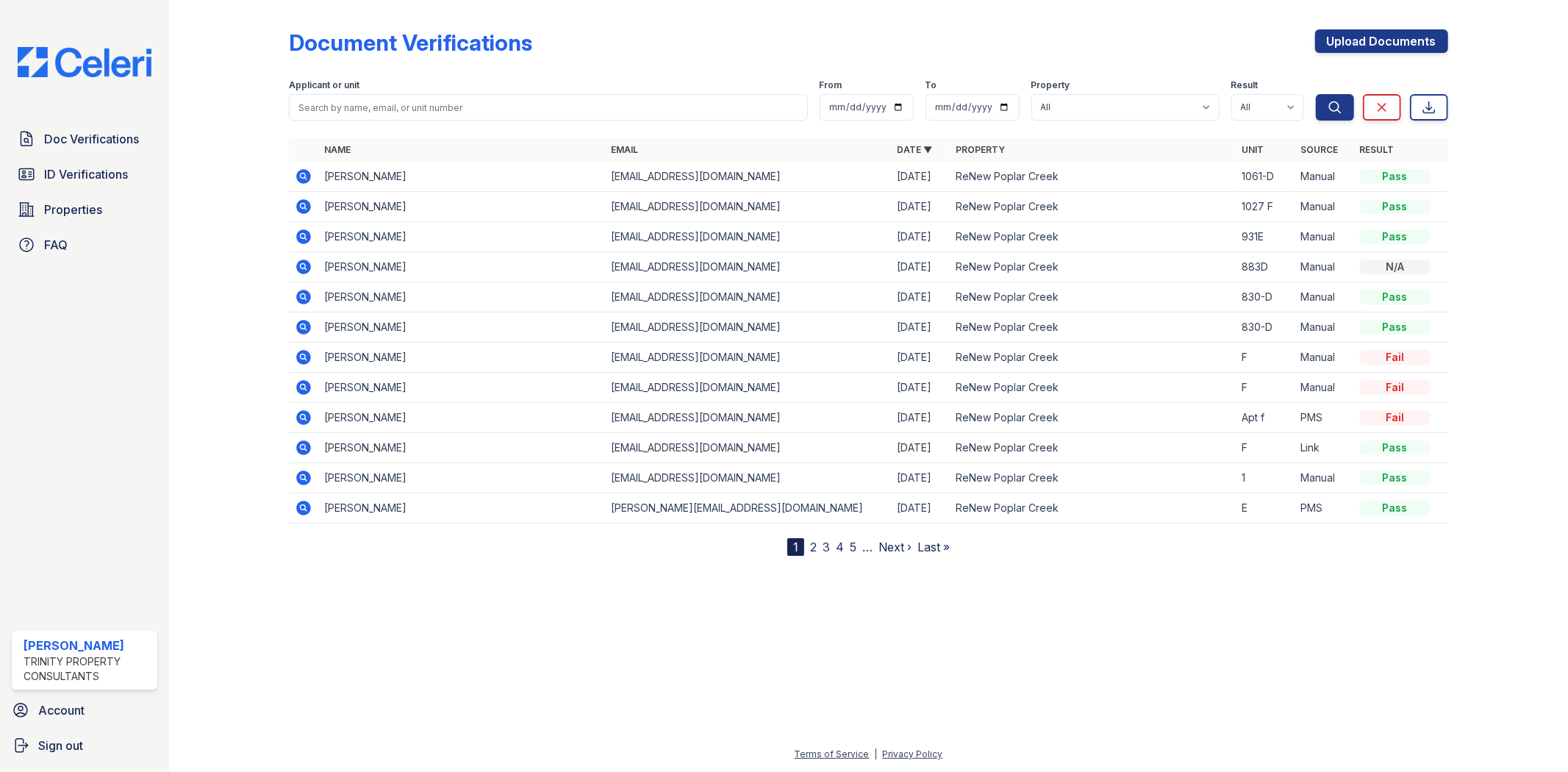
click at [111, 177] on span "ID Verifications" at bounding box center [86, 174] width 84 height 18
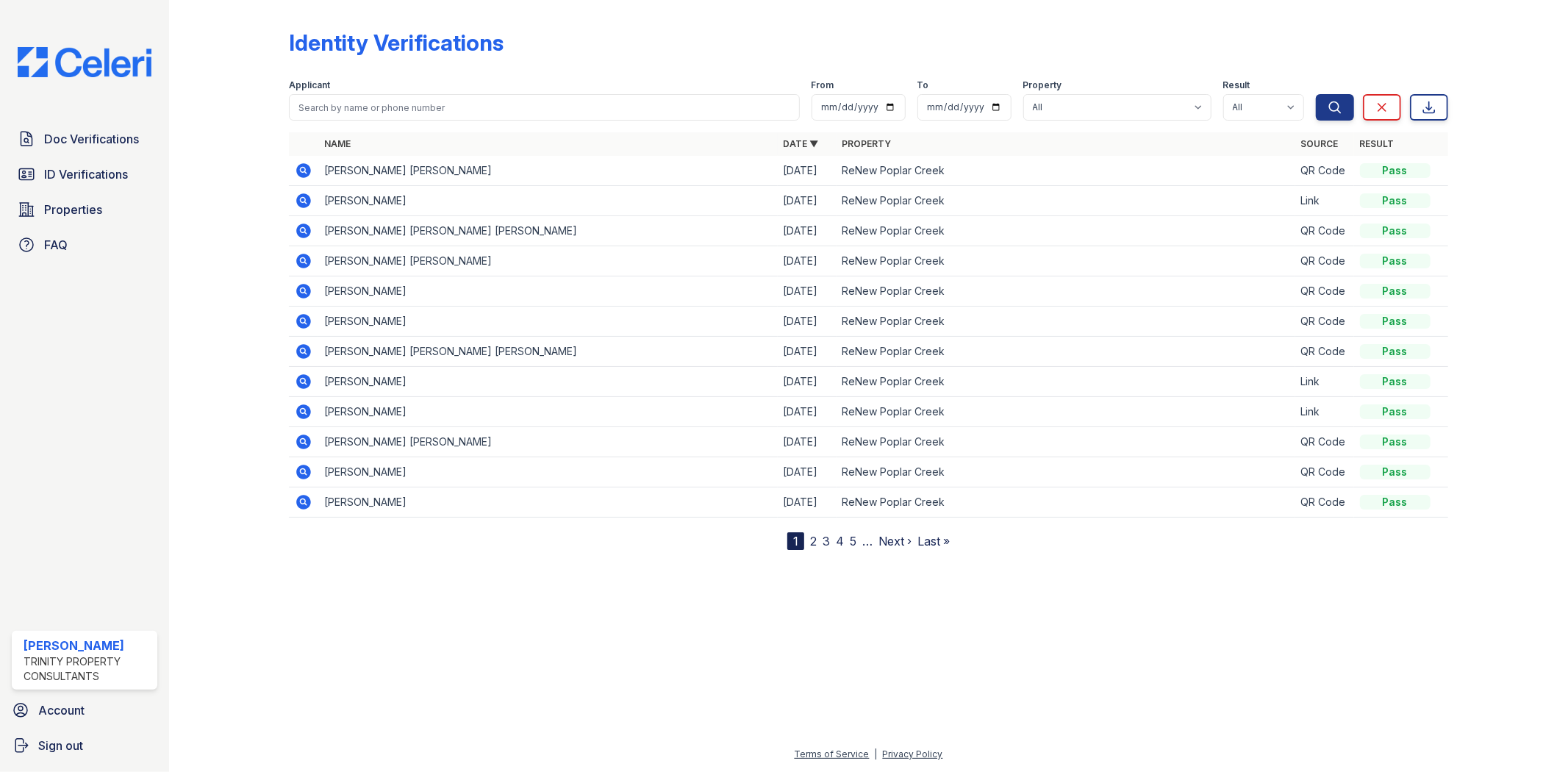
click at [111, 177] on span "ID Verifications" at bounding box center [86, 174] width 84 height 18
click at [75, 161] on link "ID Verifications" at bounding box center [84, 174] width 145 height 29
click at [120, 132] on span "Doc Verifications" at bounding box center [91, 139] width 94 height 18
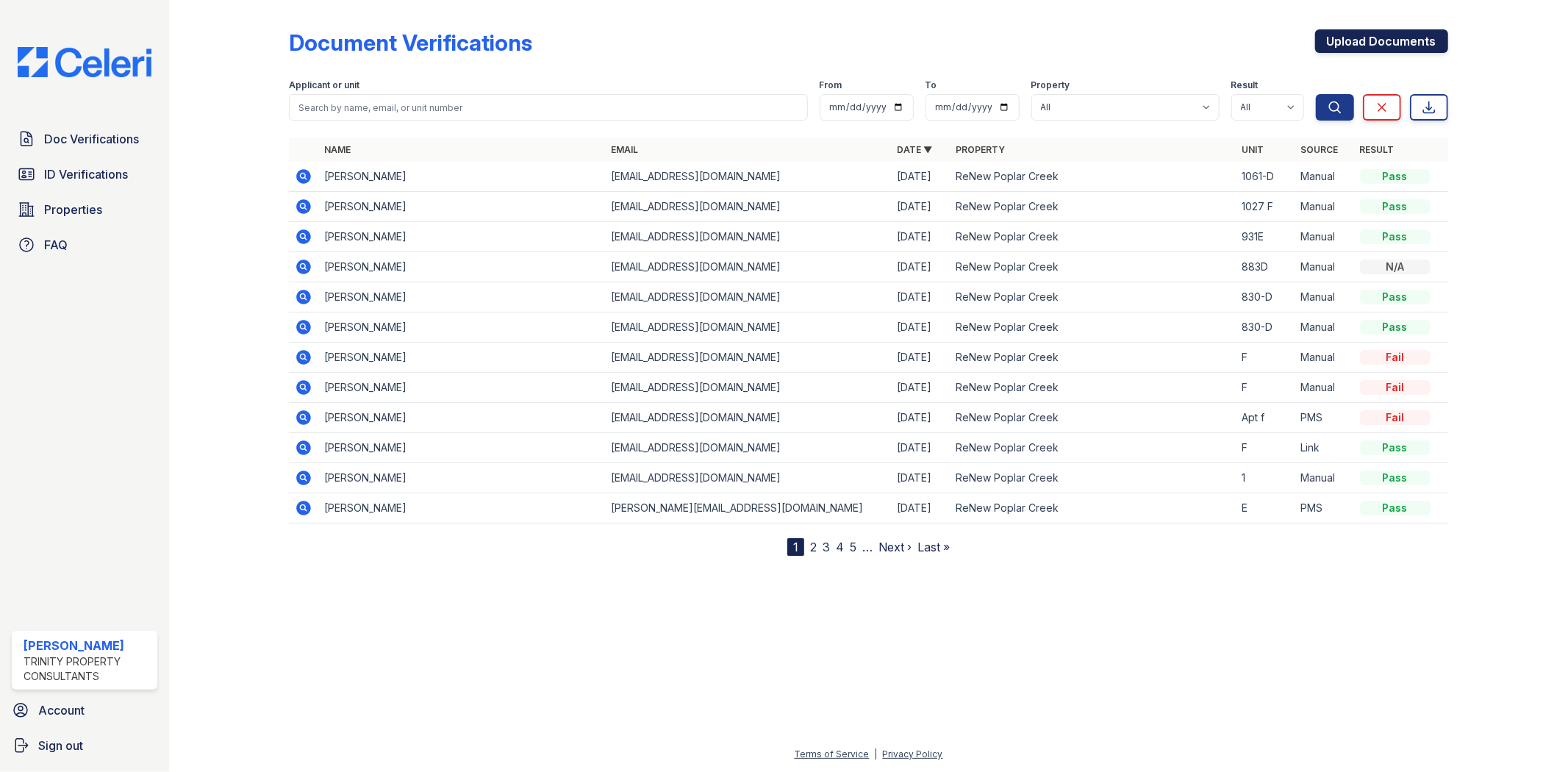
click at [1387, 45] on link "Upload Documents" at bounding box center [1381, 41] width 133 height 23
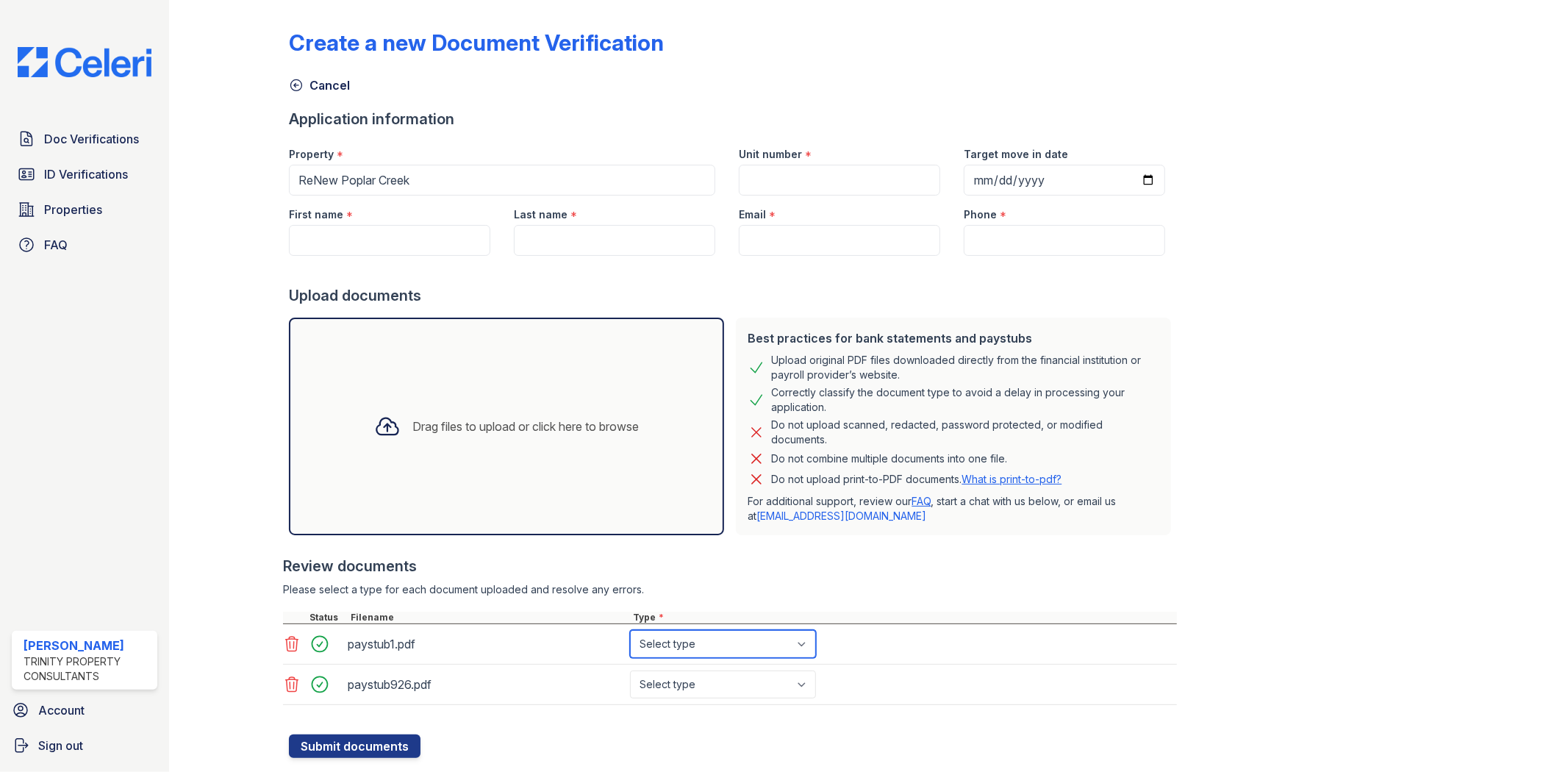
click at [745, 644] on select "Select type Paystub Bank Statement Offer Letter Tax Documents Benefit Award Let…" at bounding box center [723, 644] width 186 height 28
select select "paystub"
click at [630, 630] on select "Select type Paystub Bank Statement Offer Letter Tax Documents Benefit Award Let…" at bounding box center [723, 644] width 186 height 28
click at [692, 682] on select "Select type Paystub Bank Statement Offer Letter Tax Documents Benefit Award Let…" at bounding box center [723, 684] width 186 height 28
select select "paystub"
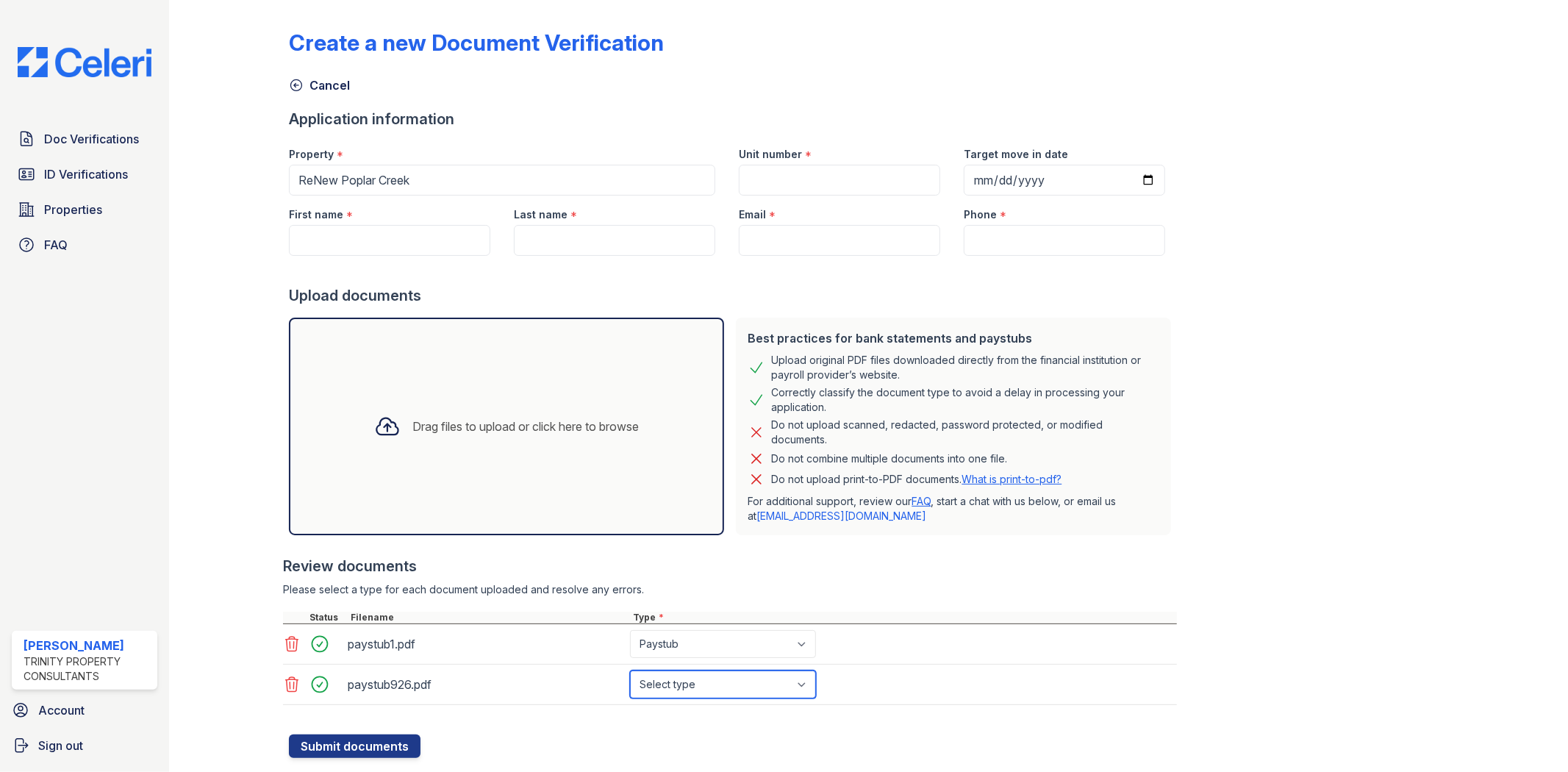
click at [630, 670] on select "Select type Paystub Bank Statement Offer Letter Tax Documents Benefit Award Let…" at bounding box center [723, 684] width 186 height 28
click at [371, 232] on input "First name" at bounding box center [390, 240] width 201 height 31
type input "N"
type input "[PERSON_NAME]"
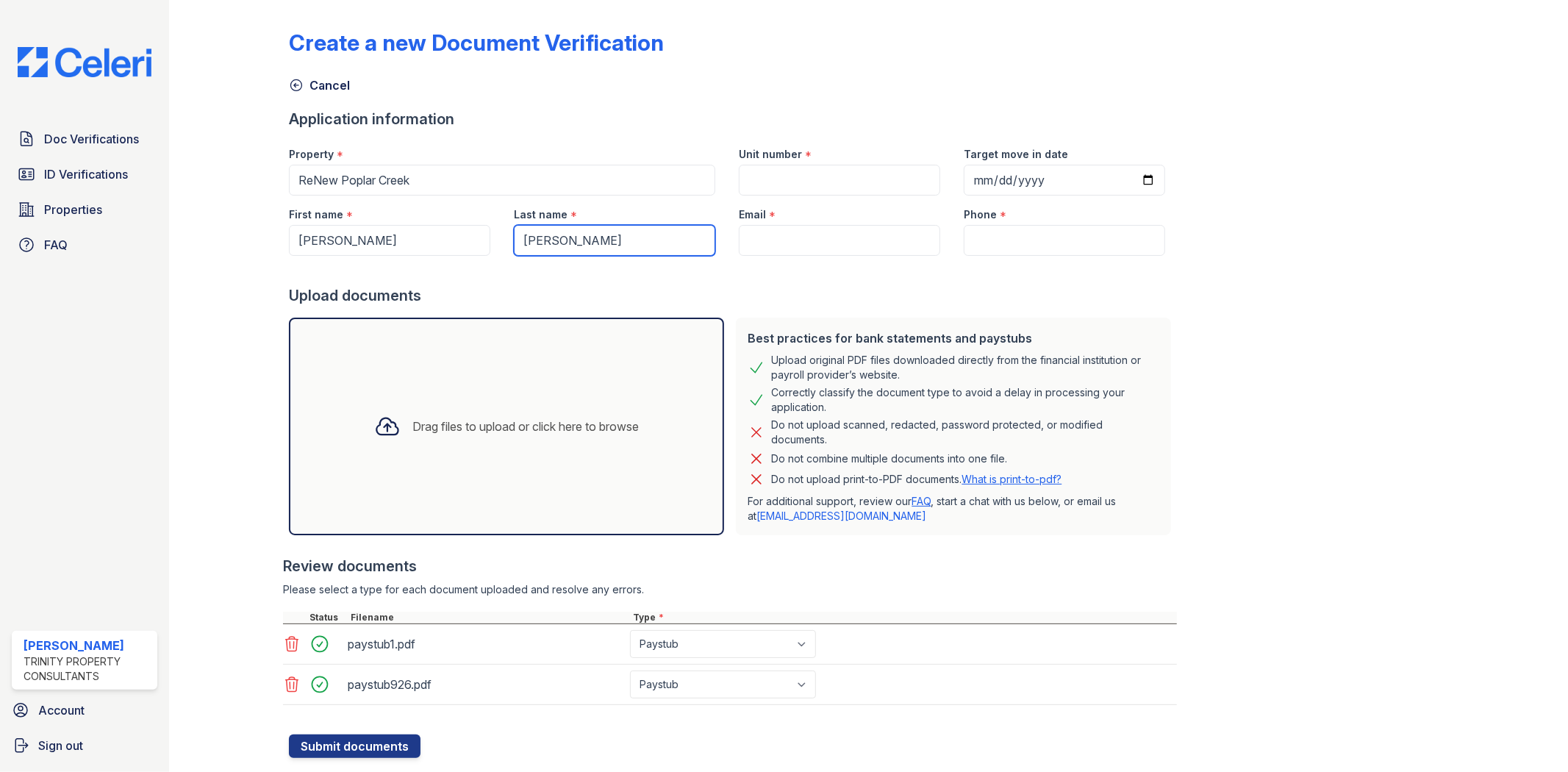
type input "[PERSON_NAME]"
click at [747, 161] on div "Unit number *" at bounding box center [840, 150] width 201 height 29
click at [751, 172] on input "Unit number" at bounding box center [840, 180] width 201 height 31
type input "1061-D"
click at [764, 230] on input "Email" at bounding box center [840, 240] width 201 height 31
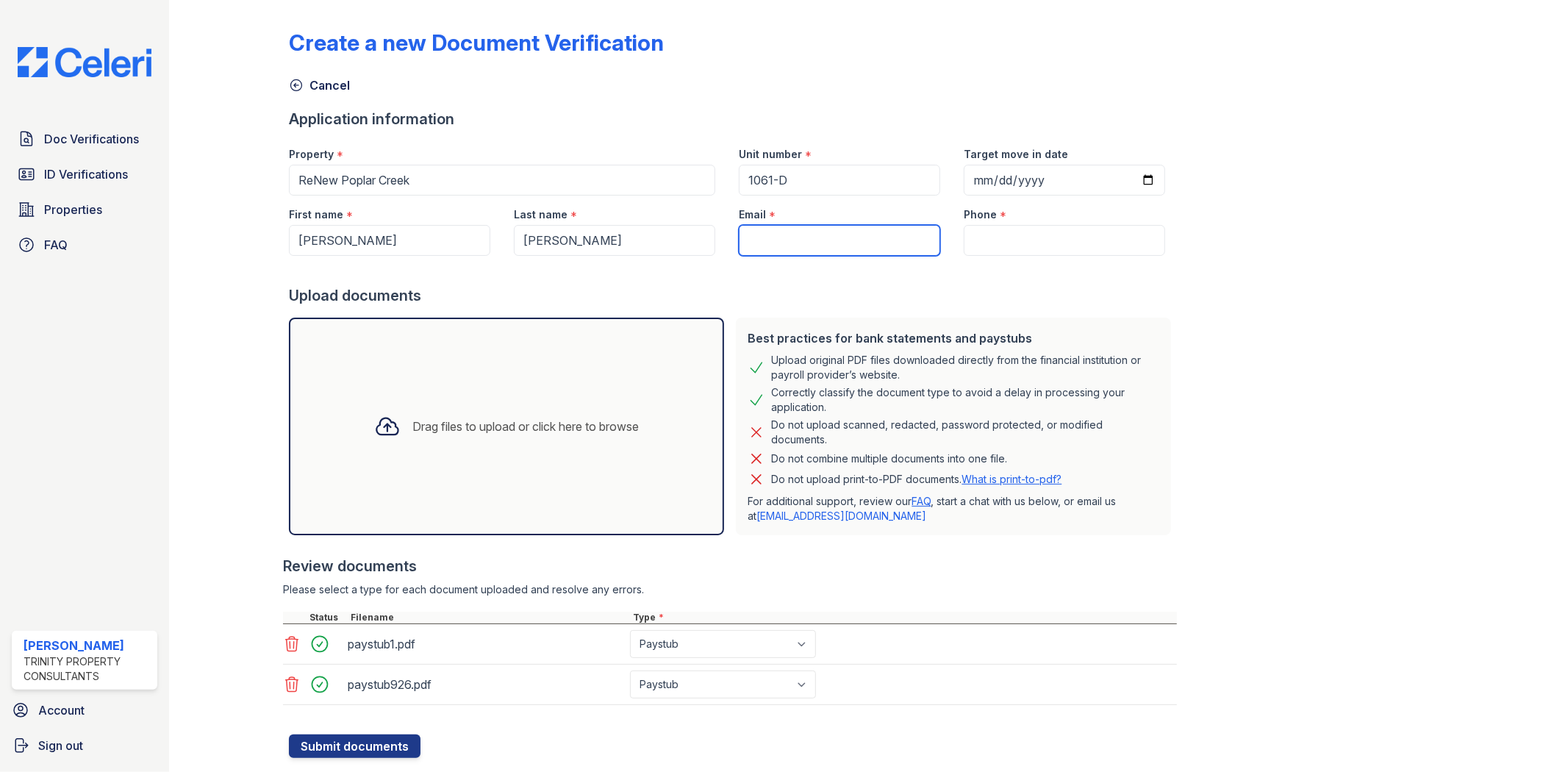
paste input "[EMAIL_ADDRESS][DOMAIN_NAME]"
type input "[EMAIL_ADDRESS][DOMAIN_NAME]"
click at [964, 242] on input "Phone" at bounding box center [1064, 240] width 201 height 31
paste input "(630) 506-3412"
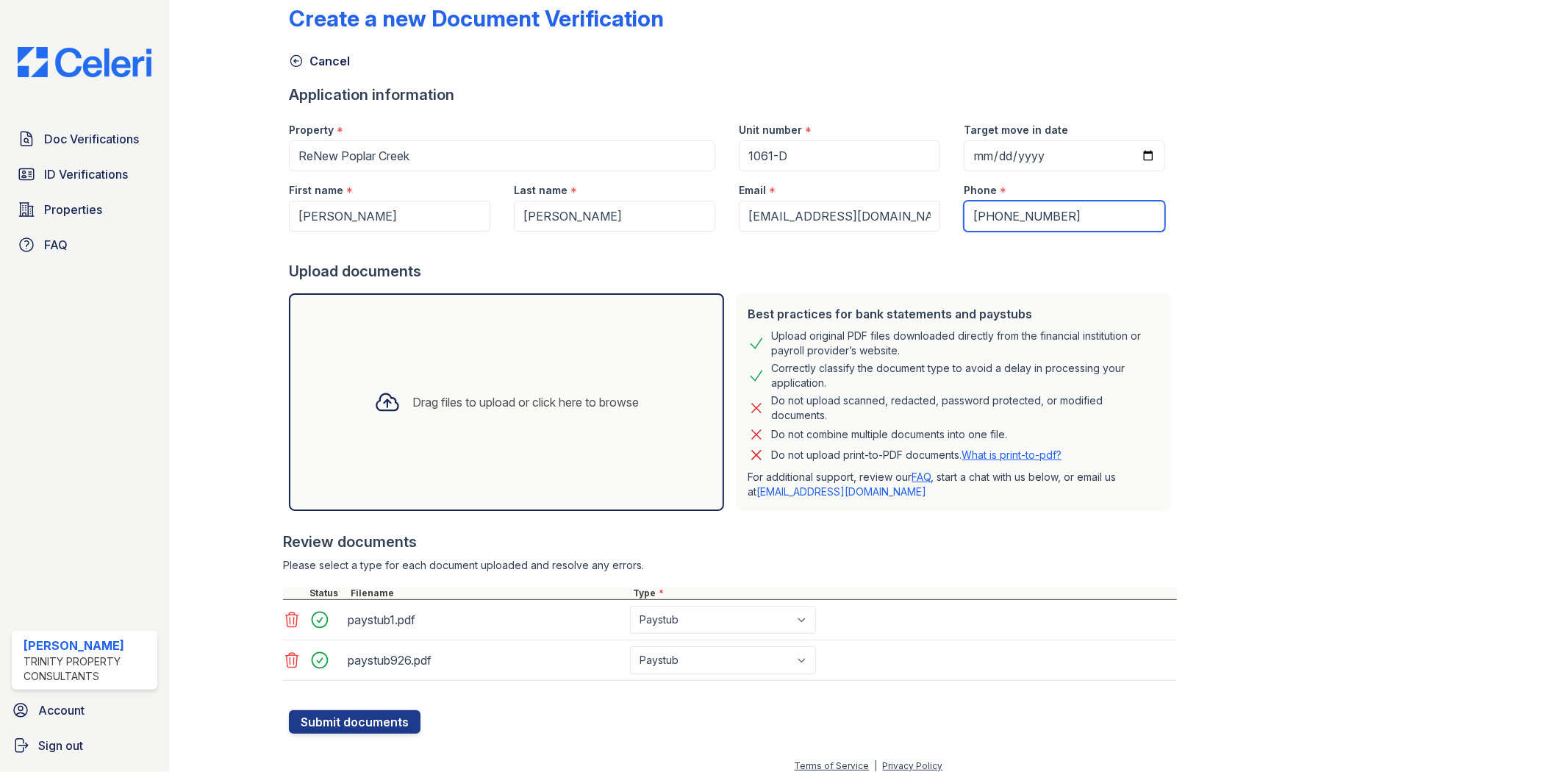
scroll to position [37, 0]
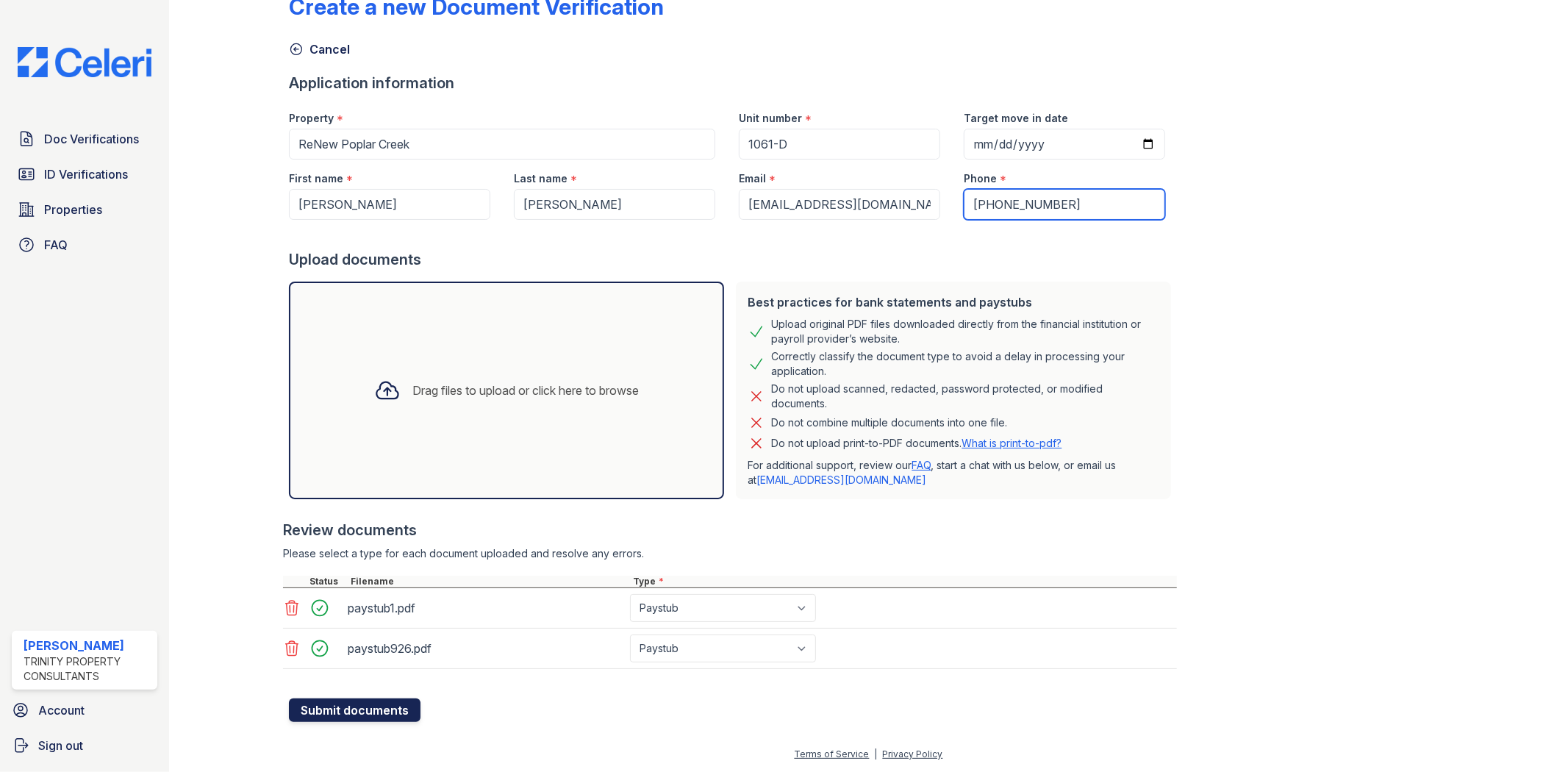
type input "(630) 506-3412"
click at [413, 720] on button "Submit documents" at bounding box center [355, 710] width 132 height 23
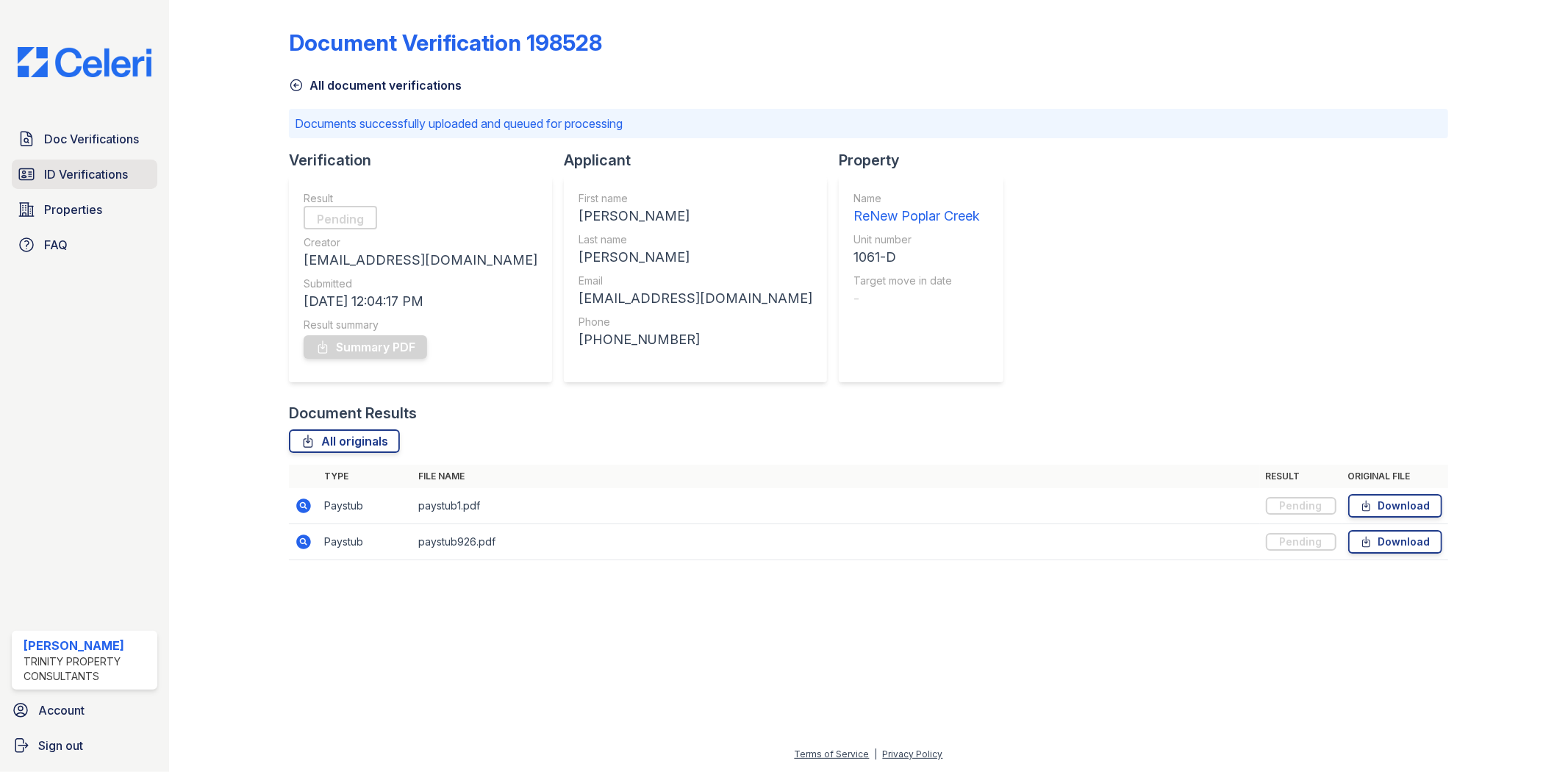
click at [82, 165] on span "ID Verifications" at bounding box center [86, 174] width 84 height 18
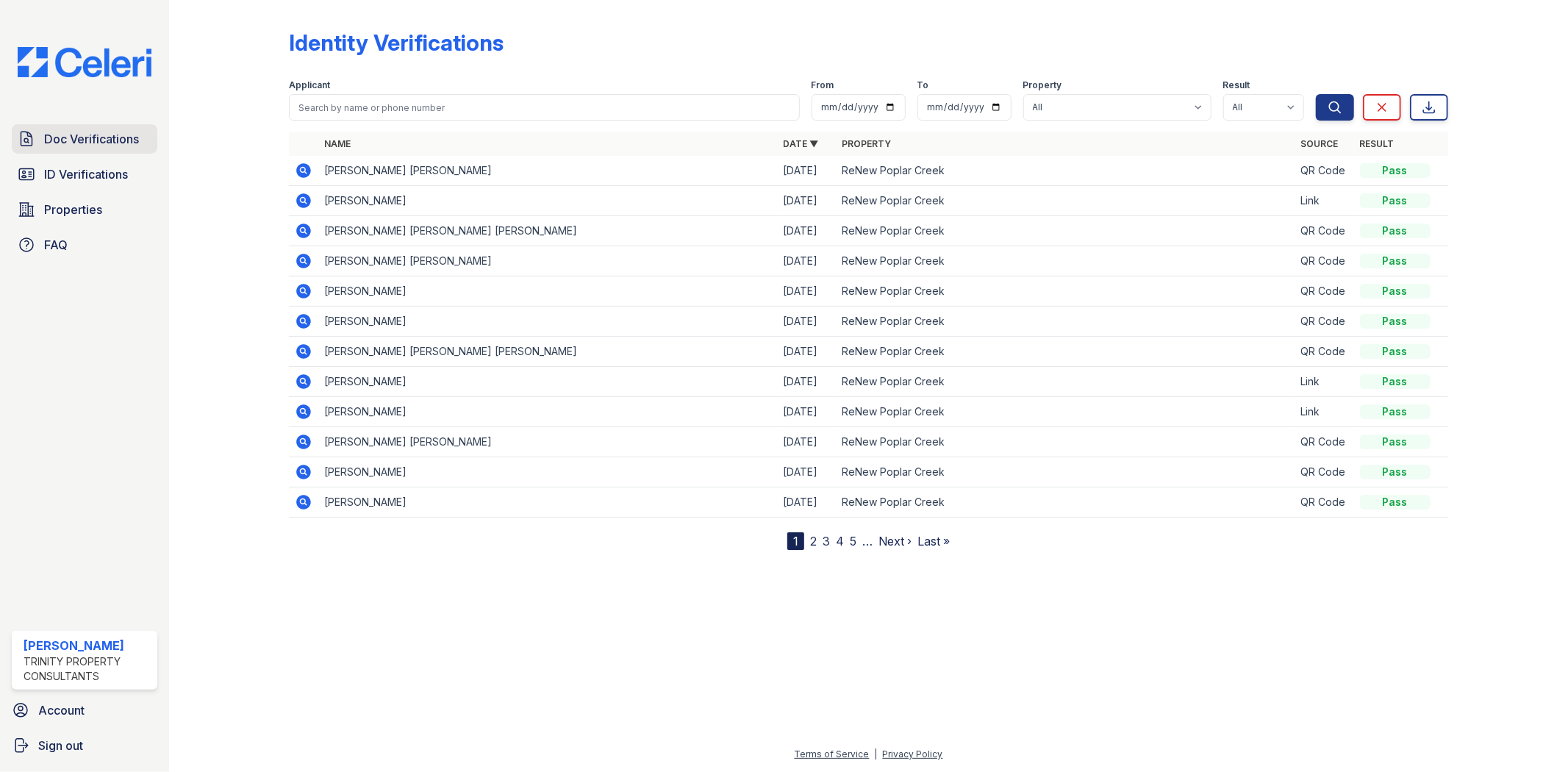
click at [92, 136] on span "Doc Verifications" at bounding box center [91, 139] width 94 height 18
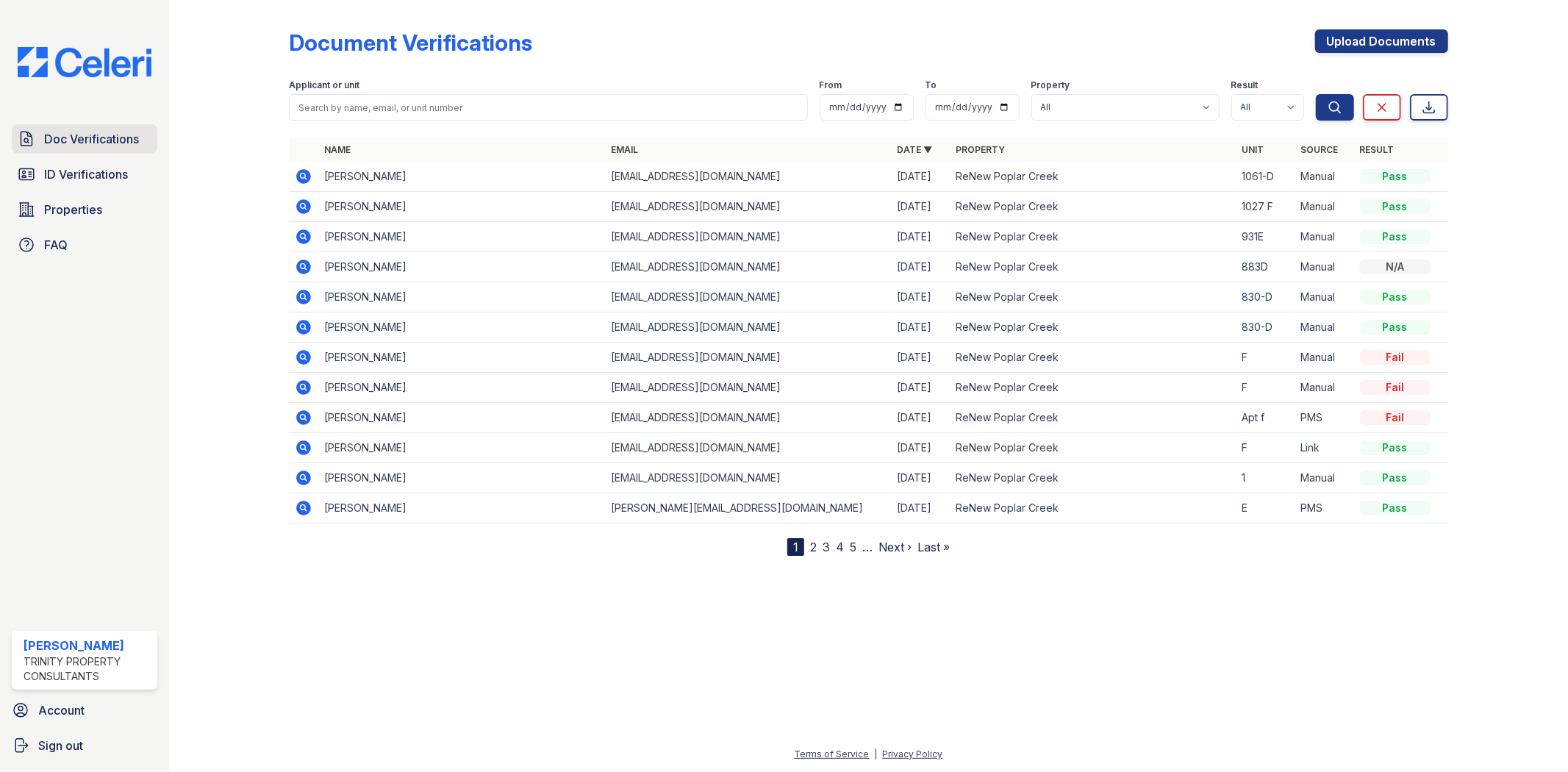
click at [102, 133] on span "Doc Verifications" at bounding box center [91, 139] width 94 height 18
click at [82, 144] on span "Doc Verifications" at bounding box center [91, 139] width 94 height 18
click at [299, 177] on icon at bounding box center [304, 177] width 14 height 14
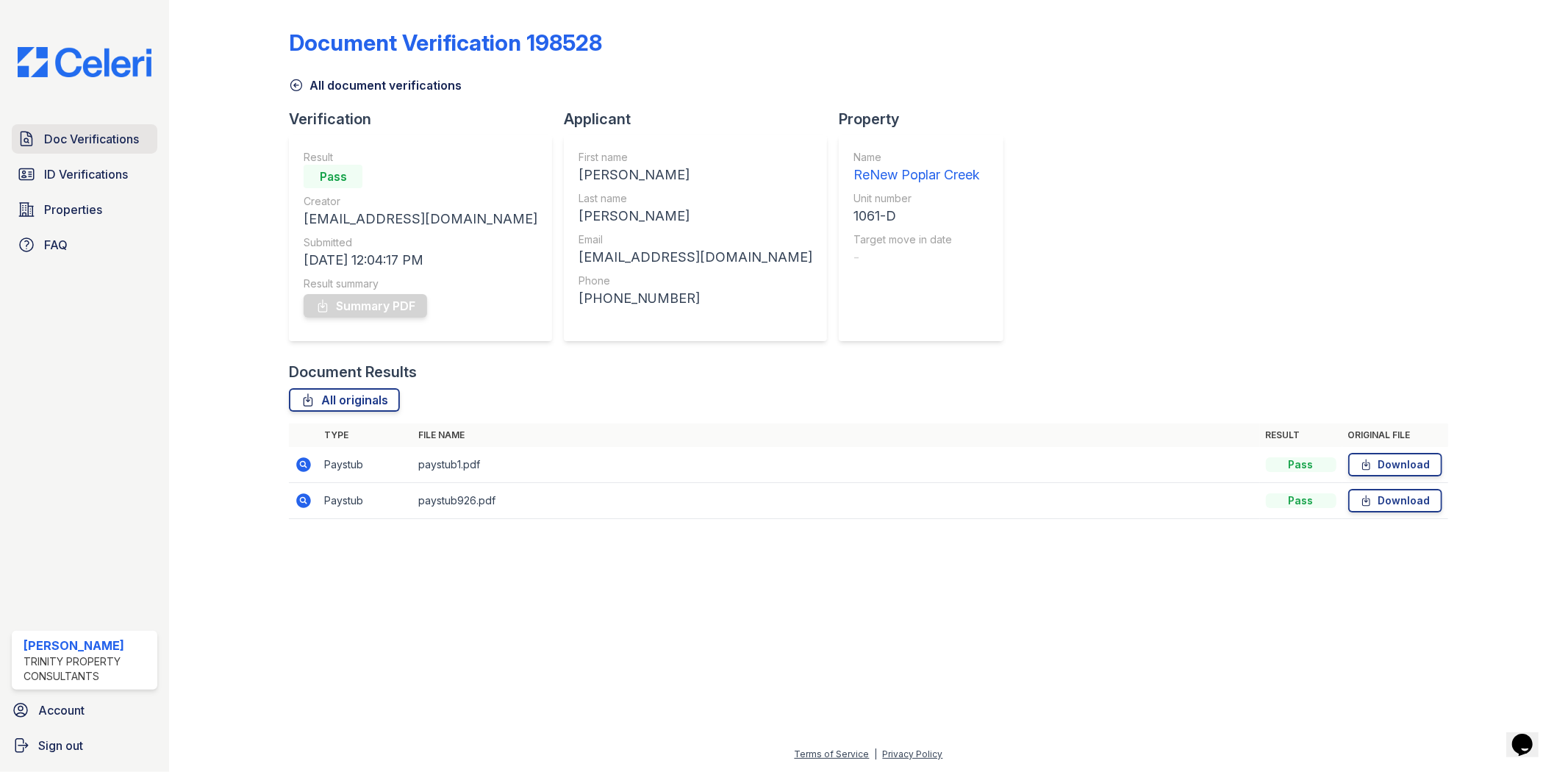
click at [93, 140] on span "Doc Verifications" at bounding box center [91, 139] width 94 height 18
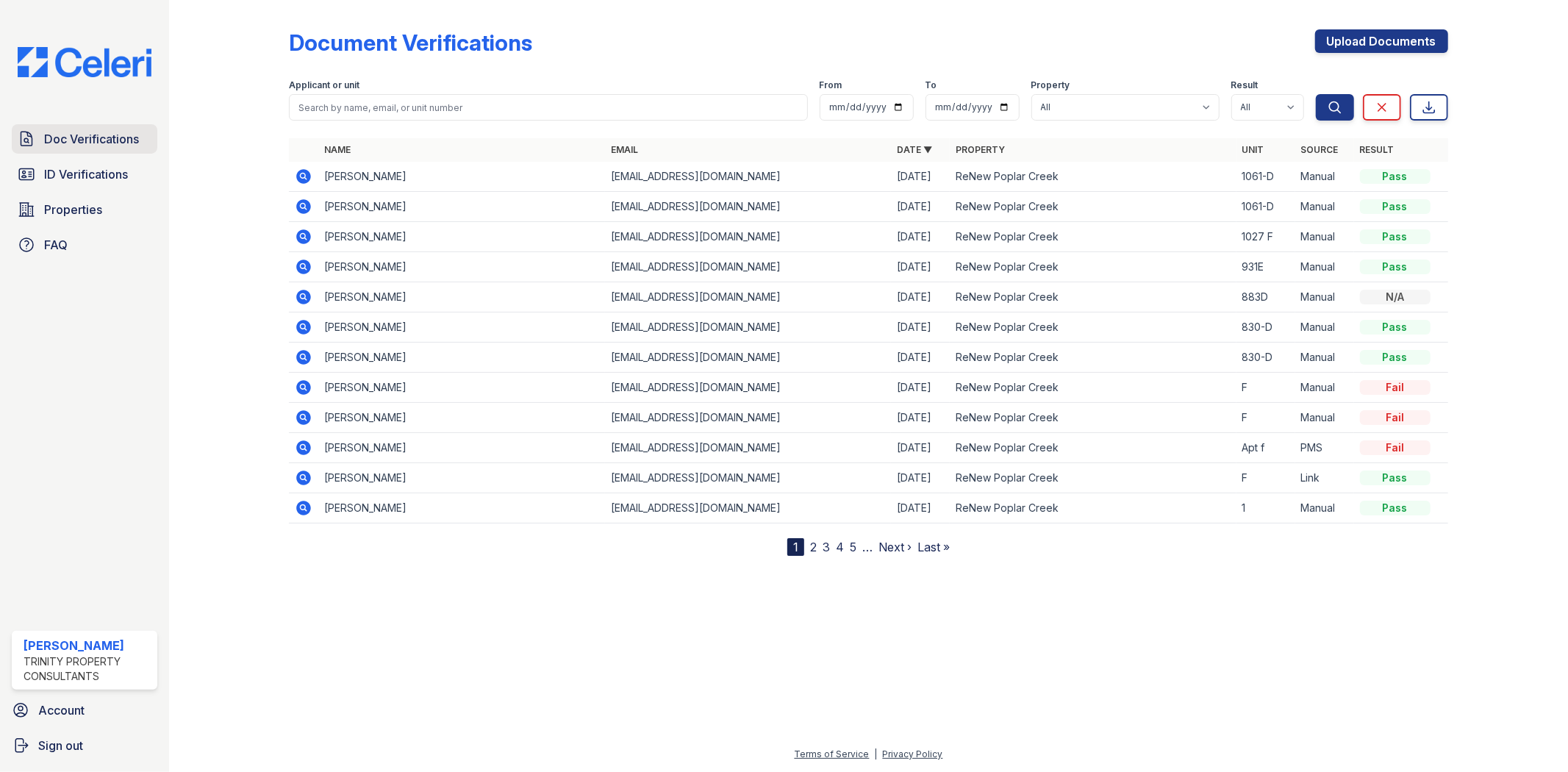
click at [84, 124] on link "Doc Verifications" at bounding box center [84, 138] width 145 height 29
click at [84, 128] on link "Doc Verifications" at bounding box center [84, 138] width 145 height 29
click at [114, 136] on span "Doc Verifications" at bounding box center [91, 139] width 94 height 18
click at [307, 179] on icon at bounding box center [304, 177] width 14 height 14
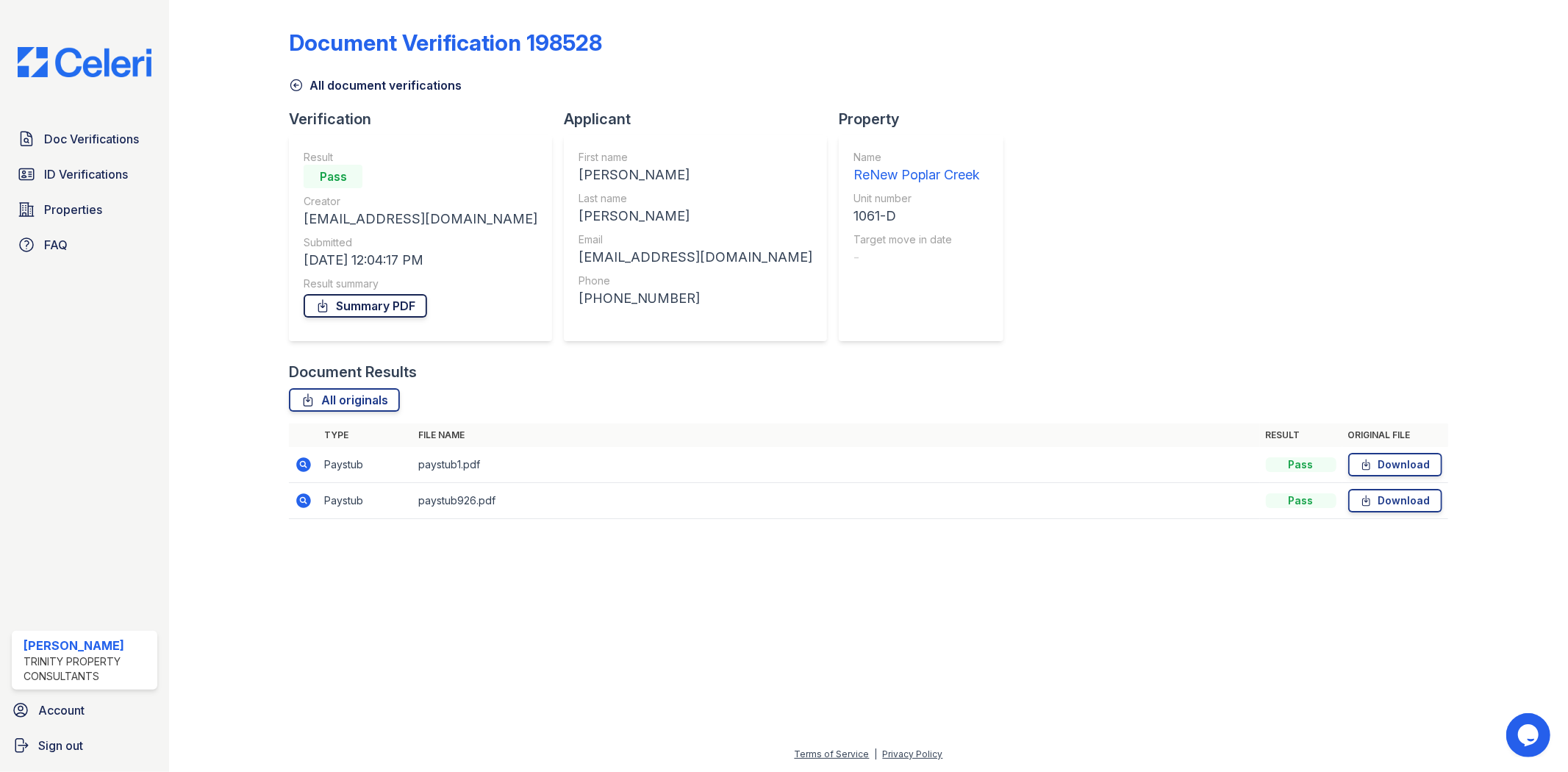
click at [372, 307] on link "Summary PDF" at bounding box center [365, 306] width 124 height 23
click at [97, 164] on link "ID Verifications" at bounding box center [84, 174] width 145 height 29
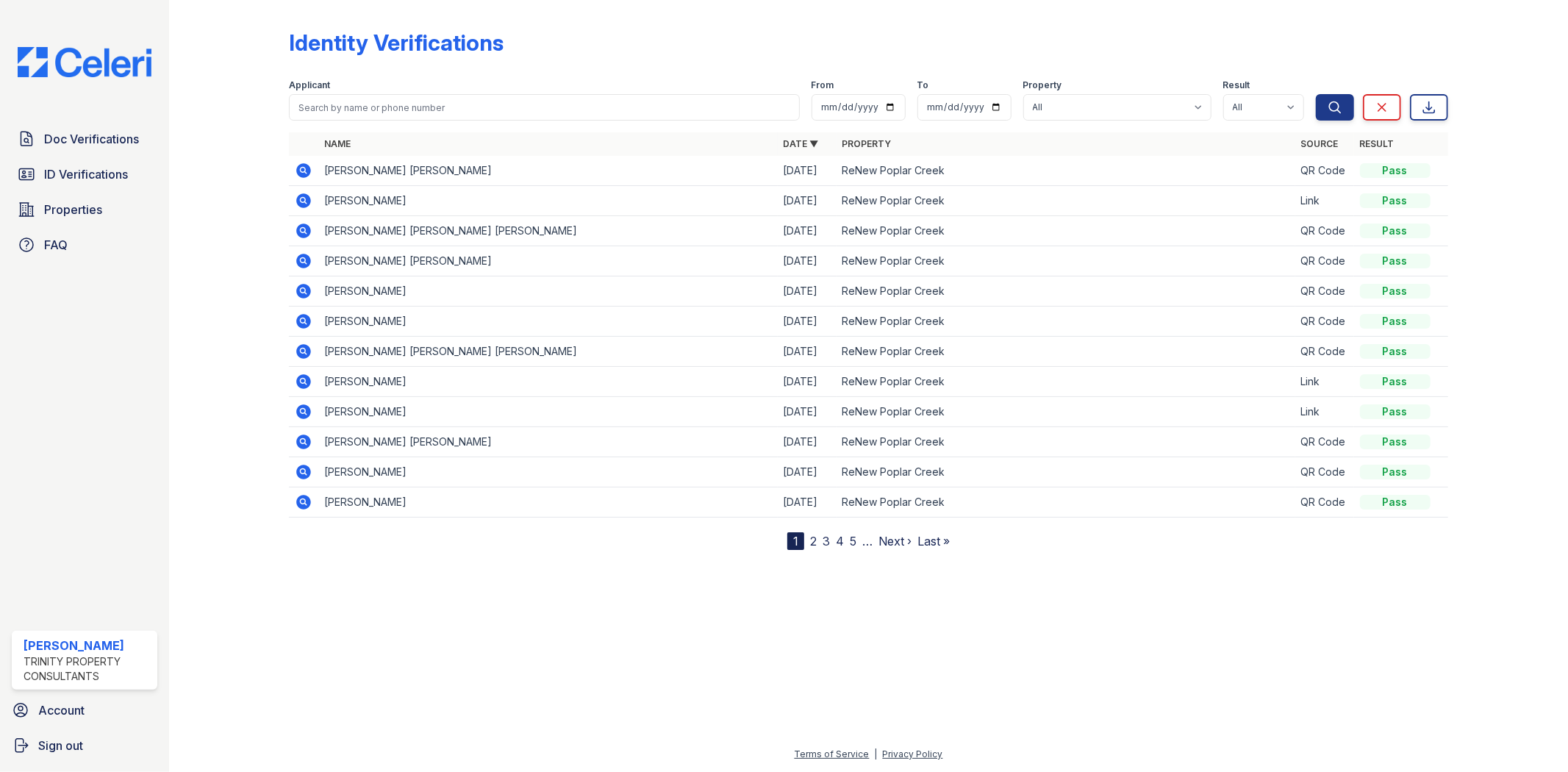
click at [97, 164] on link "ID Verifications" at bounding box center [84, 174] width 145 height 29
click at [102, 181] on span "ID Verifications" at bounding box center [86, 174] width 84 height 18
click at [103, 179] on span "ID Verifications" at bounding box center [86, 174] width 84 height 18
click at [86, 136] on span "Doc Verifications" at bounding box center [91, 139] width 94 height 18
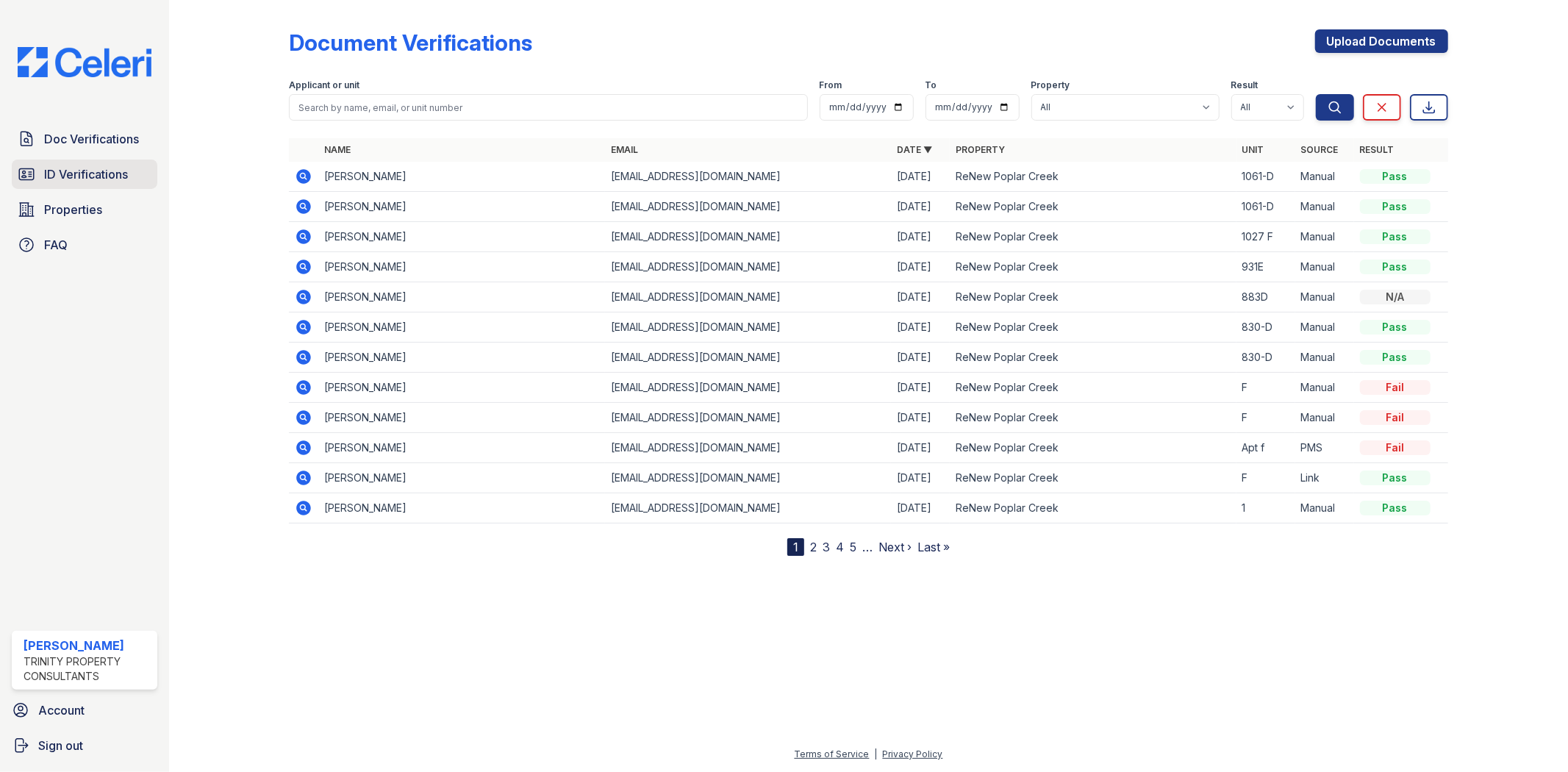
click at [101, 169] on span "ID Verifications" at bounding box center [86, 174] width 84 height 18
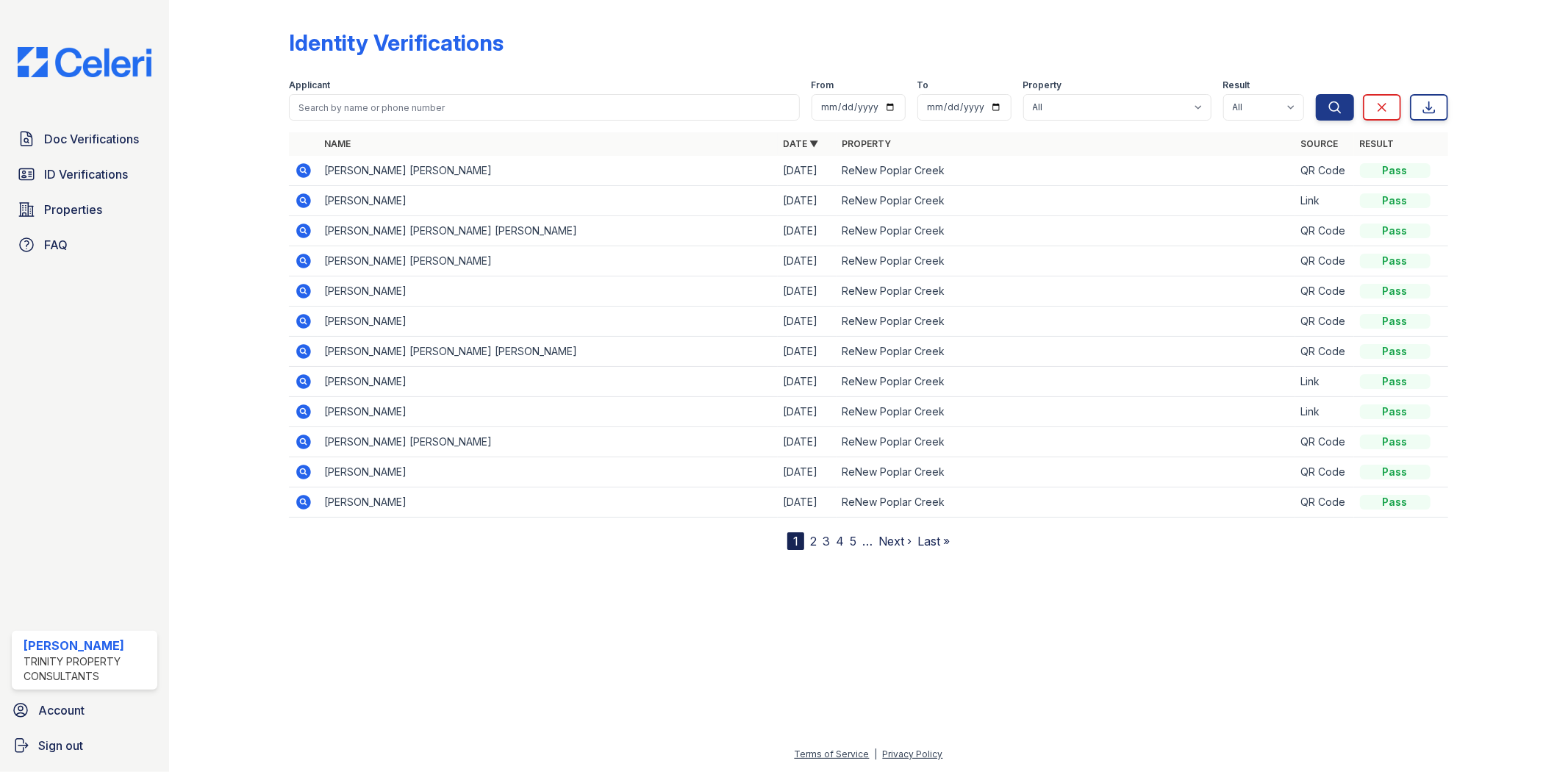
click at [101, 169] on span "ID Verifications" at bounding box center [86, 174] width 84 height 18
click at [78, 169] on span "ID Verifications" at bounding box center [86, 174] width 84 height 18
click at [89, 149] on link "Doc Verifications" at bounding box center [84, 138] width 145 height 29
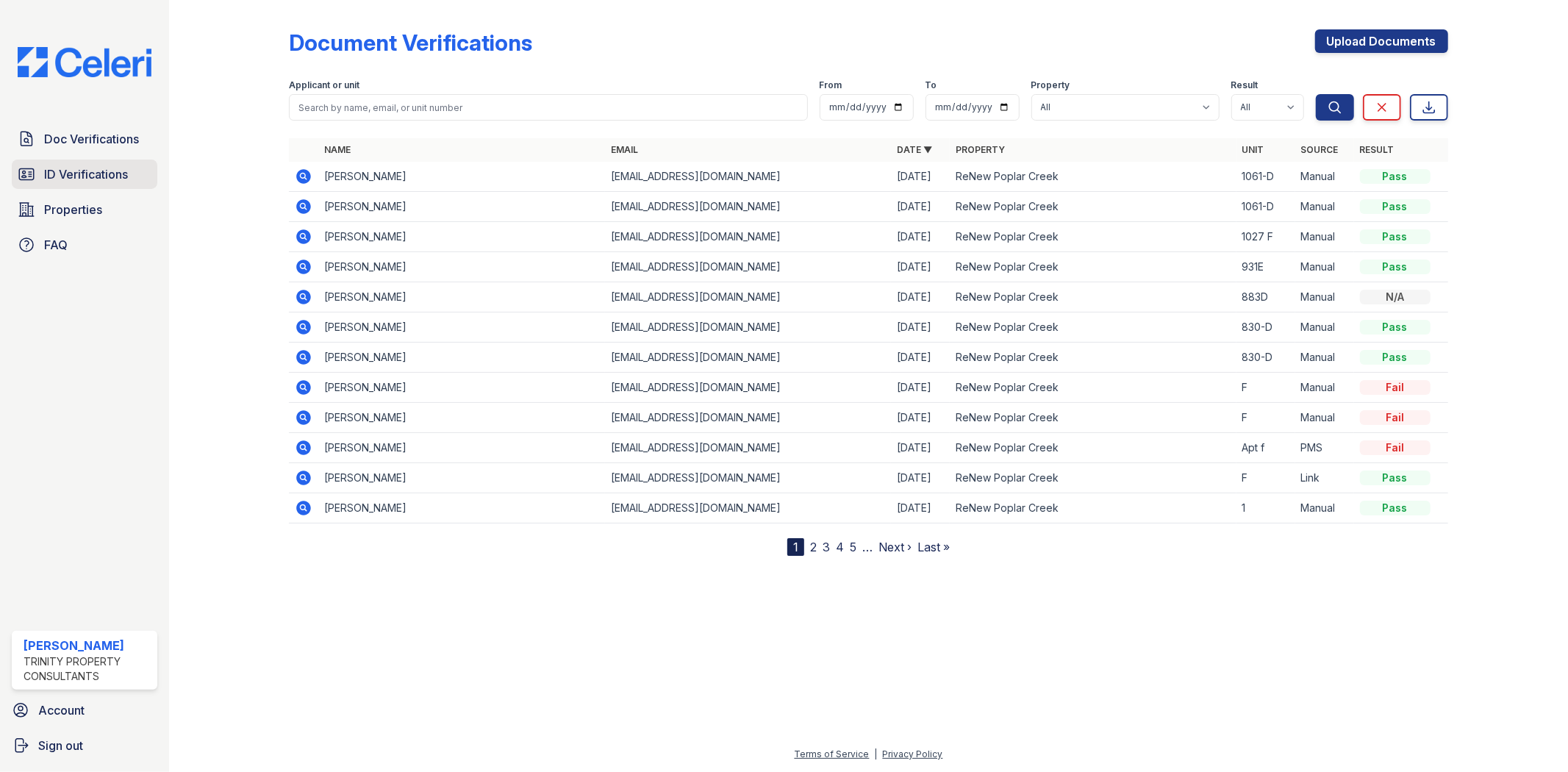
click at [82, 174] on span "ID Verifications" at bounding box center [86, 174] width 84 height 18
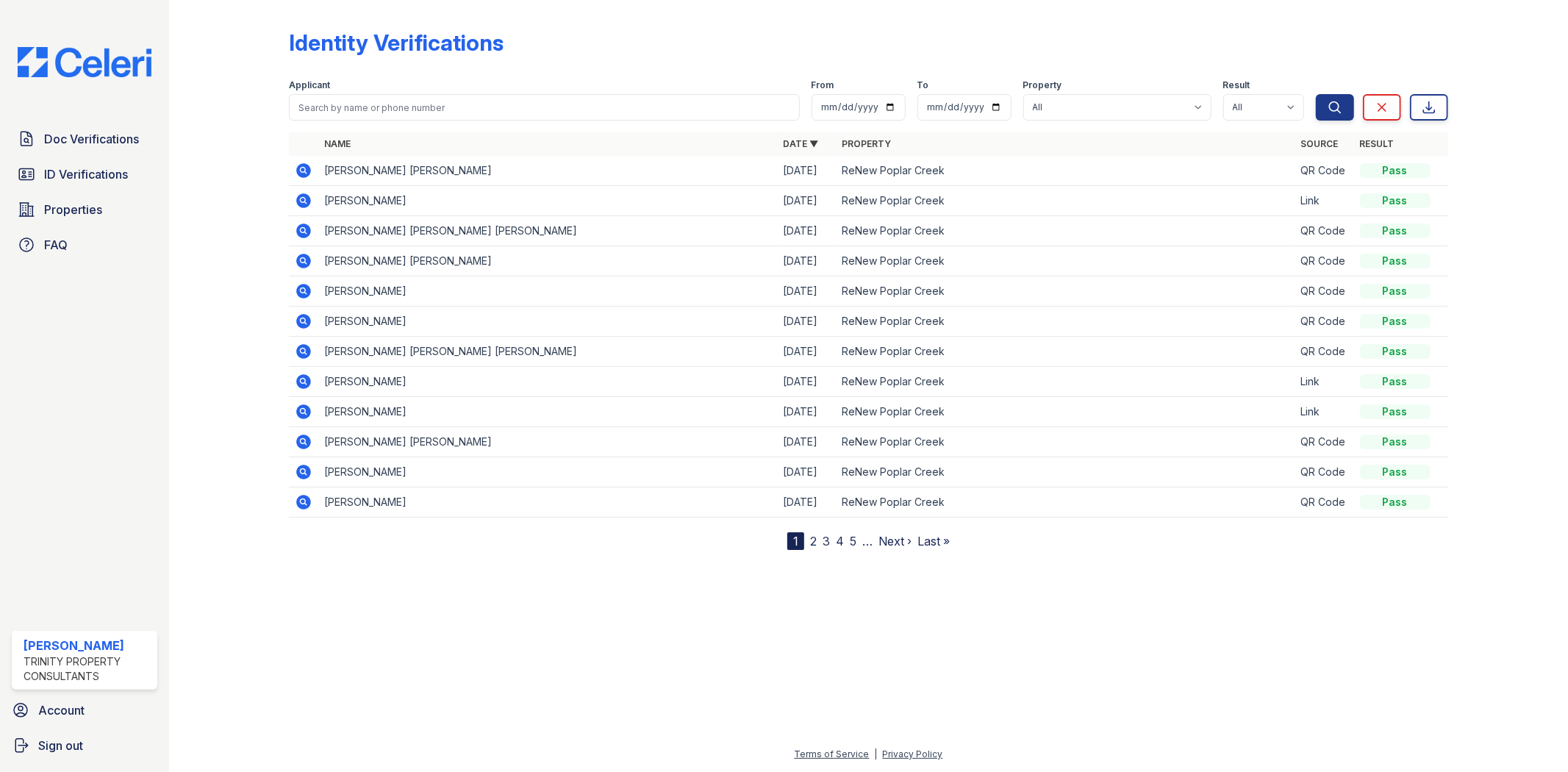
click at [82, 174] on span "ID Verifications" at bounding box center [86, 174] width 84 height 18
